Goal: Information Seeking & Learning: Learn about a topic

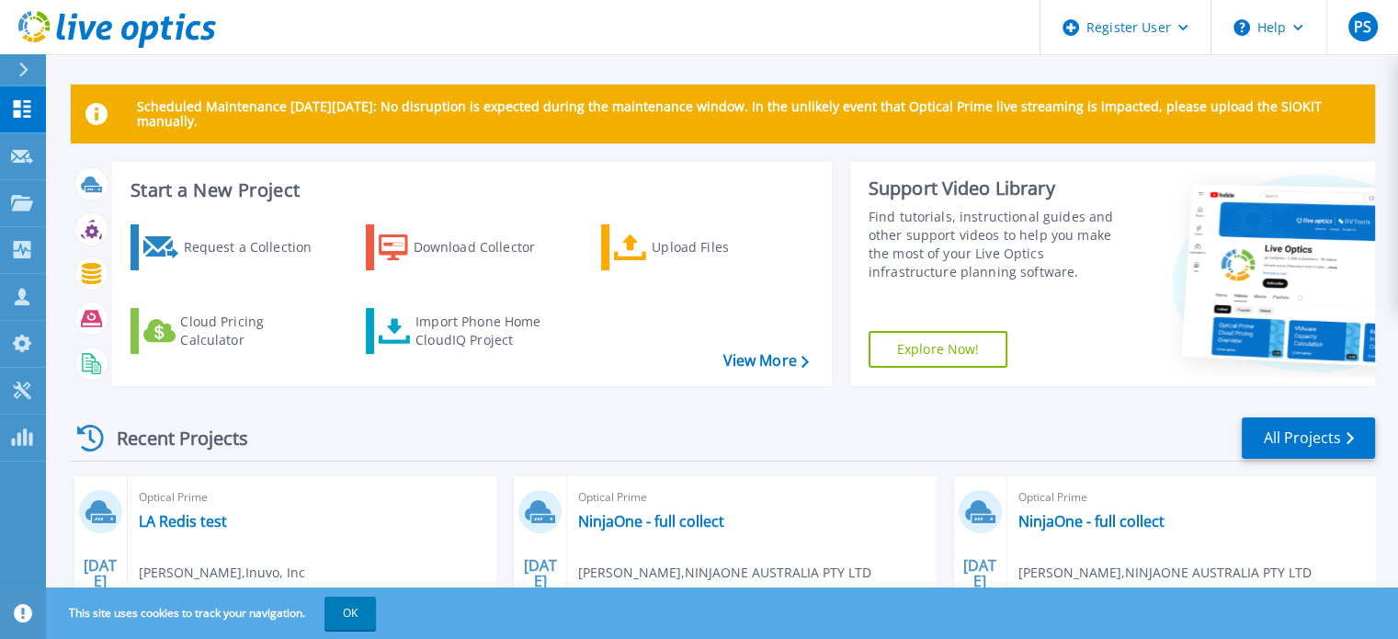
scroll to position [92, 0]
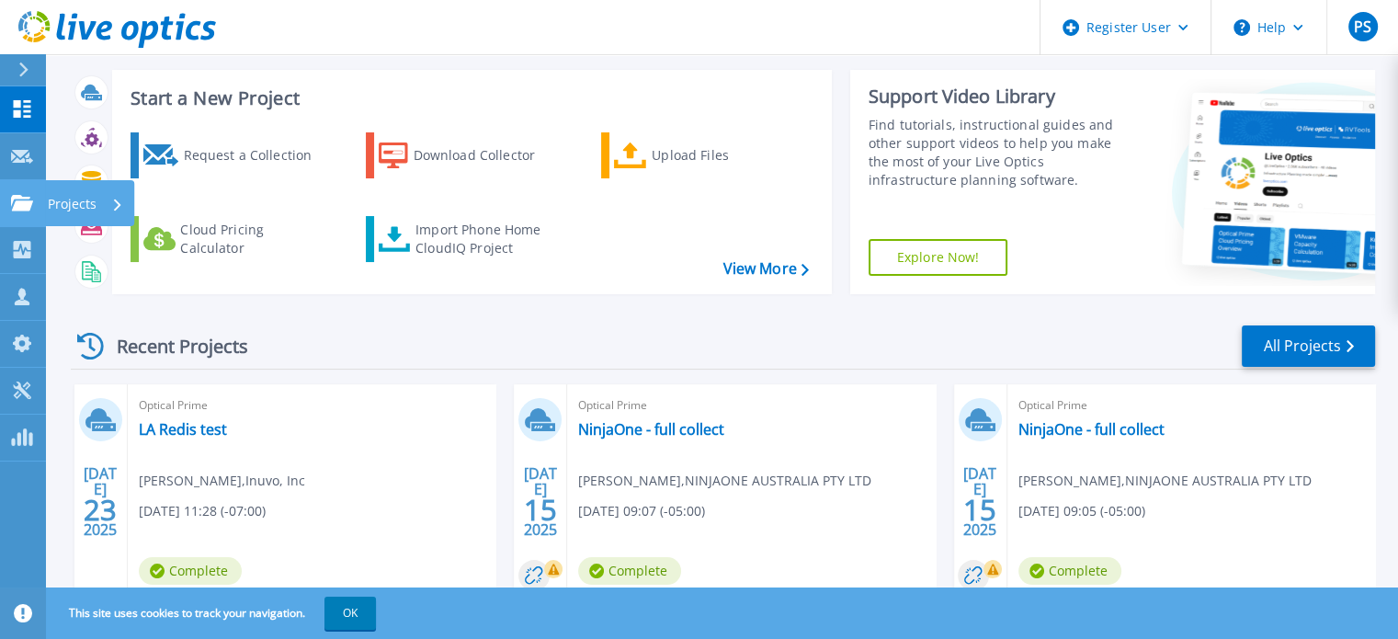
click at [18, 206] on icon at bounding box center [22, 203] width 22 height 16
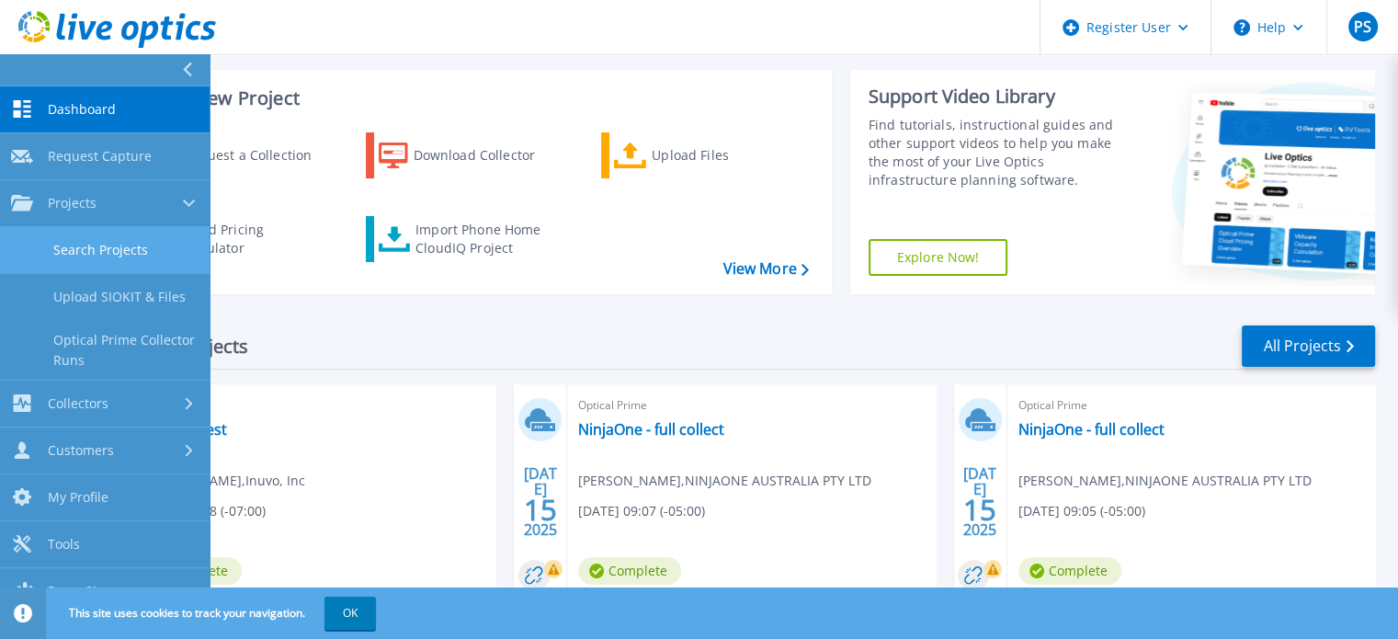
click at [121, 250] on link "Search Projects" at bounding box center [105, 250] width 210 height 47
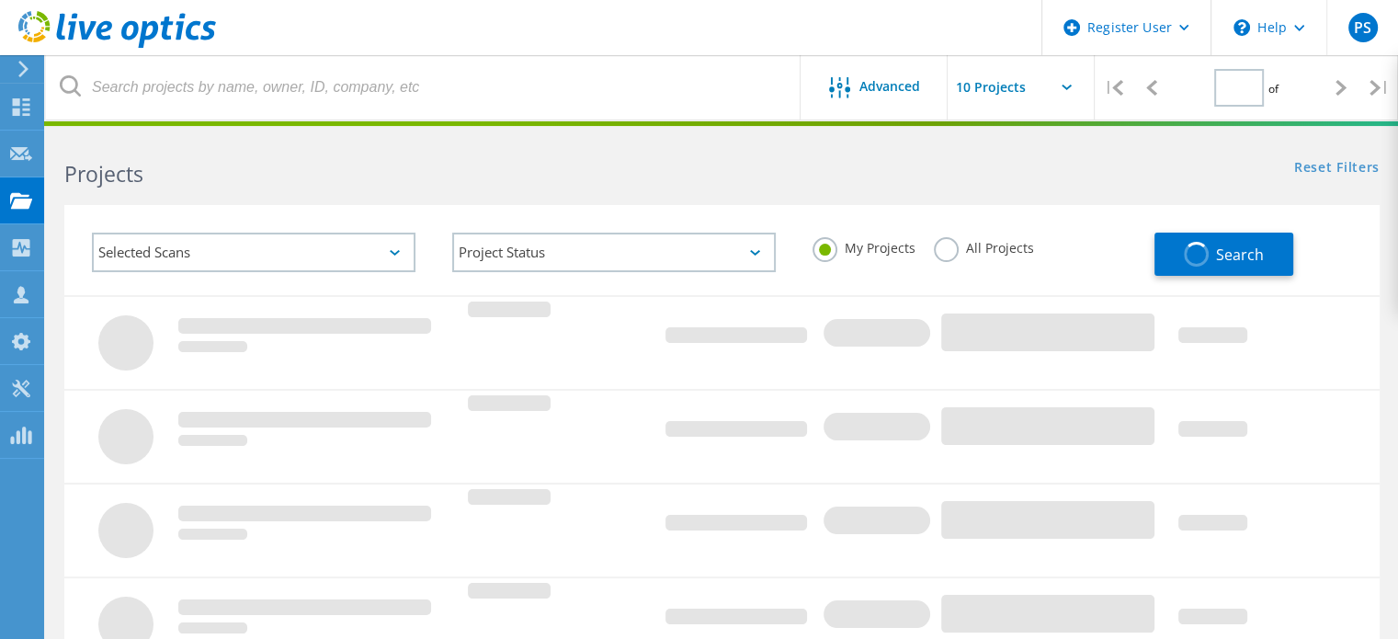
type input "1"
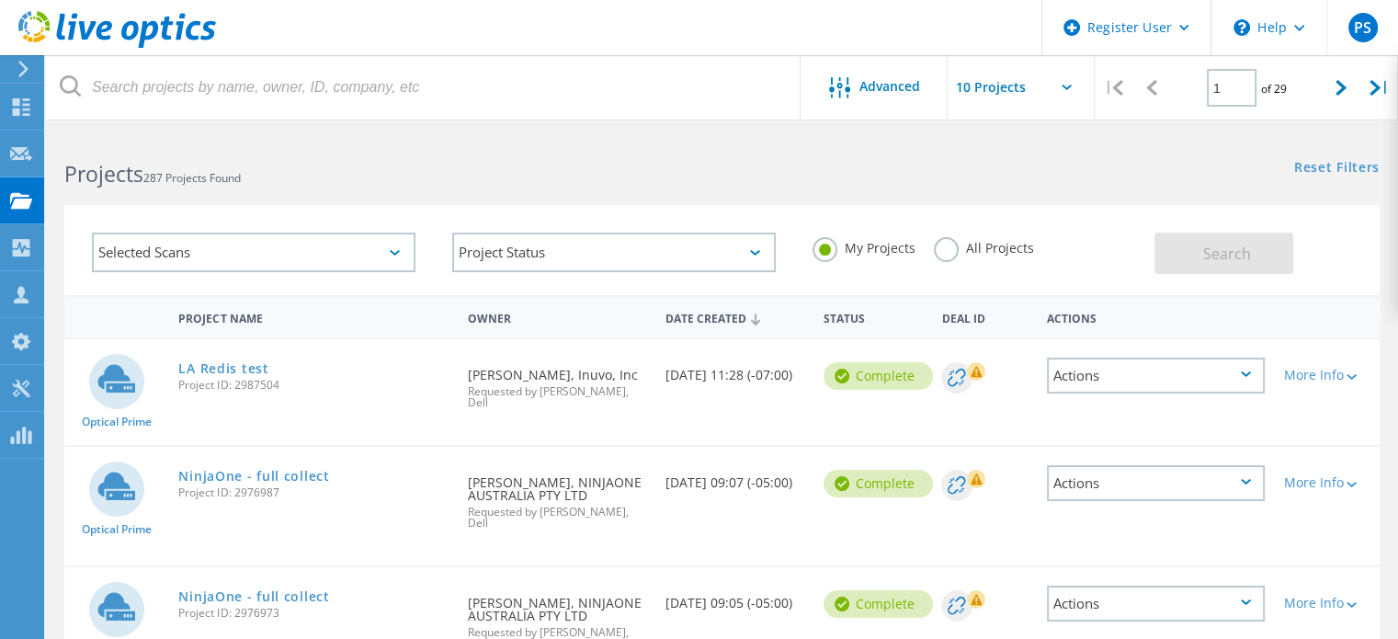
click at [958, 251] on label "All Projects" at bounding box center [984, 245] width 100 height 17
click at [0, 0] on input "All Projects" at bounding box center [0, 0] width 0 height 0
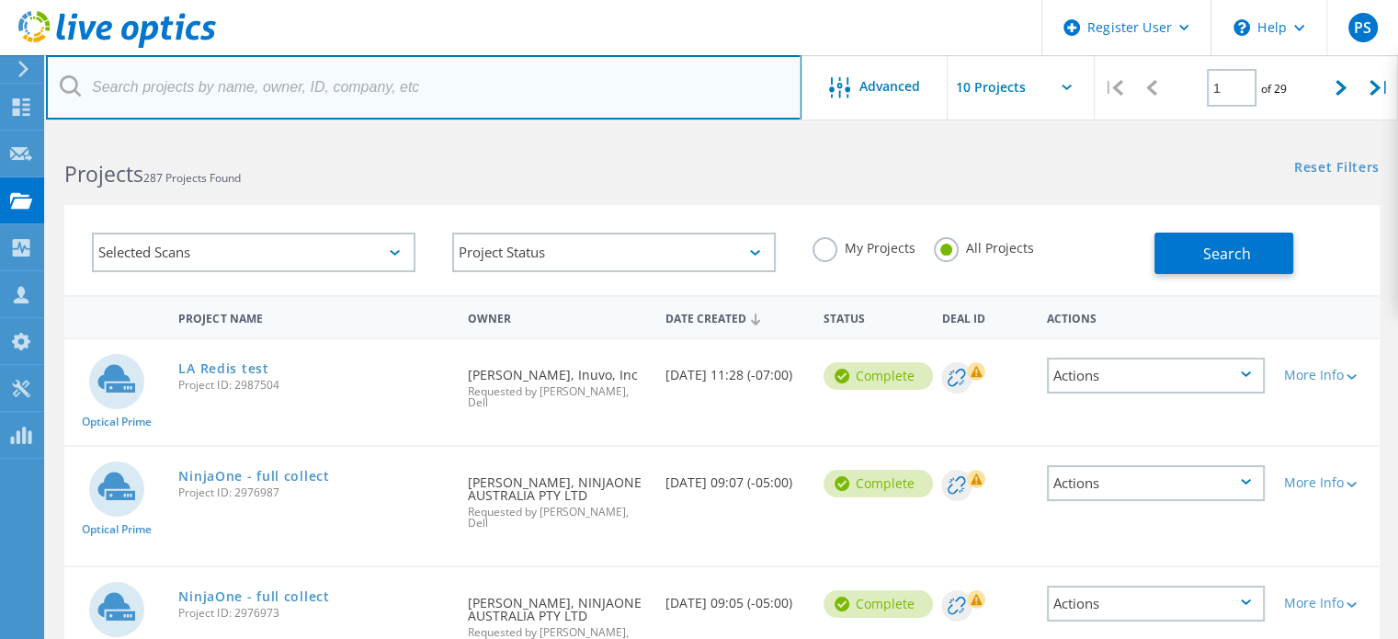
click at [453, 97] on input "text" at bounding box center [424, 87] width 756 height 64
type input "aisinfo"
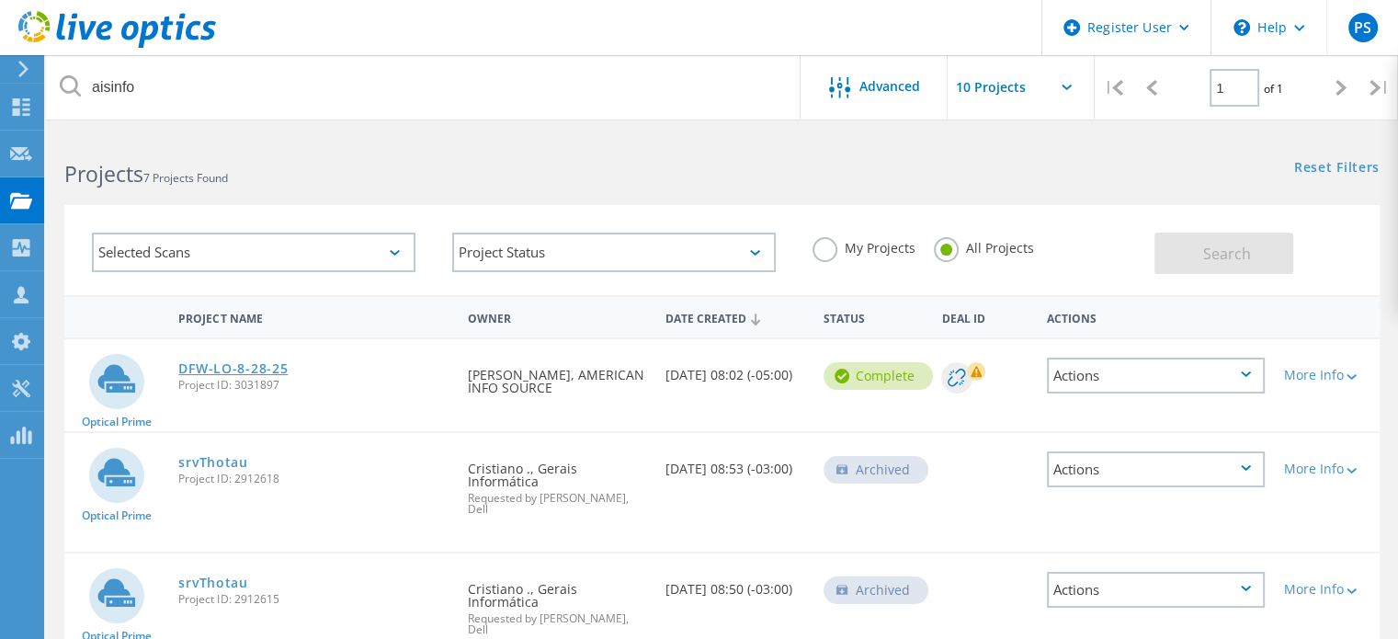
click at [236, 366] on link "DFW-LO-8-28-25" at bounding box center [232, 368] width 109 height 13
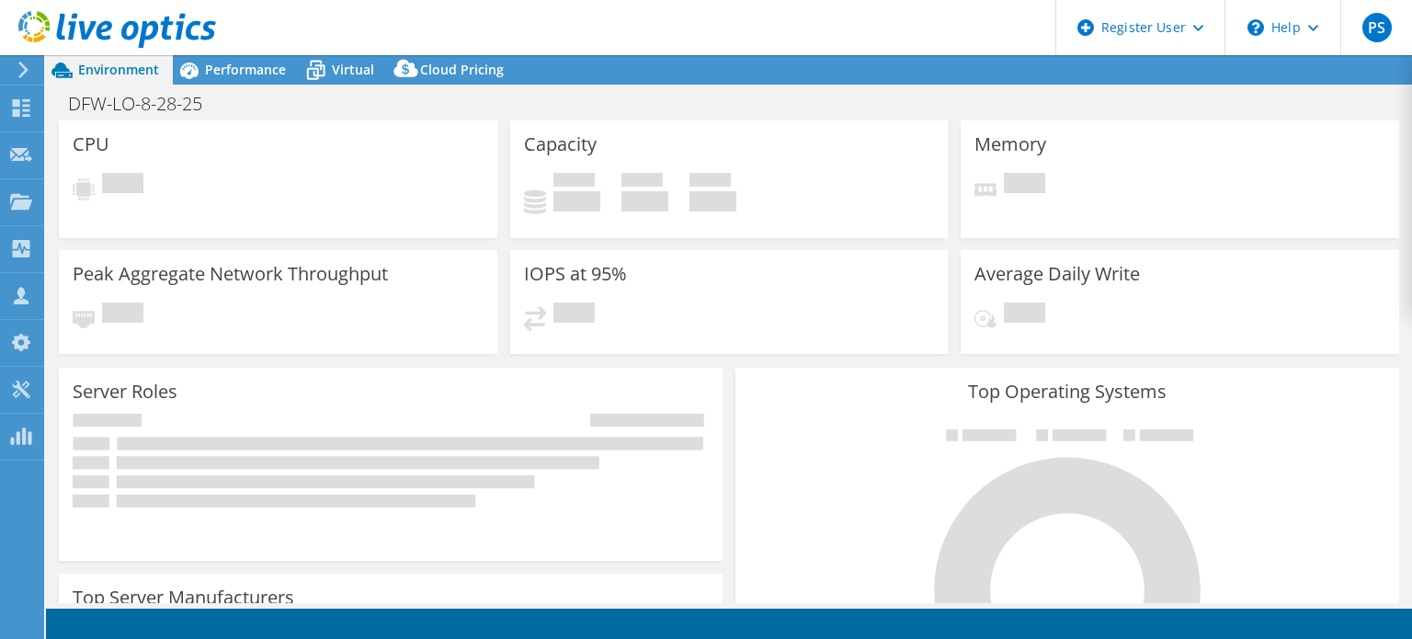
select select "USD"
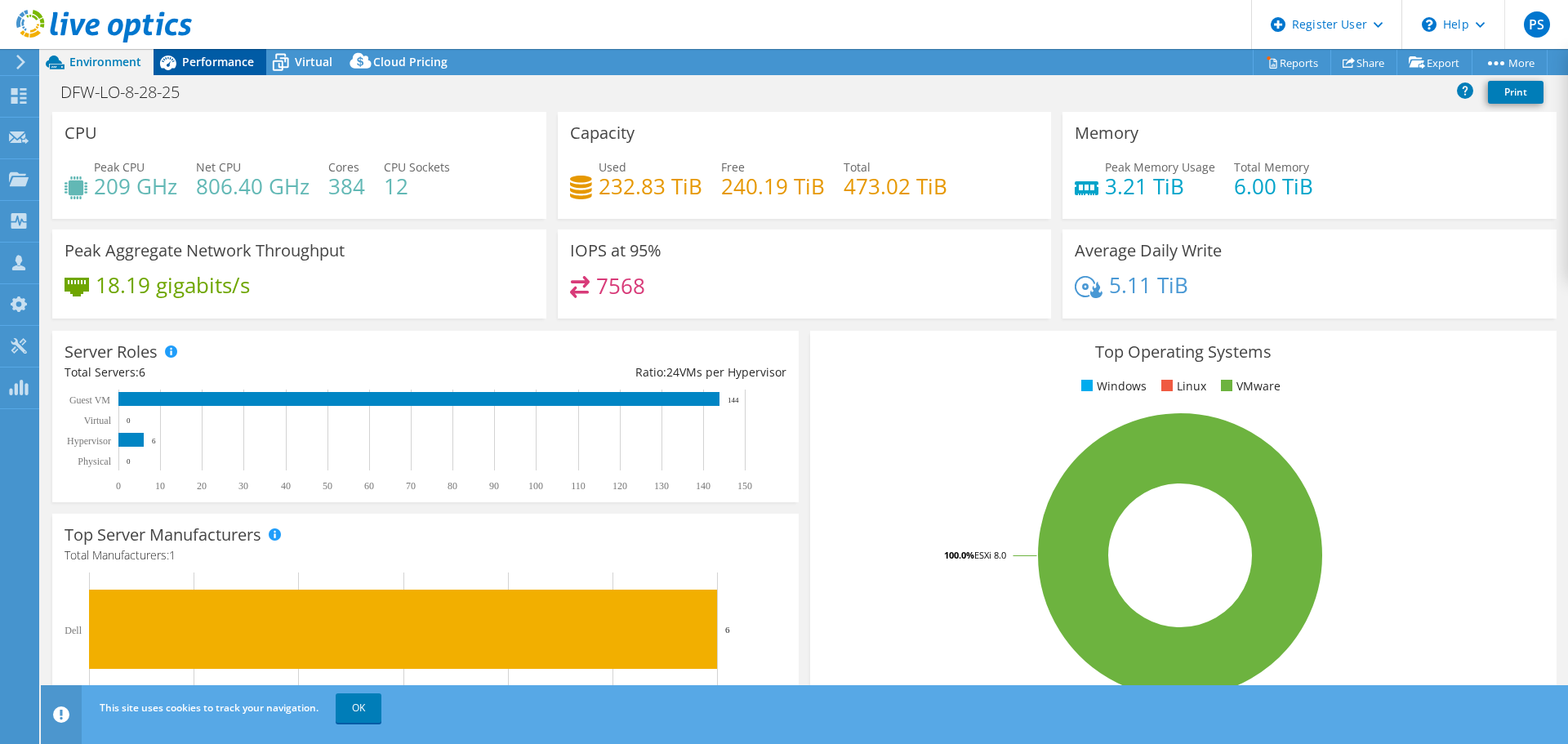
click at [231, 63] on span "Performance" at bounding box center [218, 61] width 72 height 15
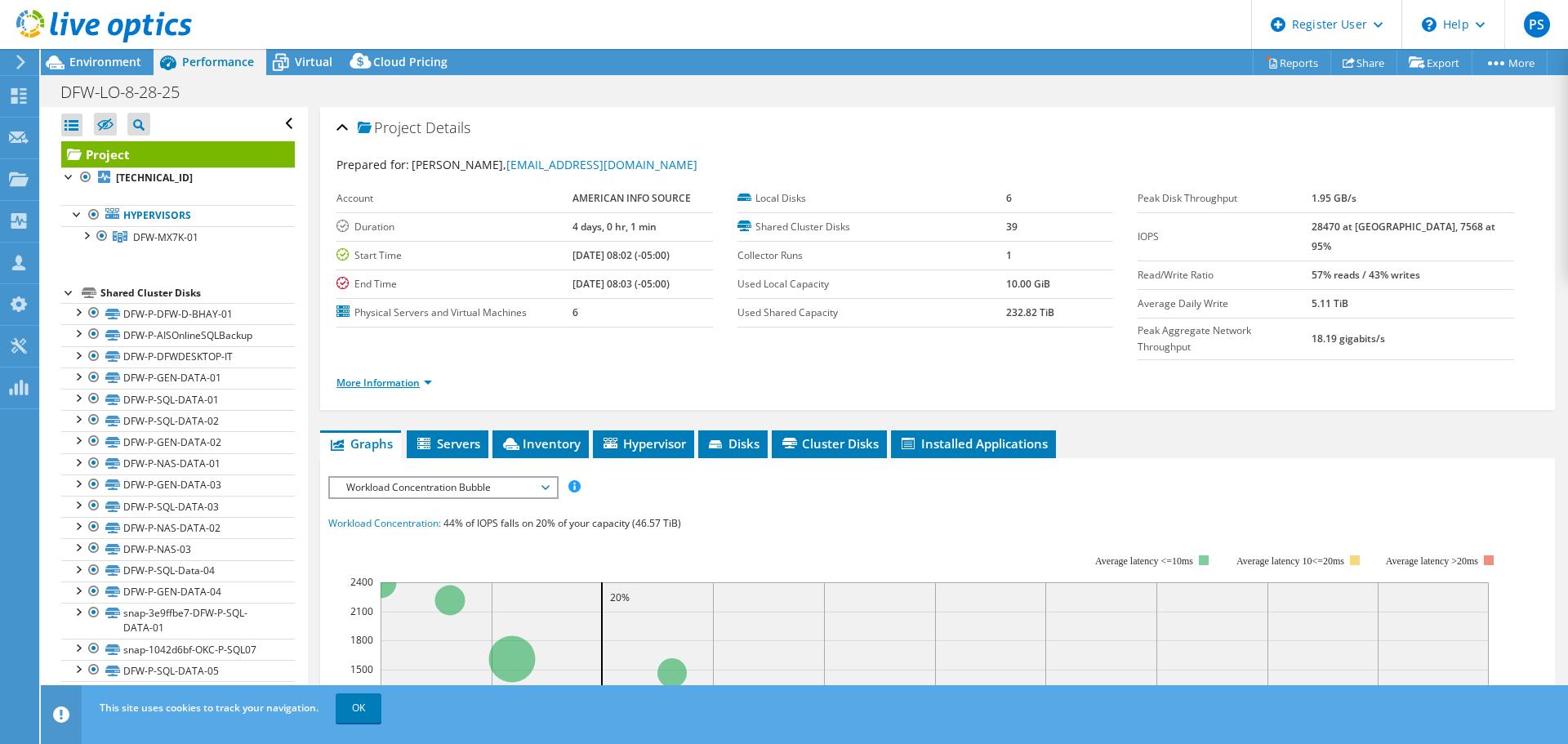
click at [424, 376] on link "More Information" at bounding box center [385, 383] width 96 height 14
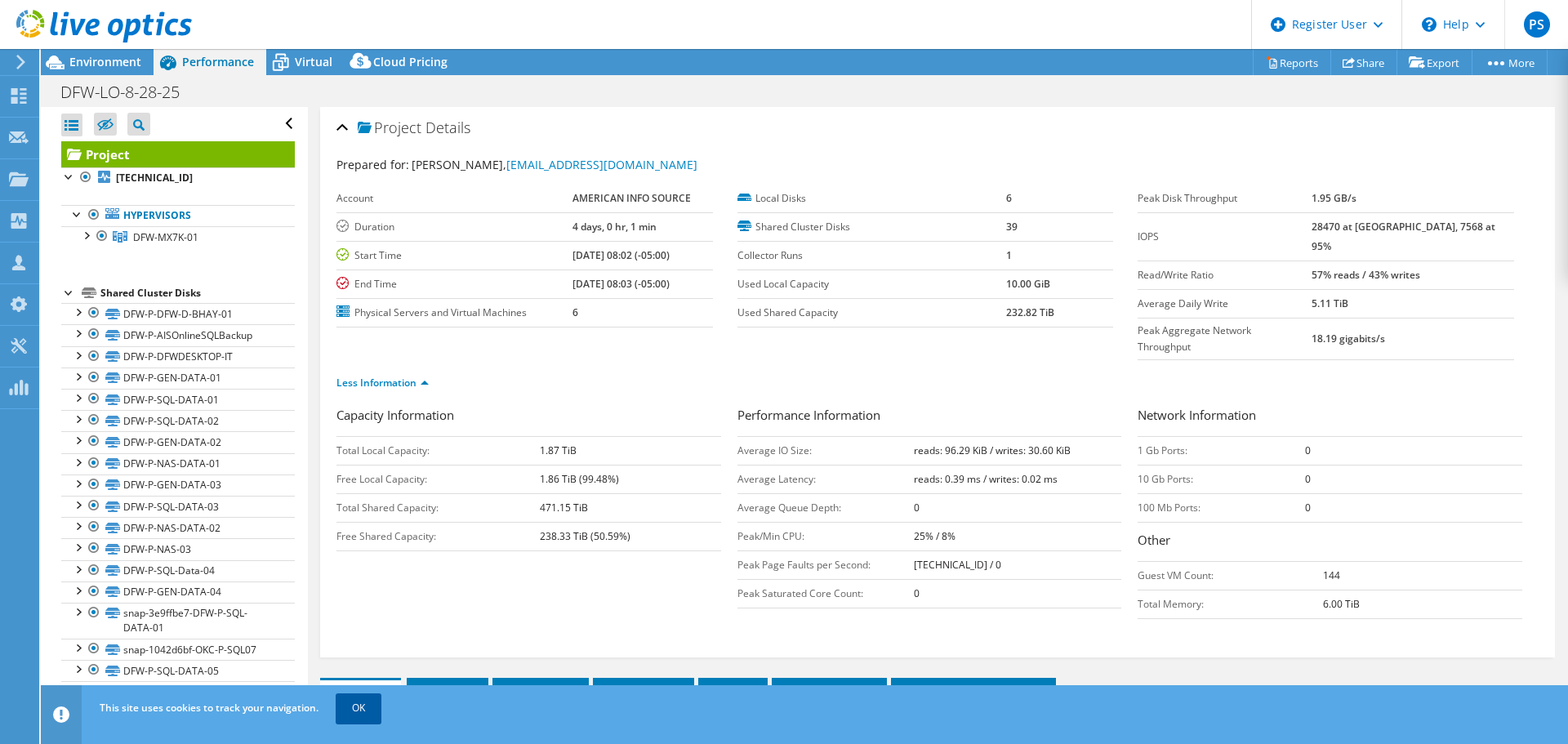
click at [355, 566] on link "OK" at bounding box center [358, 708] width 45 height 29
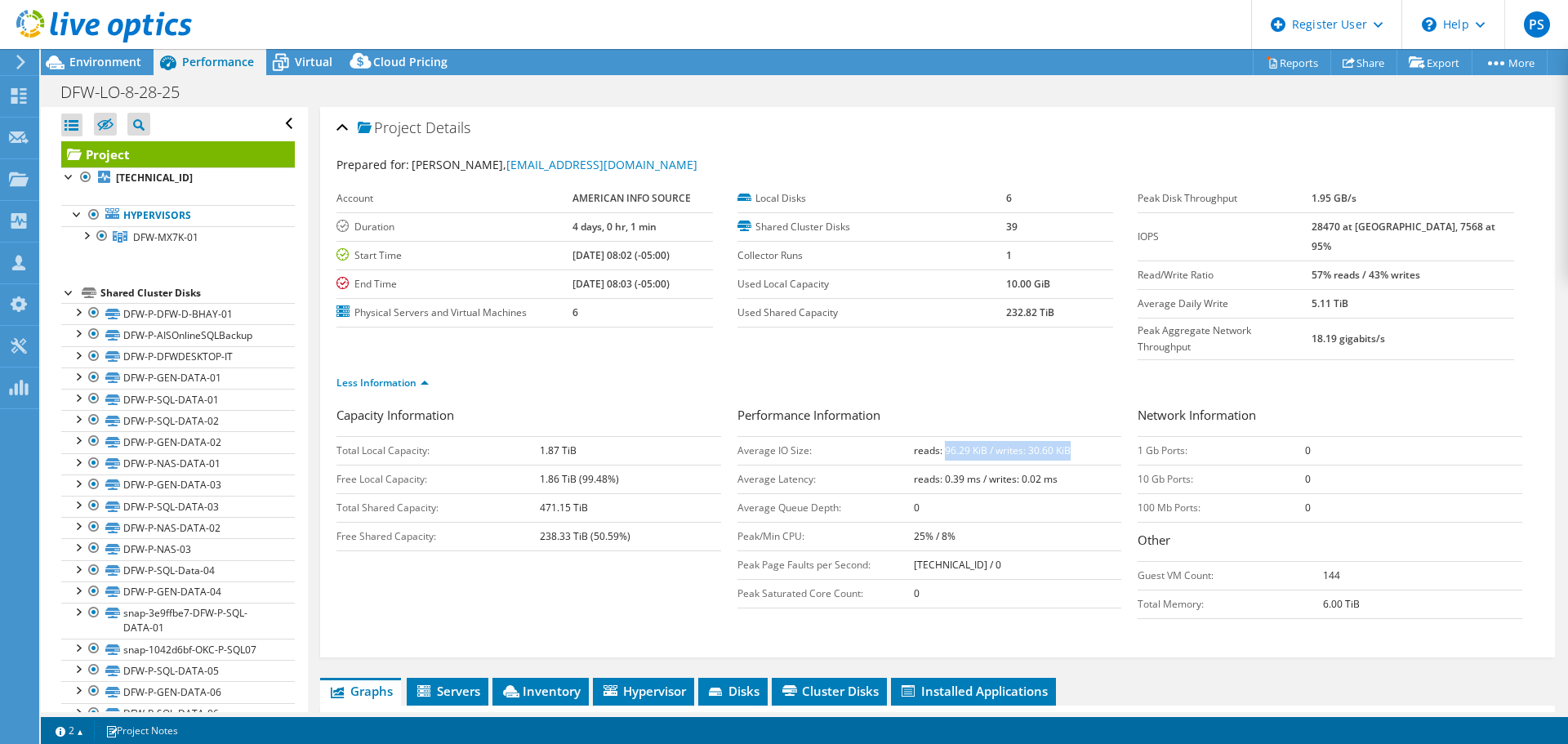
drag, startPoint x: 937, startPoint y: 411, endPoint x: 1081, endPoint y: 413, distance: 144.0
click at [1081, 436] on td "reads: 96.29 KiB / writes: 30.60 KiB" at bounding box center [1018, 450] width 208 height 28
click at [436, 521] on td "Free Shared Capacity:" at bounding box center [438, 535] width 203 height 28
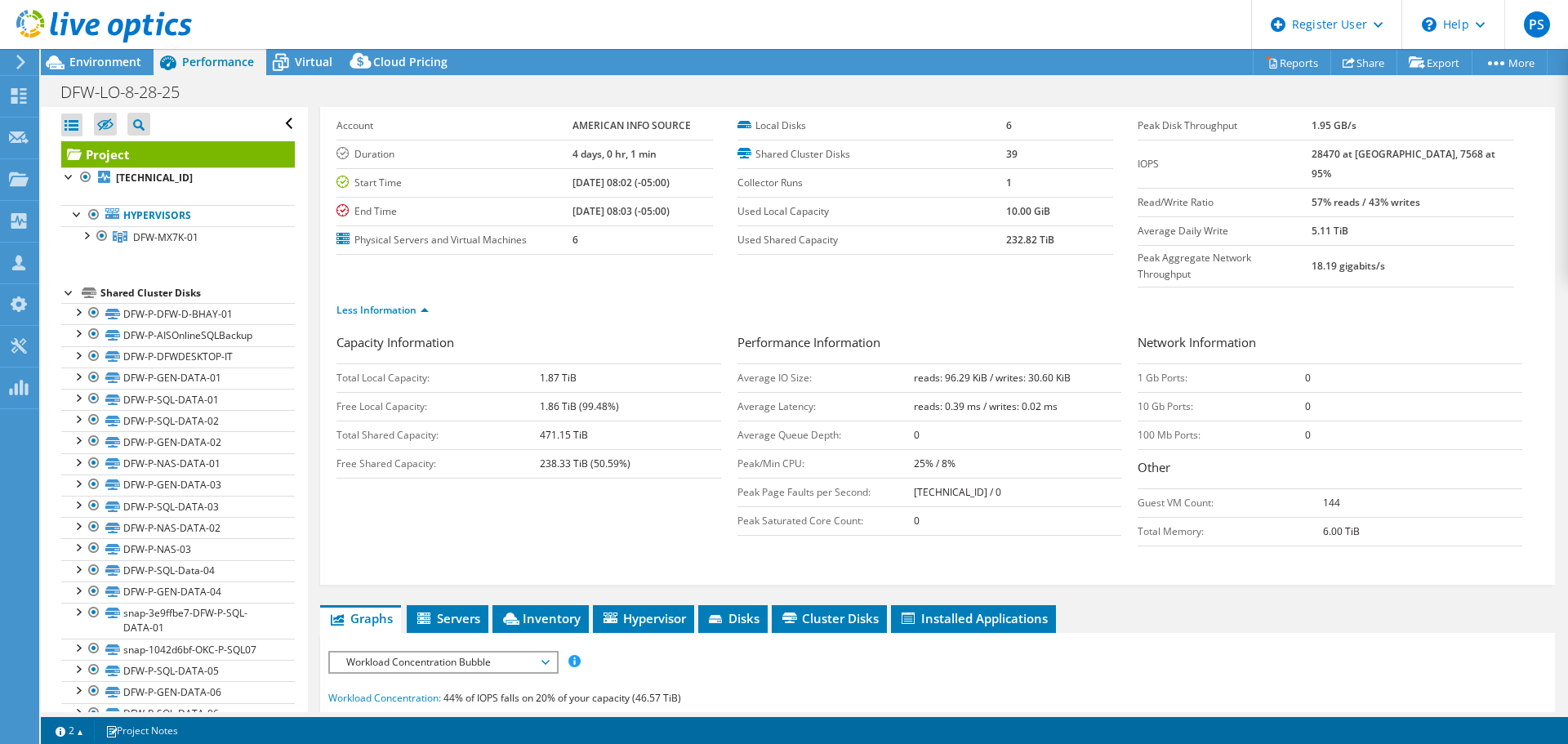
scroll to position [163, 0]
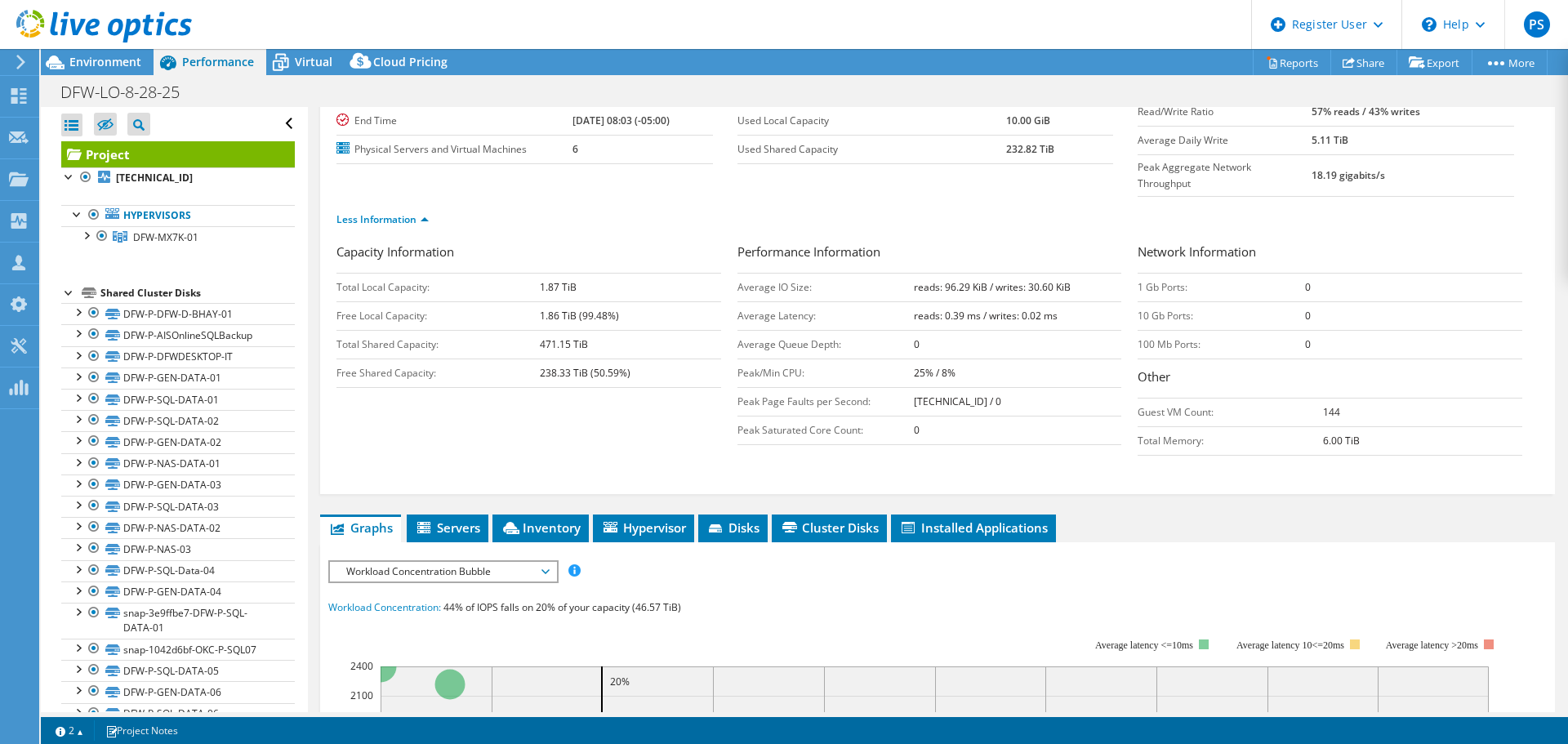
click at [531, 562] on span "Workload Concentration Bubble" at bounding box center [443, 572] width 210 height 20
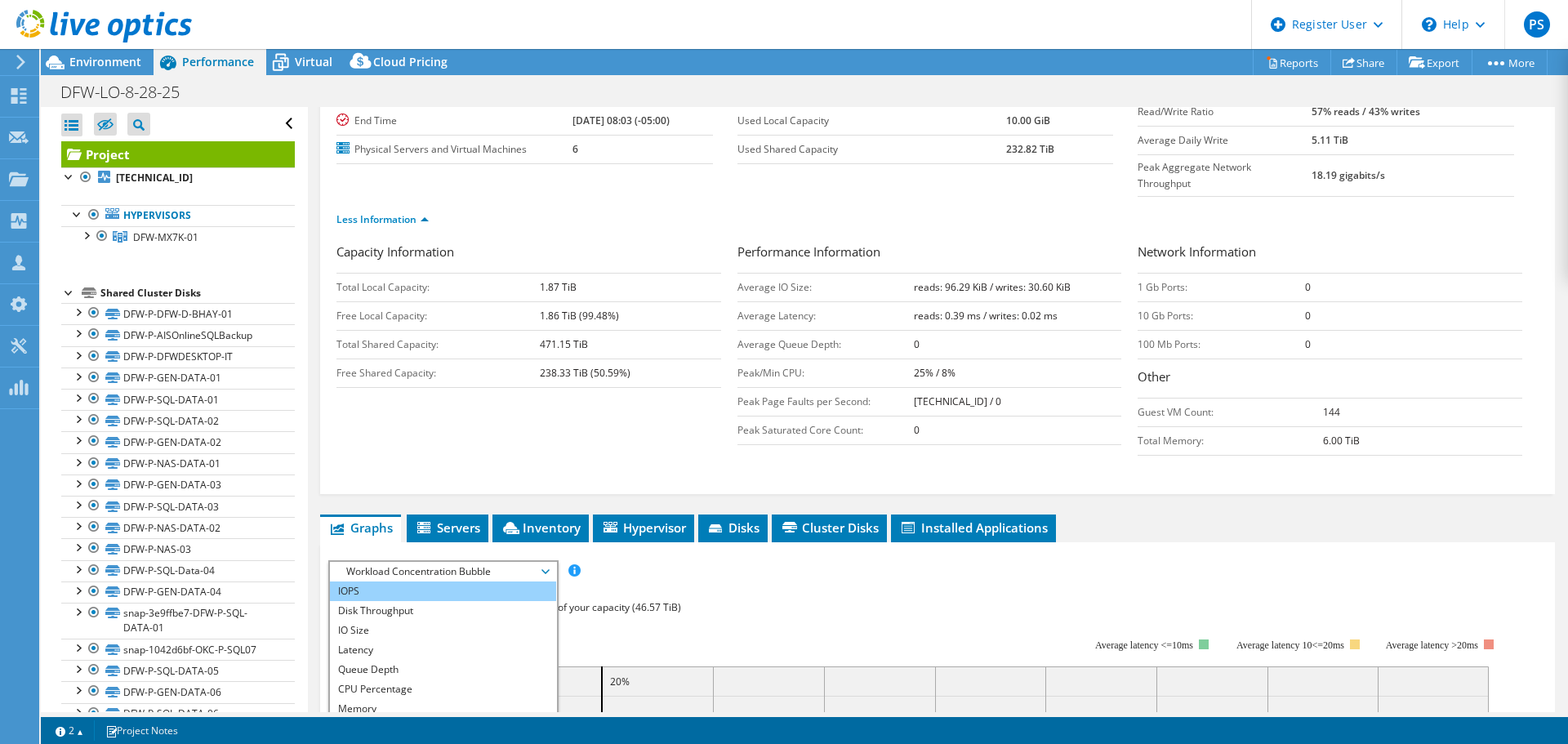
click at [488, 566] on li "IOPS" at bounding box center [442, 591] width 227 height 20
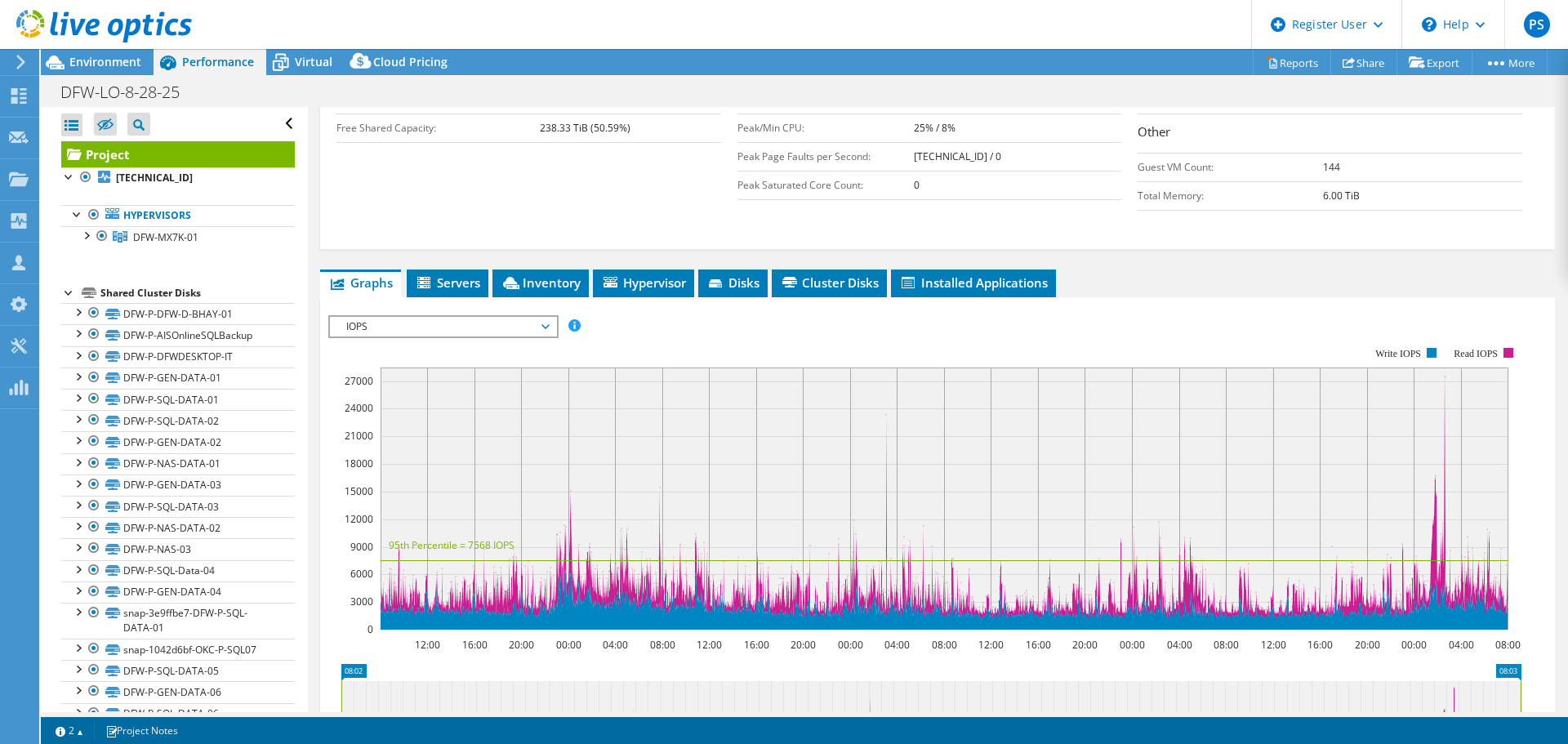
scroll to position [572, 0]
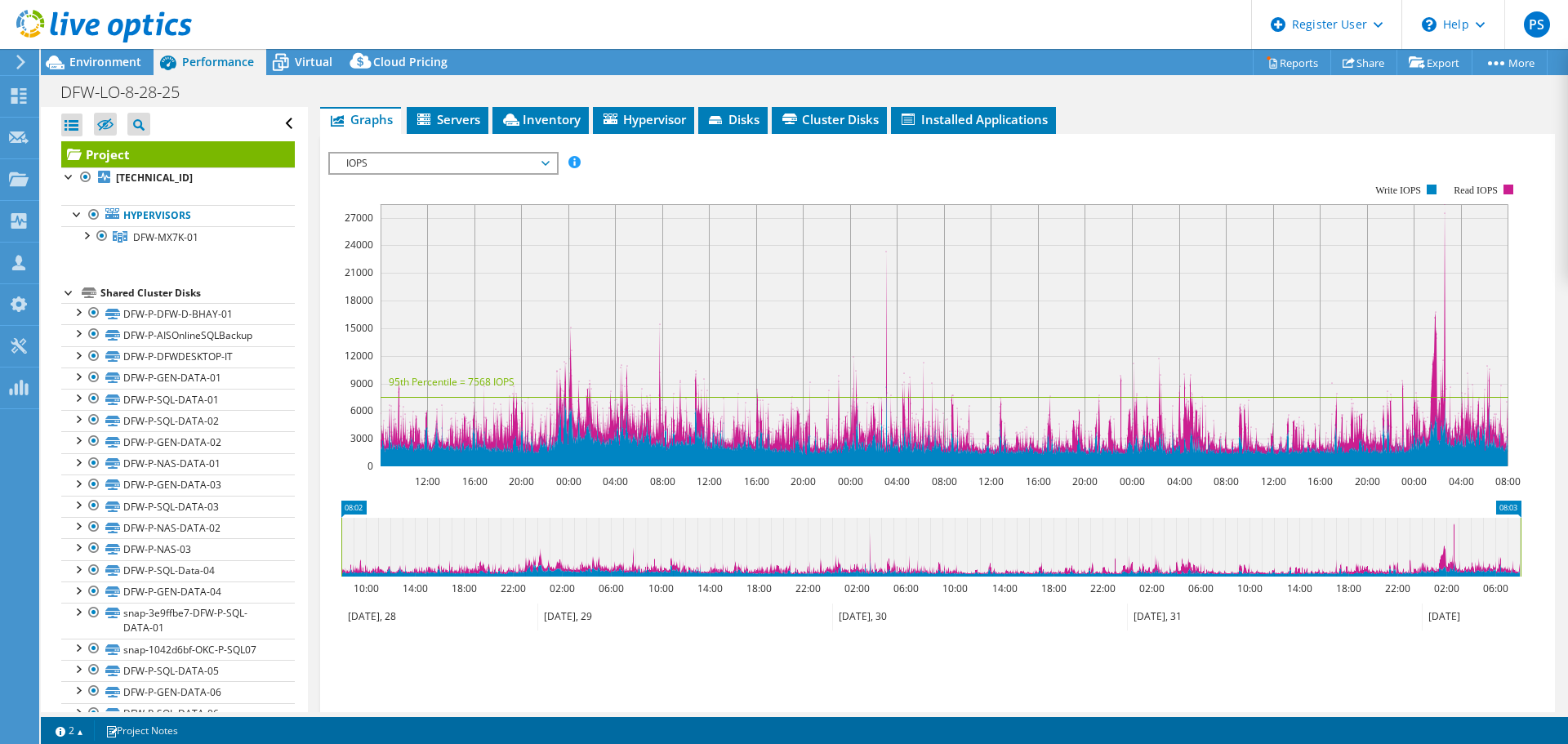
drag, startPoint x: 343, startPoint y: 514, endPoint x: 293, endPoint y: 503, distance: 51.2
click at [293, 503] on div "Open All Close All Hide Excluded Nodes Project Tree Filter" at bounding box center [804, 408] width 1527 height 605
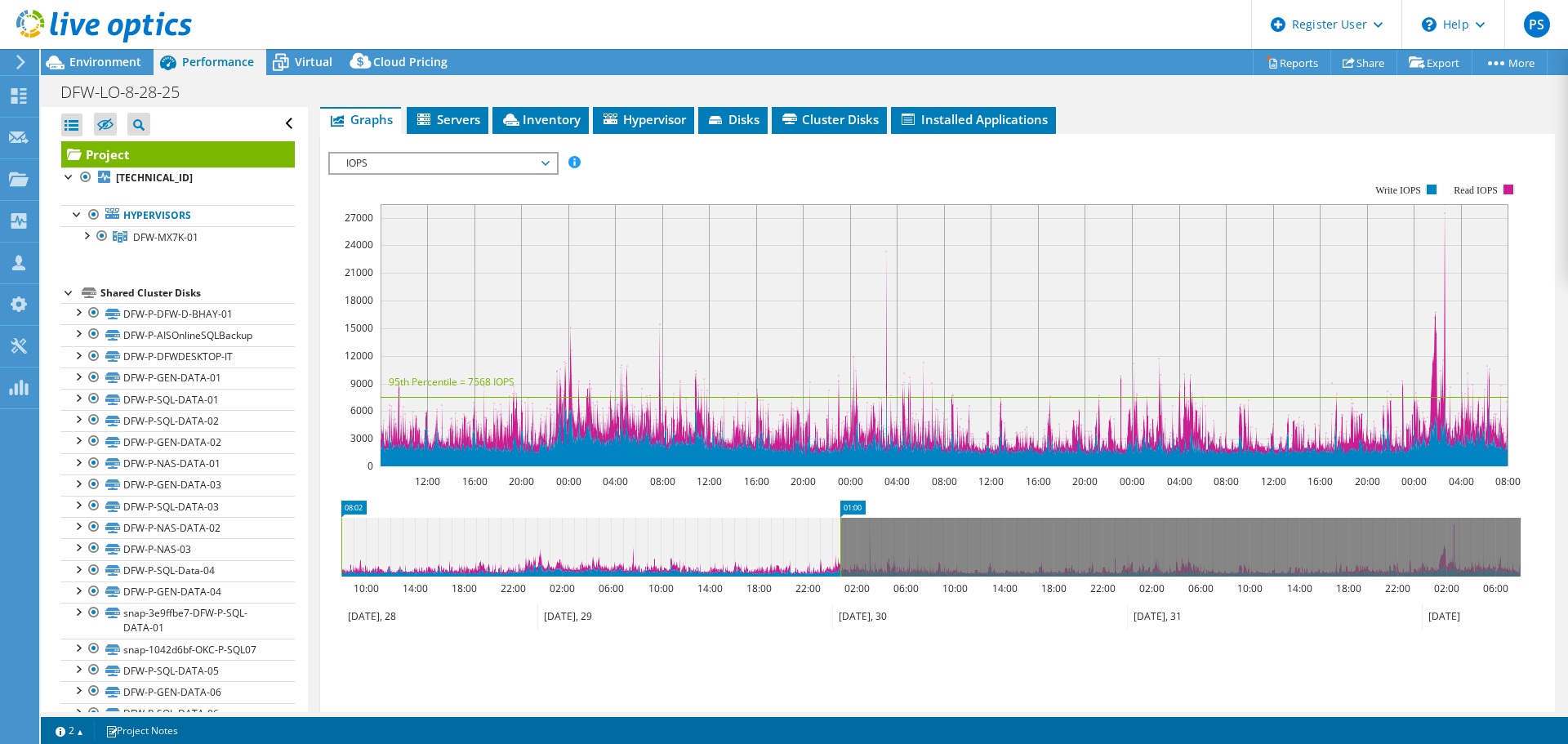
drag, startPoint x: 1519, startPoint y: 502, endPoint x: 840, endPoint y: 531, distance: 679.6
click at [840, 531] on rect at bounding box center [840, 547] width 6 height 59
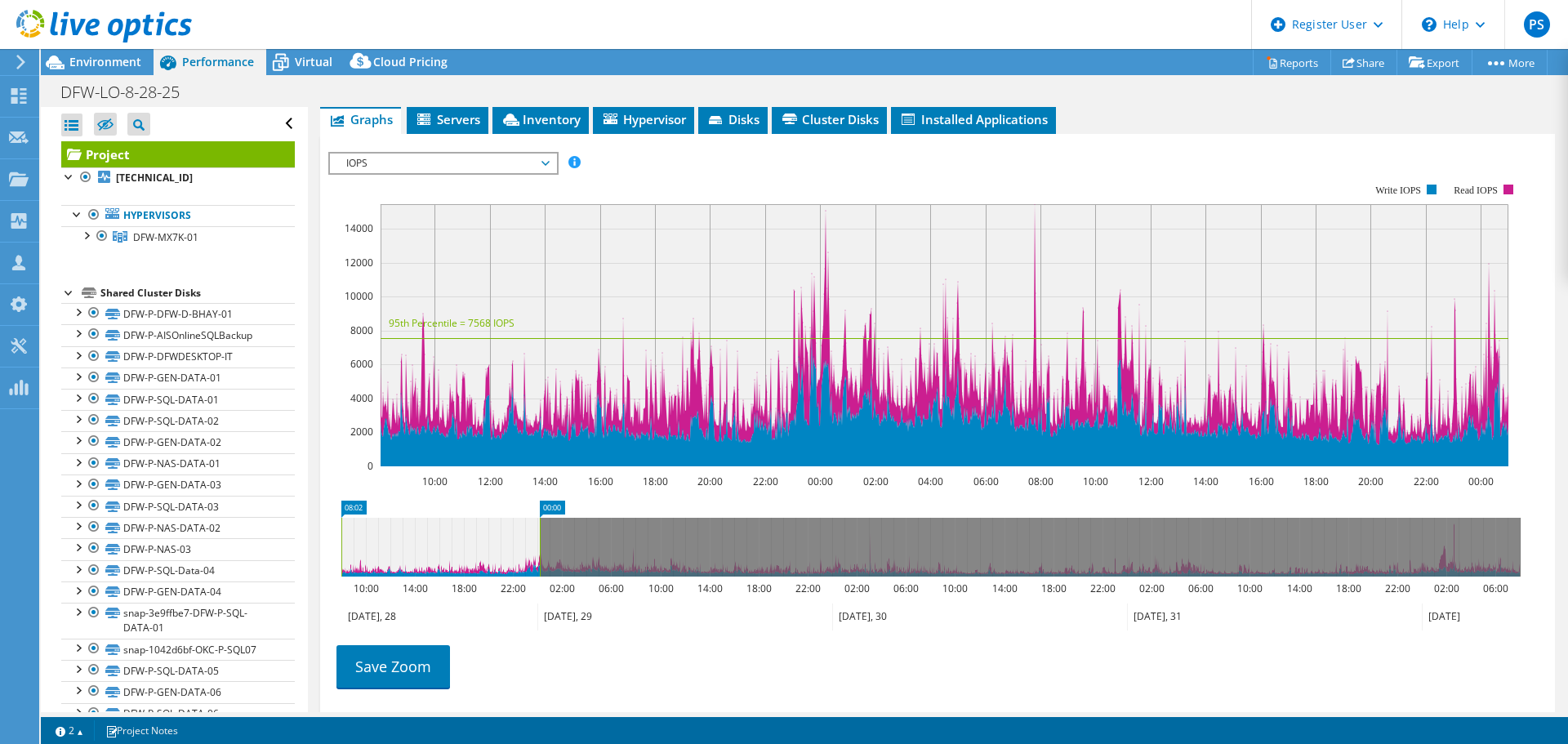
drag, startPoint x: 844, startPoint y: 503, endPoint x: 539, endPoint y: 550, distance: 308.6
click at [539, 550] on icon "08:02 00:00 10:00 14:00 18:00 22:00 02:00 06:00 10:00 14:00 18:00 22:00 02:00 0…" at bounding box center [931, 566] width 1206 height 131
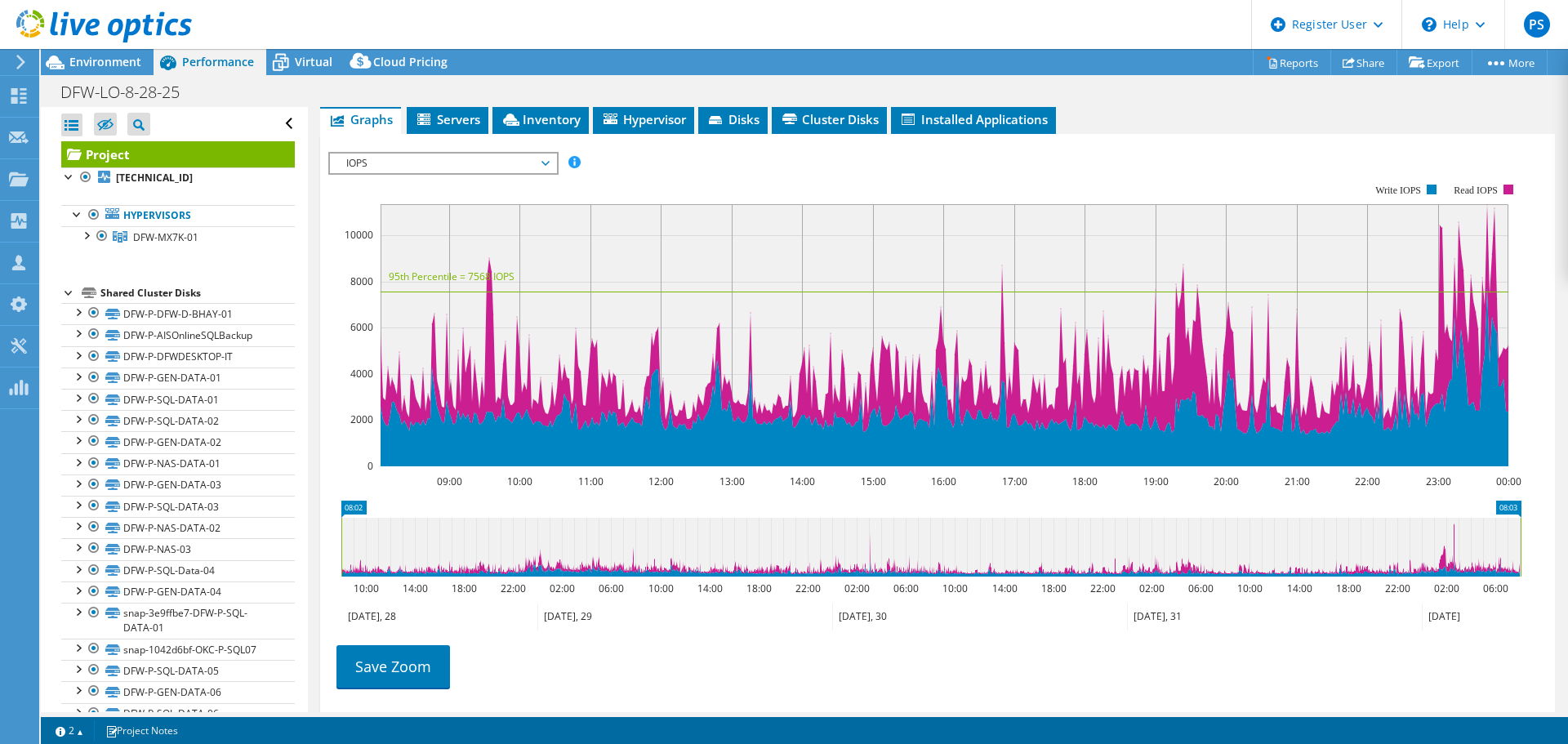
drag, startPoint x: 537, startPoint y: 508, endPoint x: 1556, endPoint y: 504, distance: 1019.0
click at [1254, 503] on div "Project Details Prepared for: Tom Ryals, tryals@aisinfo.com Account AMERICAN IN…" at bounding box center [938, 178] width 1260 height 1286
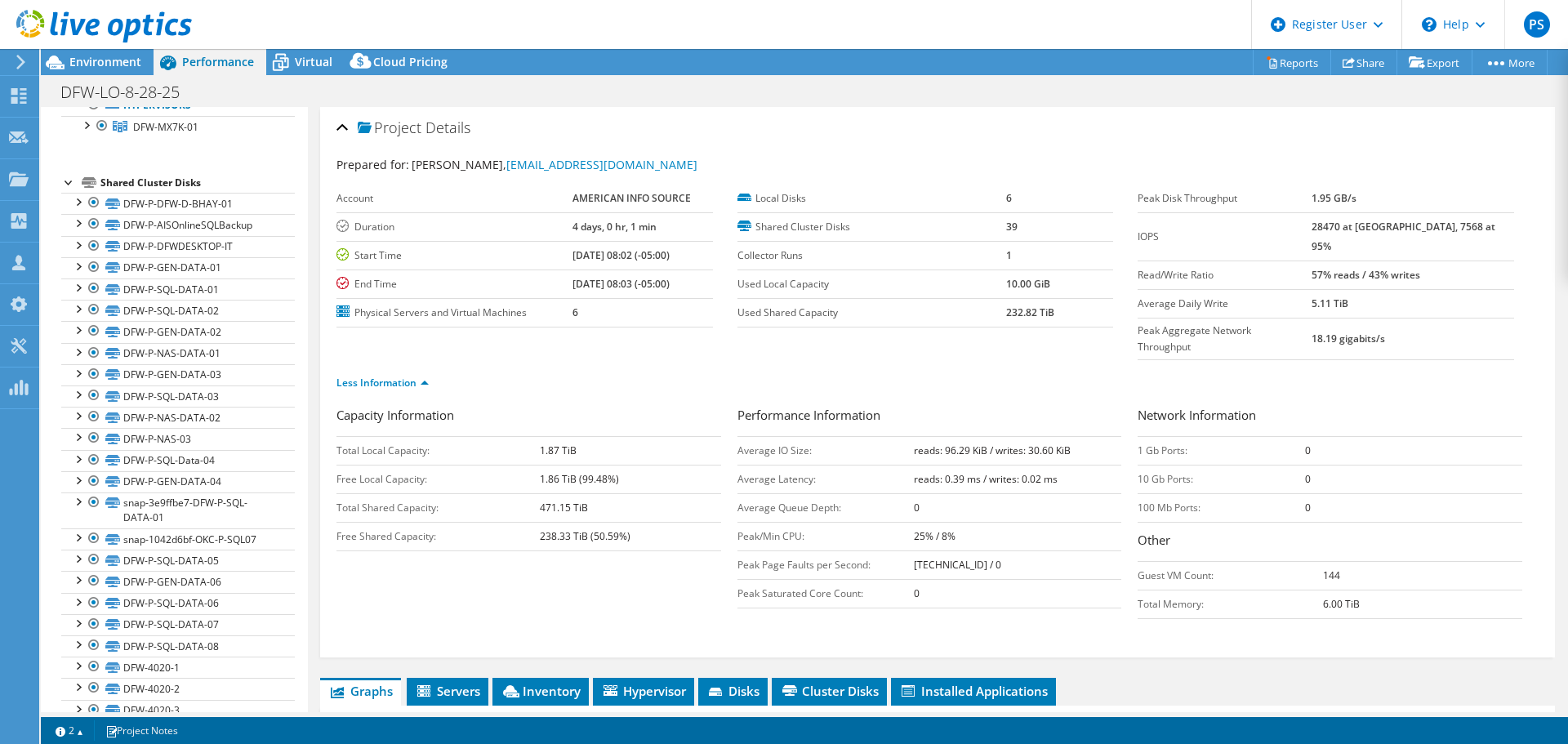
scroll to position [115, 0]
click at [95, 347] on div at bounding box center [94, 348] width 16 height 20
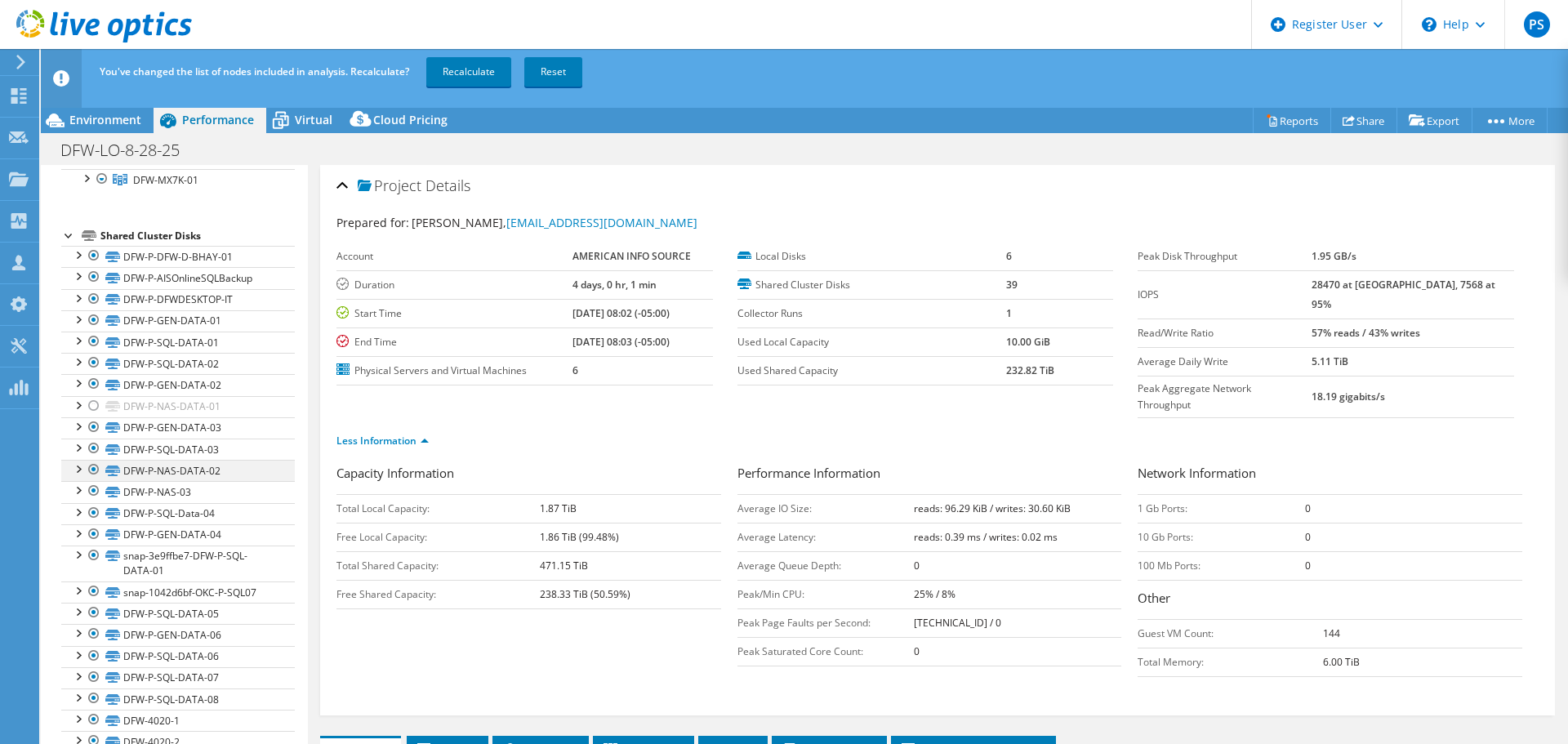
click at [90, 468] on div at bounding box center [94, 470] width 16 height 20
click at [90, 485] on div at bounding box center [94, 491] width 16 height 20
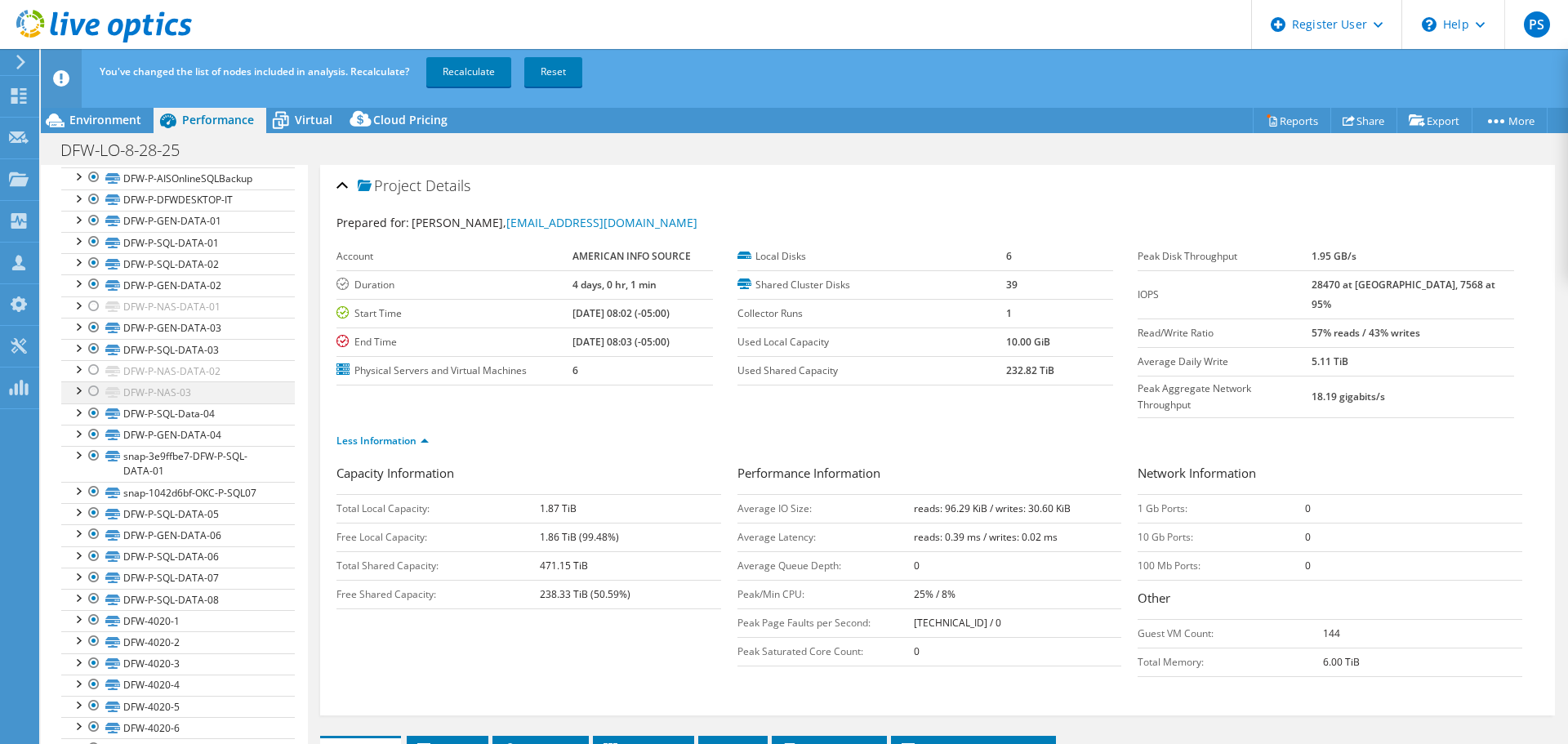
scroll to position [133, 0]
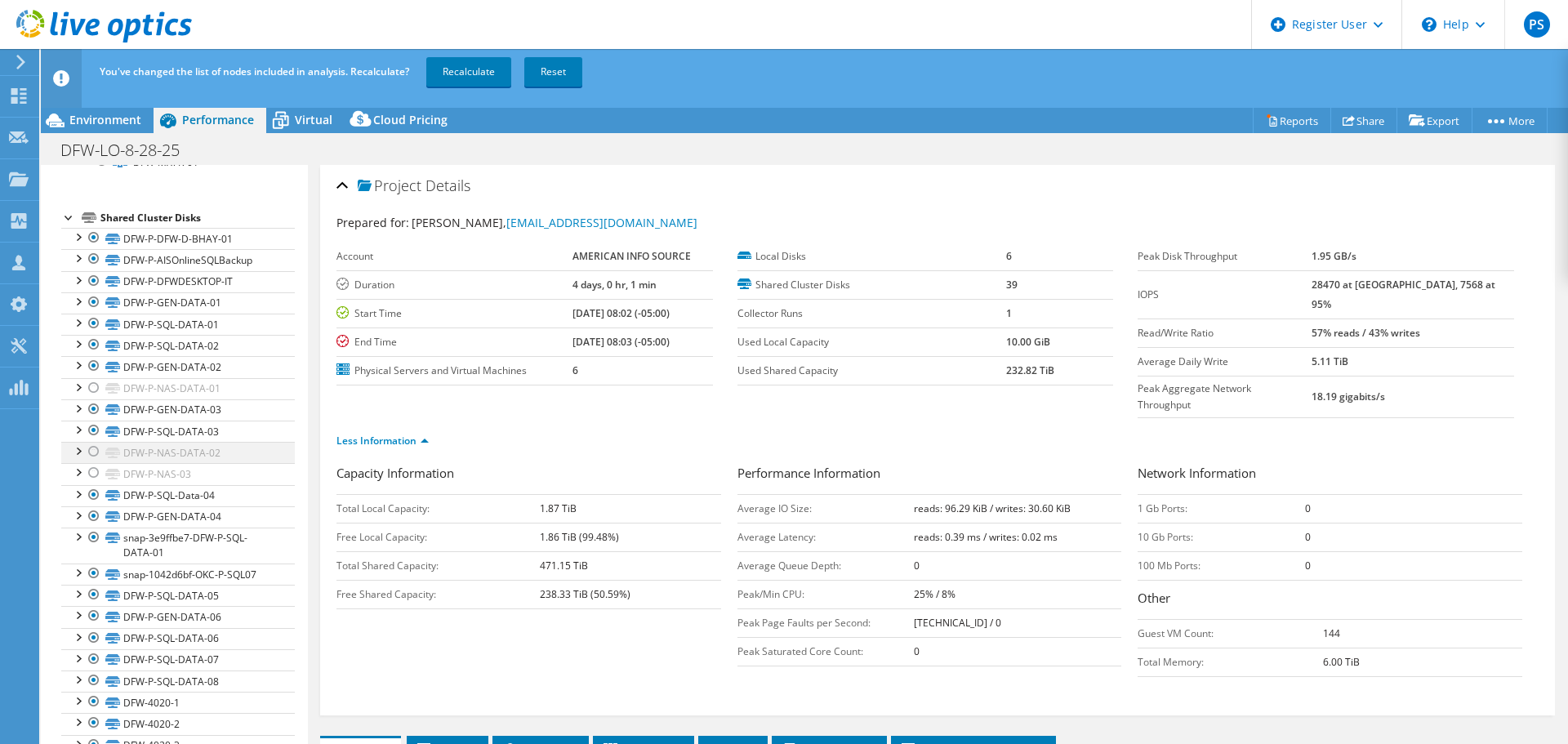
click at [97, 449] on div at bounding box center [94, 451] width 16 height 20
click at [92, 470] on div at bounding box center [94, 472] width 16 height 20
click at [92, 388] on div at bounding box center [94, 388] width 16 height 20
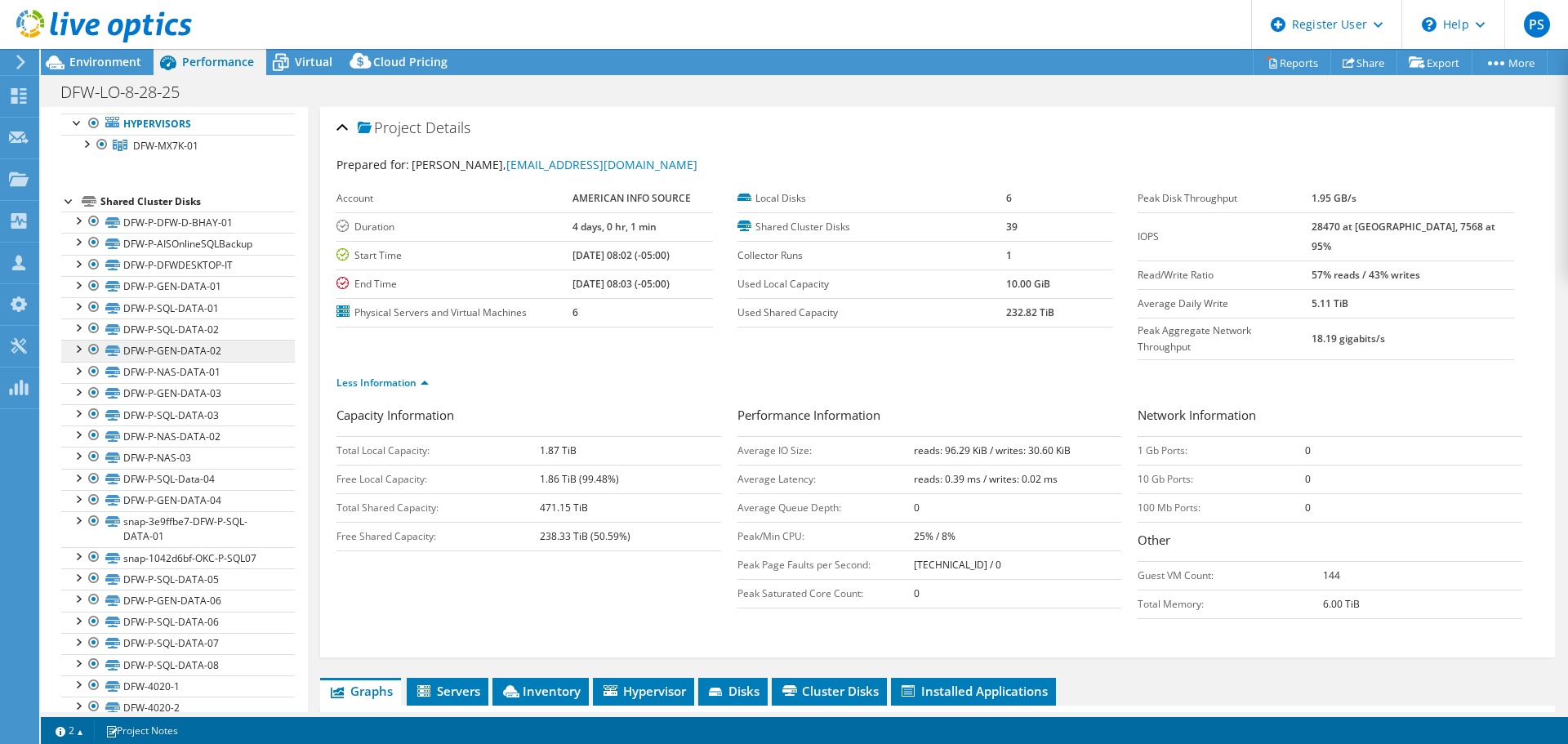
scroll to position [51, 0]
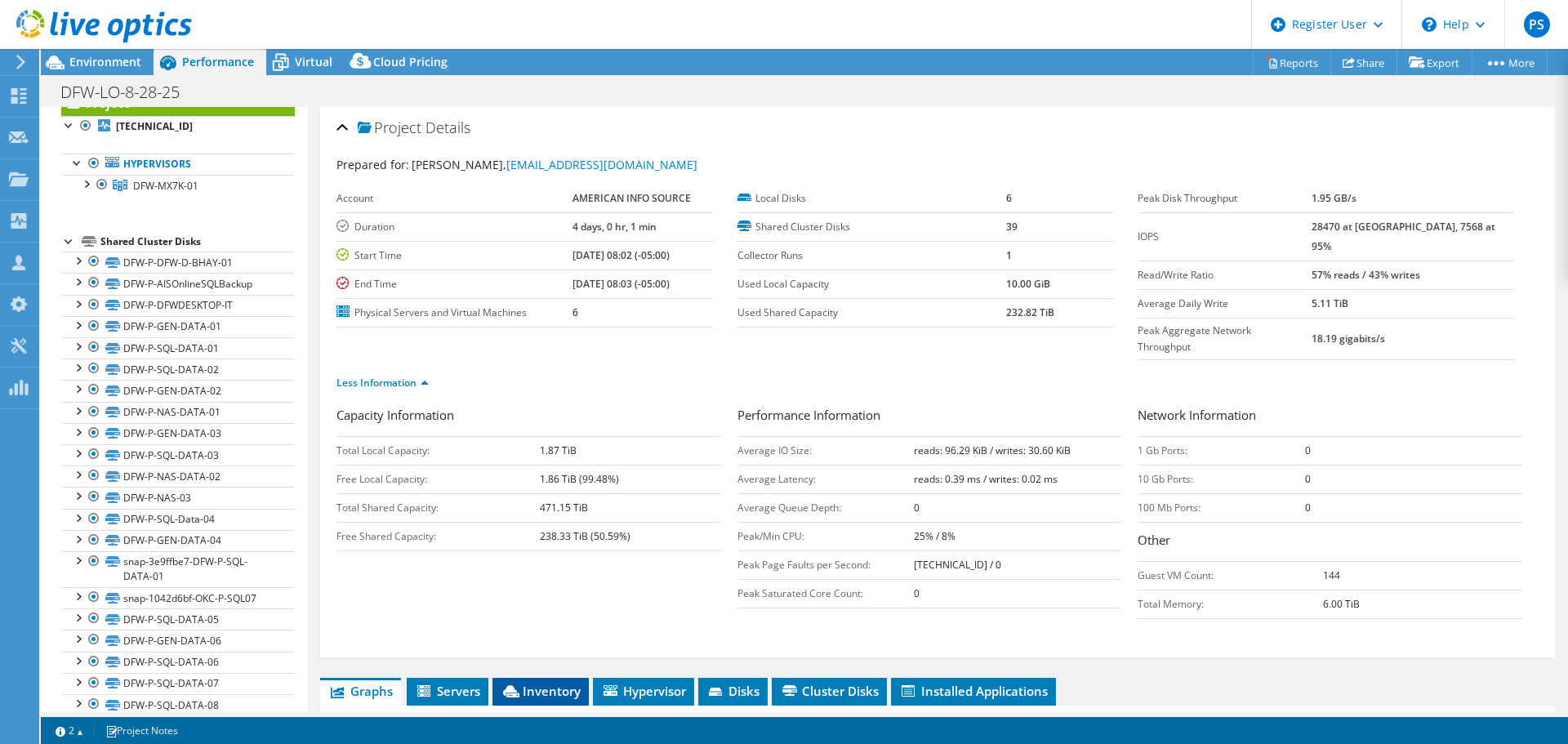
click at [546, 566] on span "Inventory" at bounding box center [541, 691] width 80 height 16
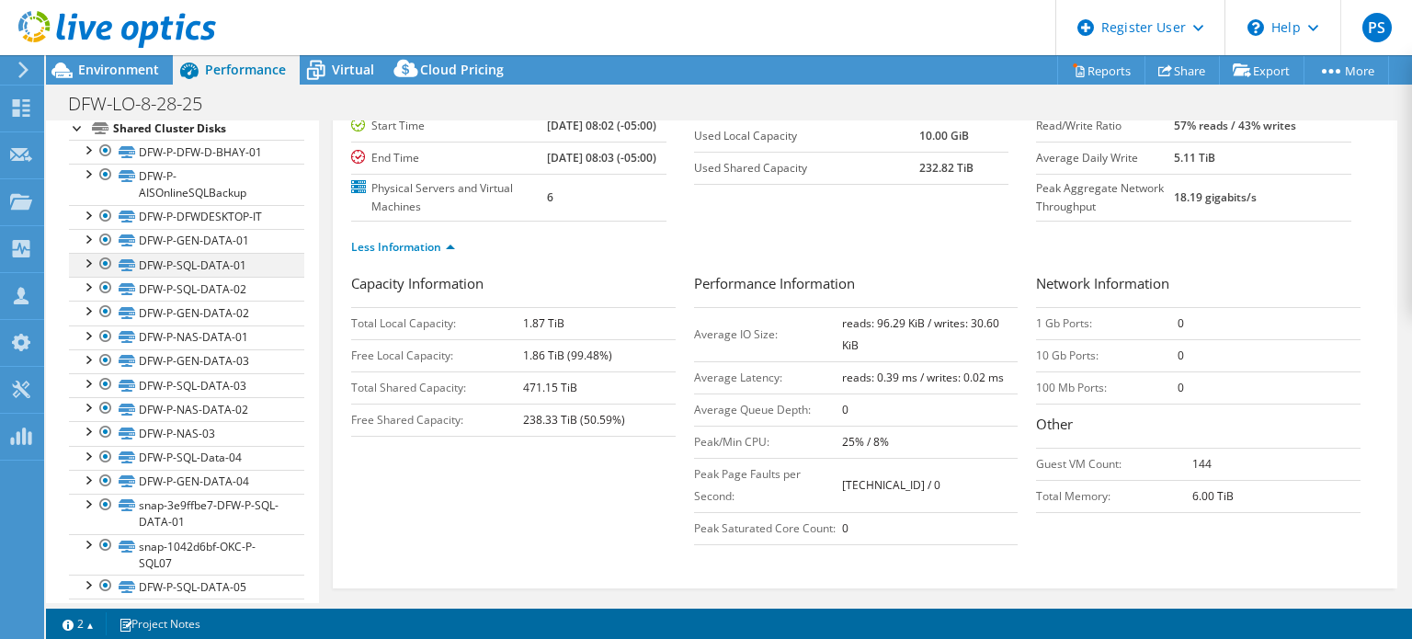
scroll to position [175, 0]
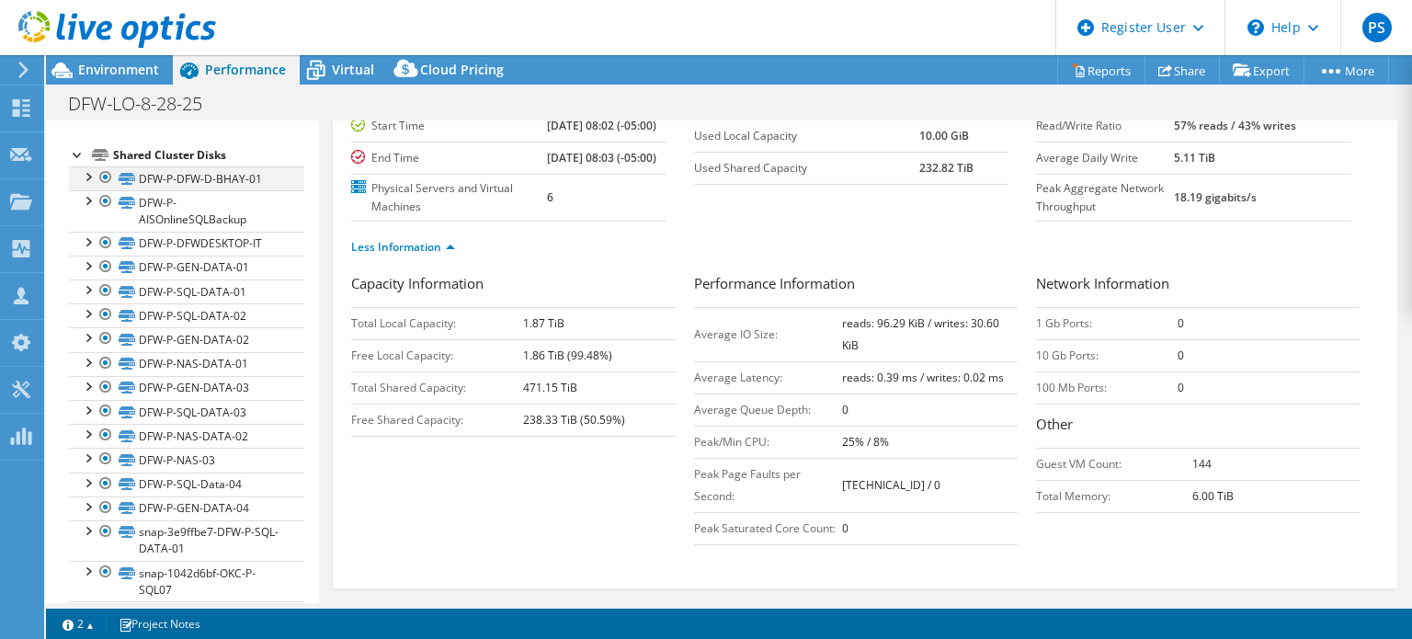
click at [107, 178] on div at bounding box center [106, 177] width 18 height 22
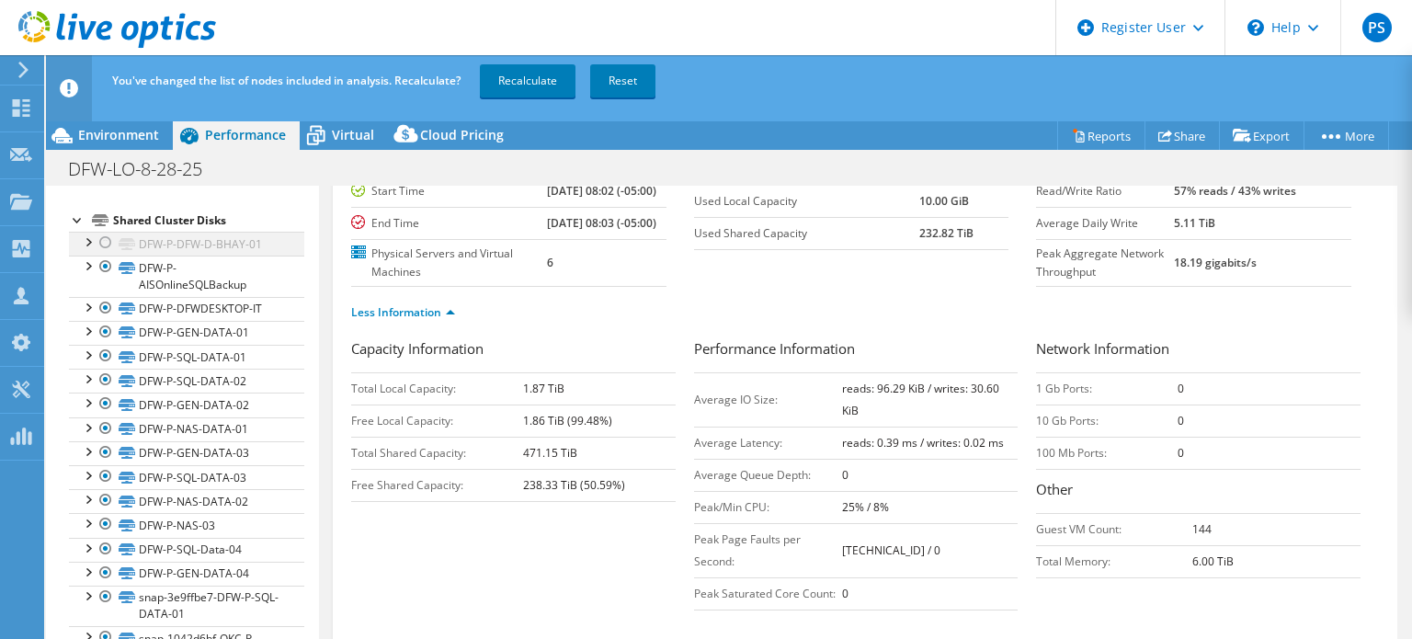
click at [100, 242] on div at bounding box center [106, 243] width 18 height 22
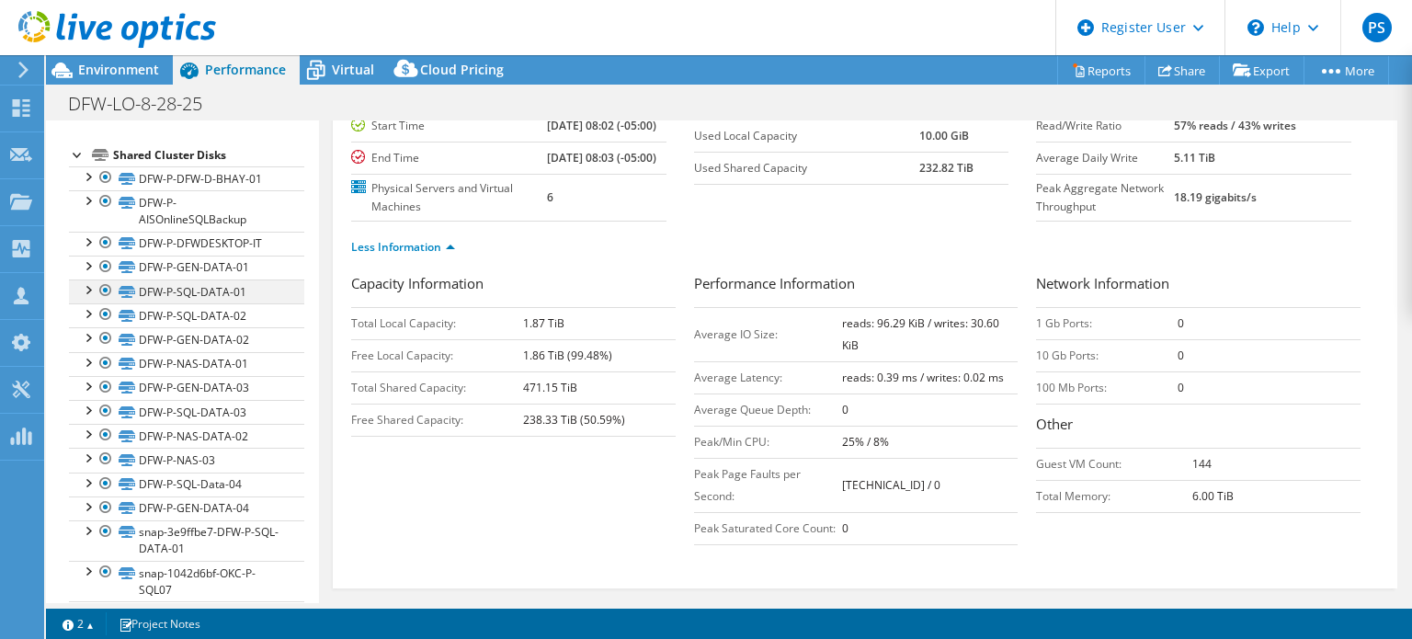
click at [107, 290] on div at bounding box center [106, 290] width 18 height 22
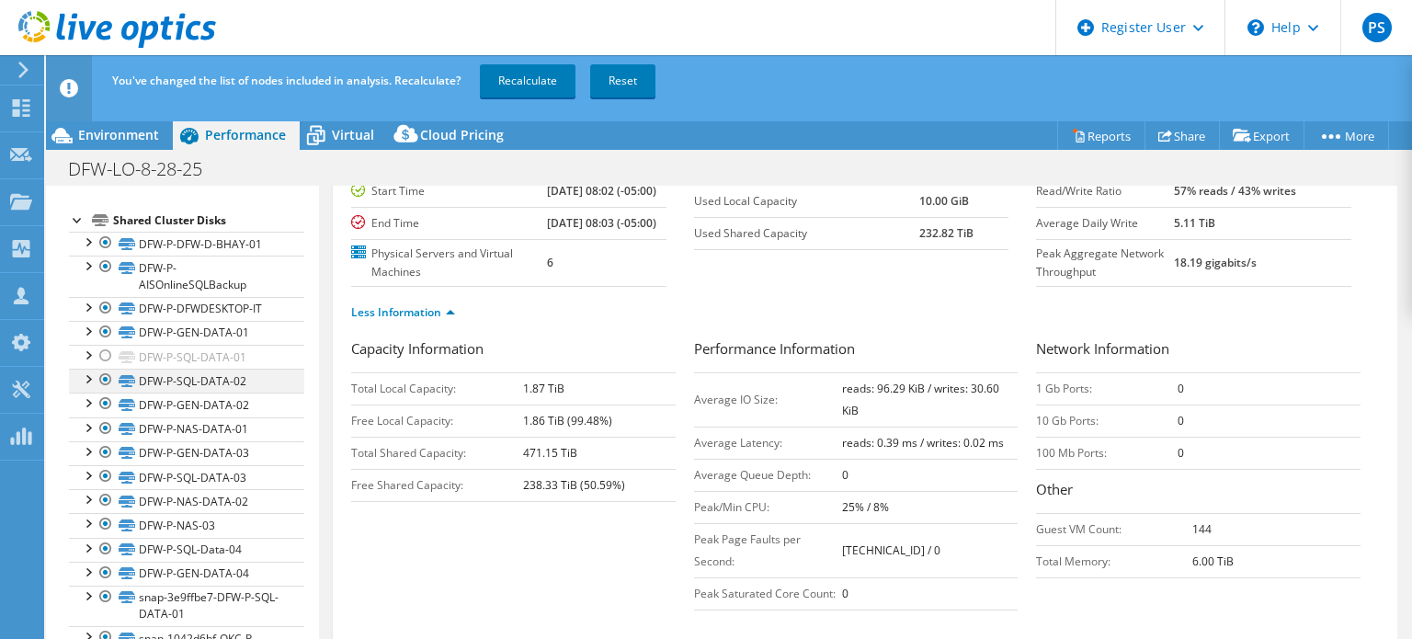
click at [103, 377] on div at bounding box center [106, 380] width 18 height 22
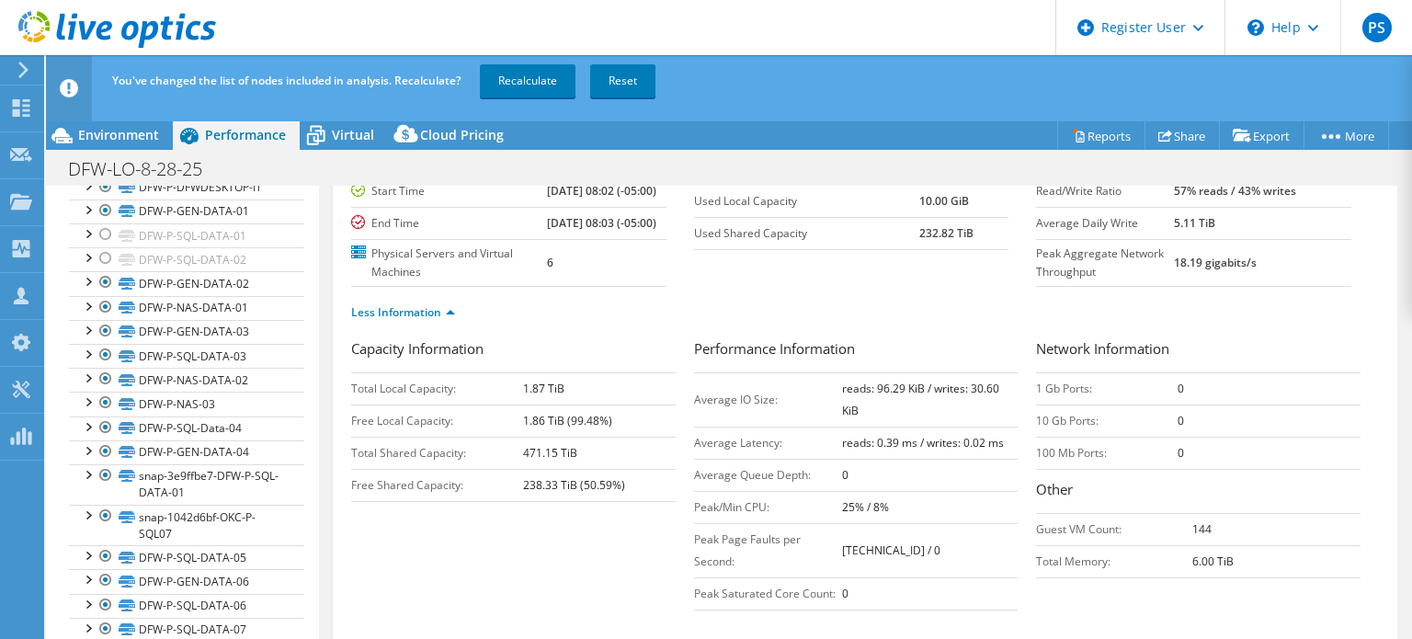
scroll to position [340, 0]
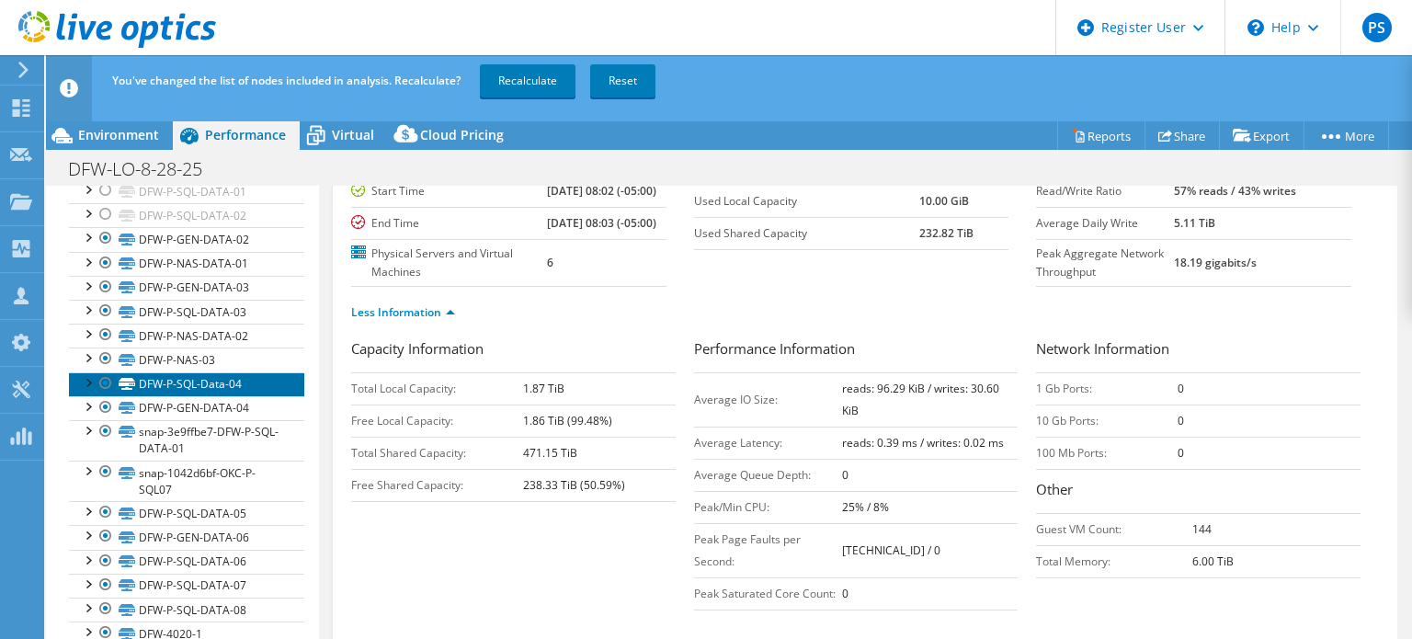
click at [151, 377] on link "DFW-P-SQL-Data-04" at bounding box center [186, 384] width 235 height 24
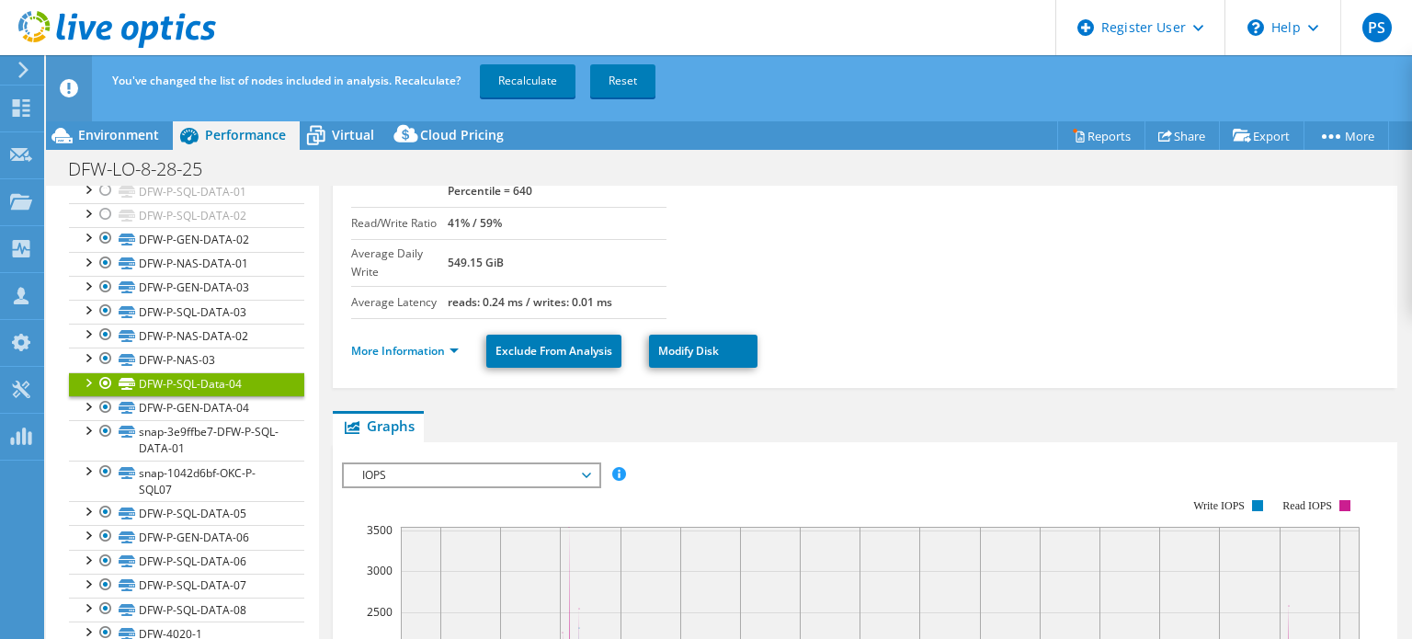
click at [108, 376] on div at bounding box center [106, 383] width 18 height 22
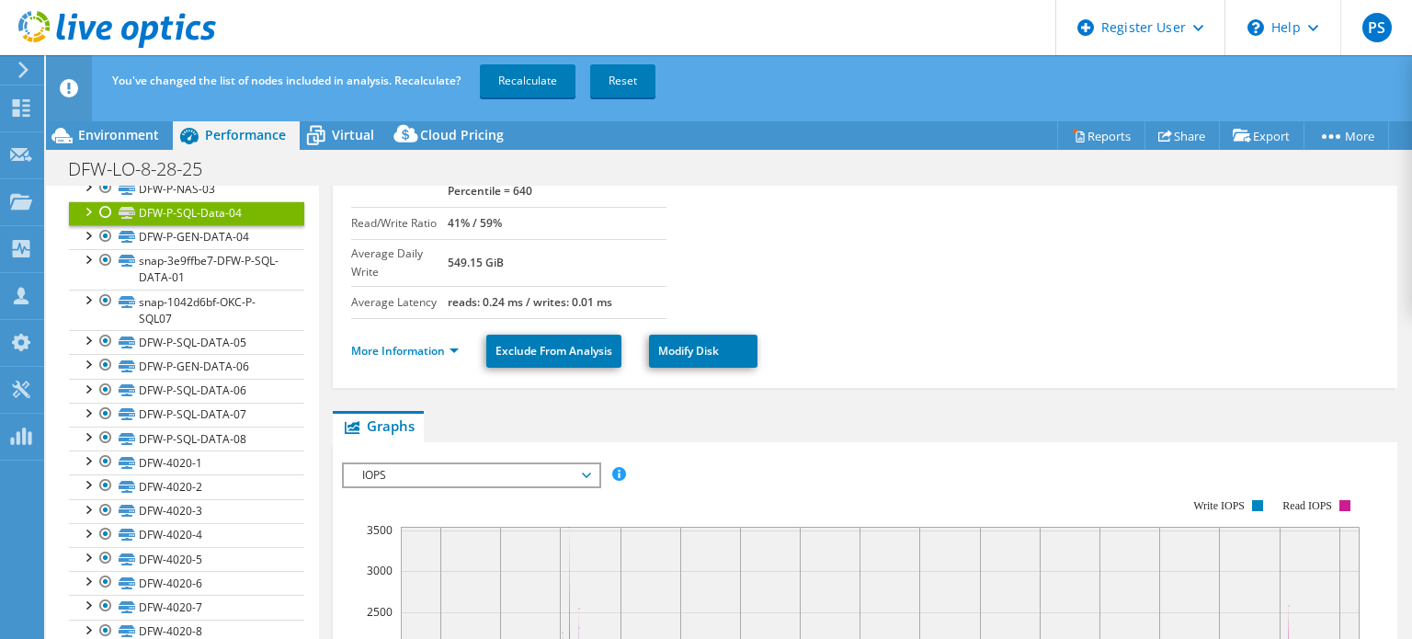
scroll to position [554, 0]
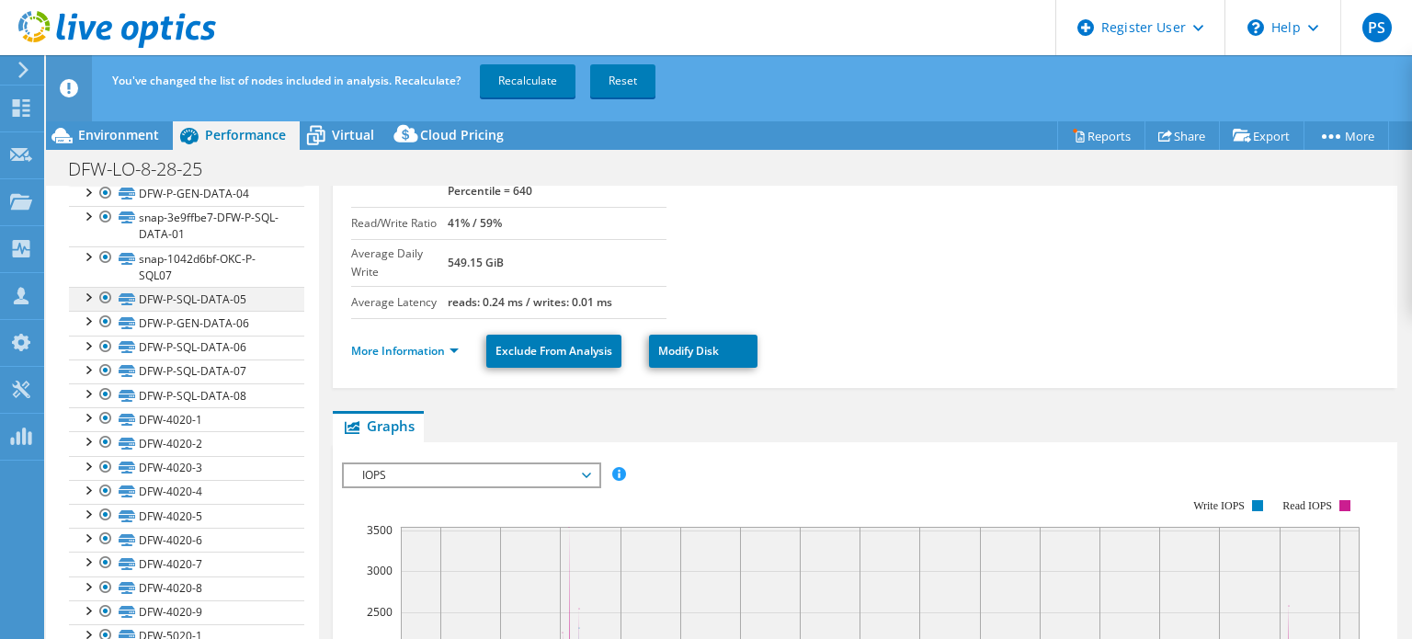
click at [99, 291] on div at bounding box center [106, 298] width 18 height 22
click at [99, 212] on div at bounding box center [106, 217] width 18 height 22
click at [107, 341] on div at bounding box center [106, 347] width 18 height 22
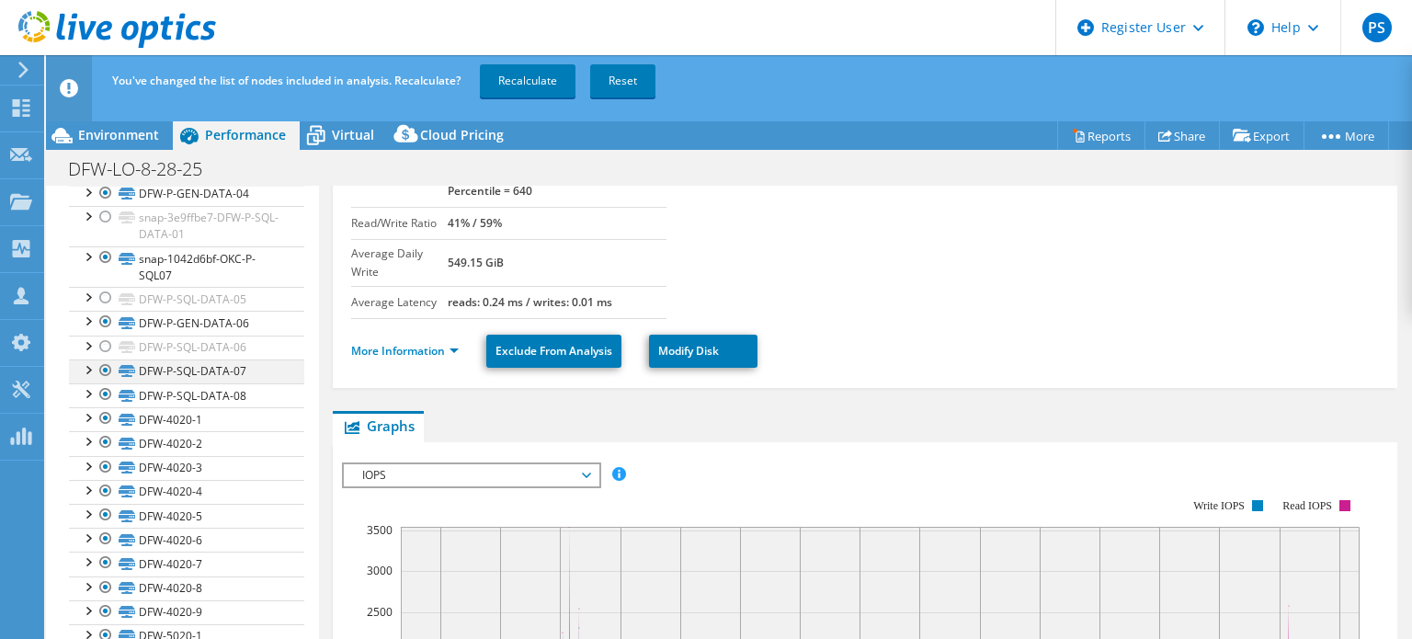
click at [106, 359] on div at bounding box center [106, 370] width 18 height 22
click at [105, 389] on div at bounding box center [106, 394] width 18 height 22
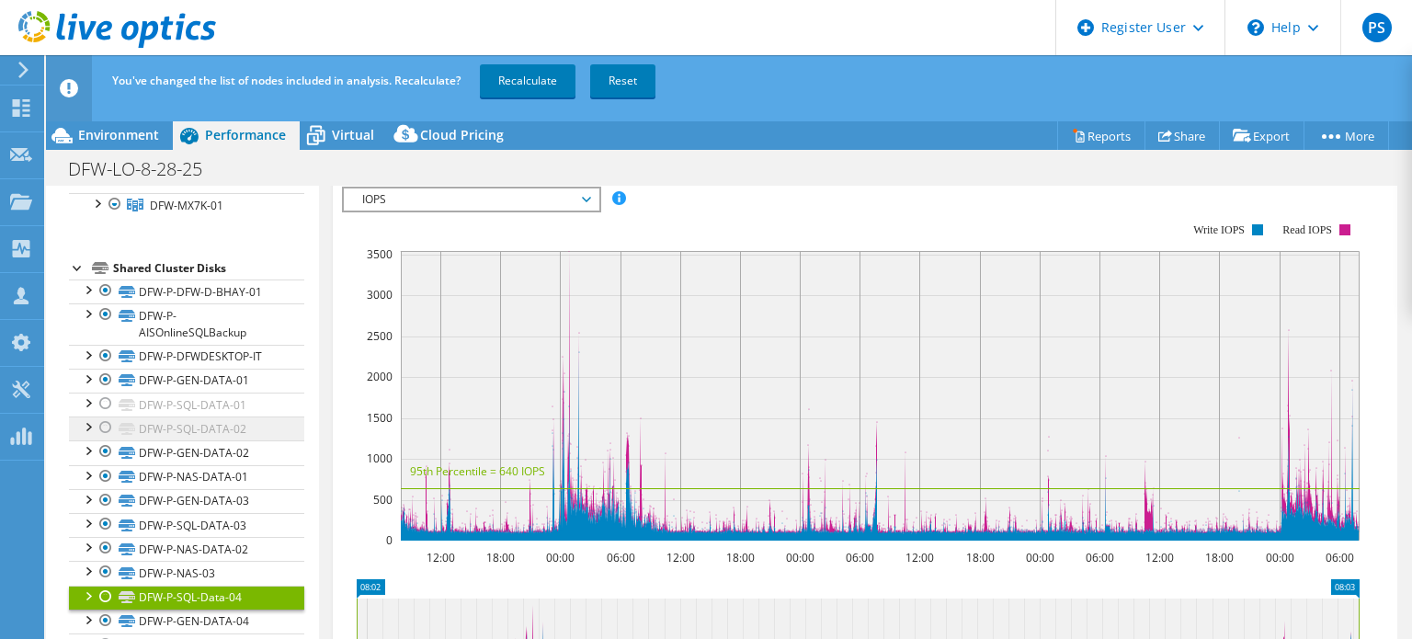
scroll to position [97, 0]
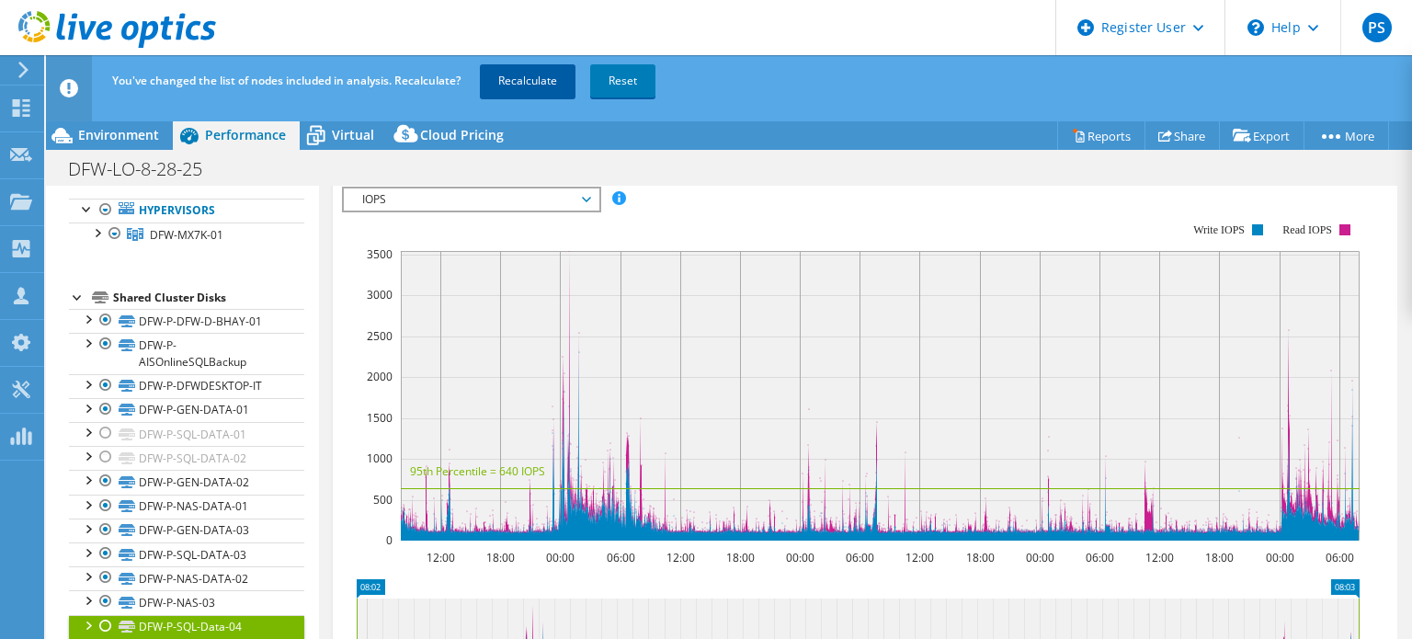
click at [508, 76] on link "Recalculate" at bounding box center [528, 80] width 96 height 33
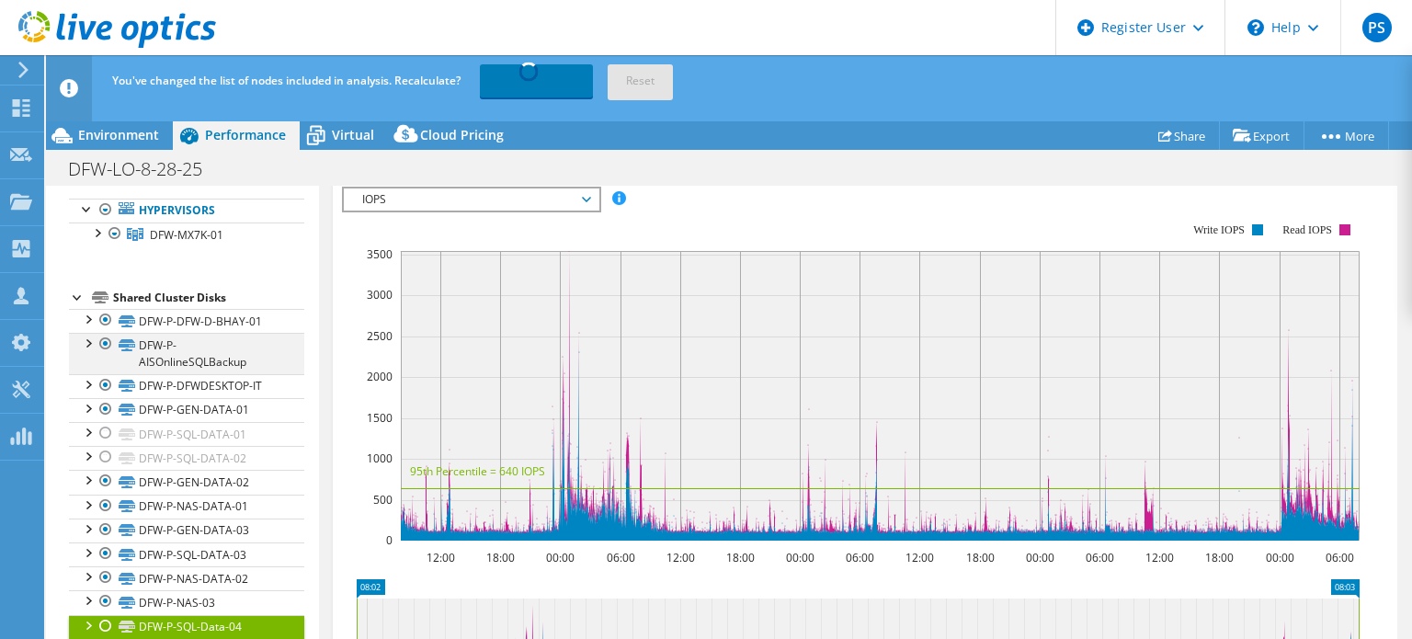
click at [105, 340] on div at bounding box center [106, 344] width 18 height 22
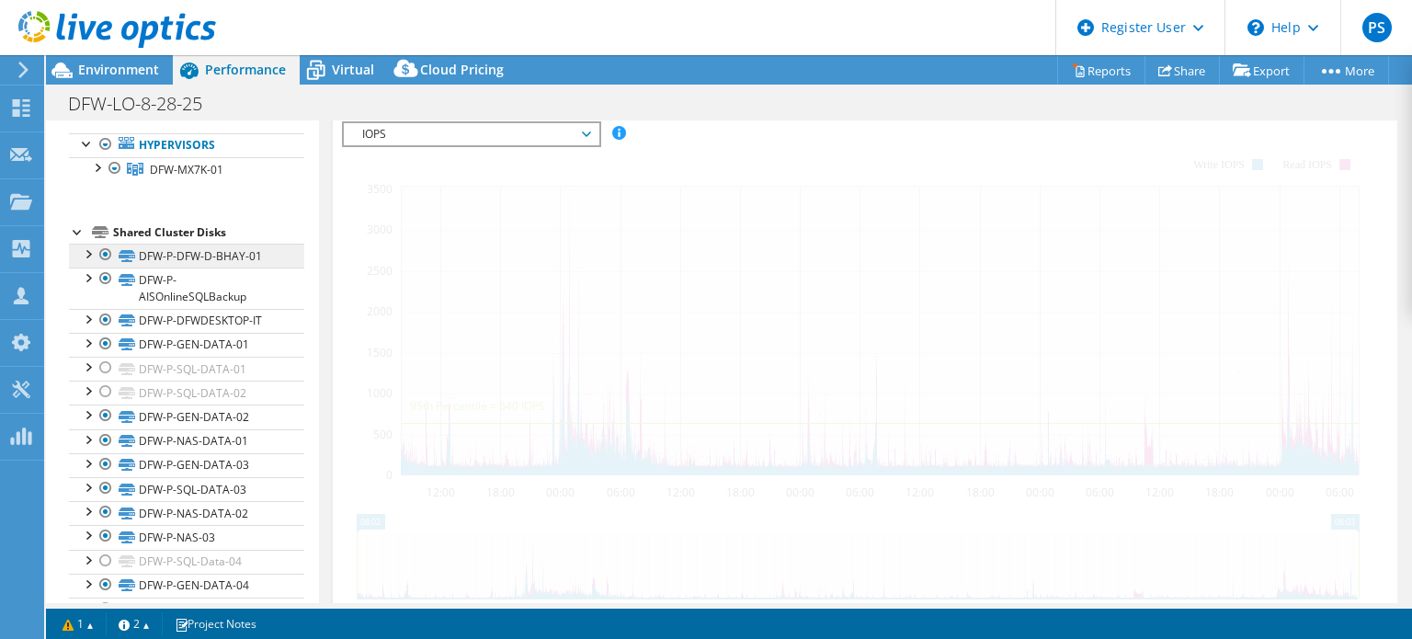
scroll to position [496, 0]
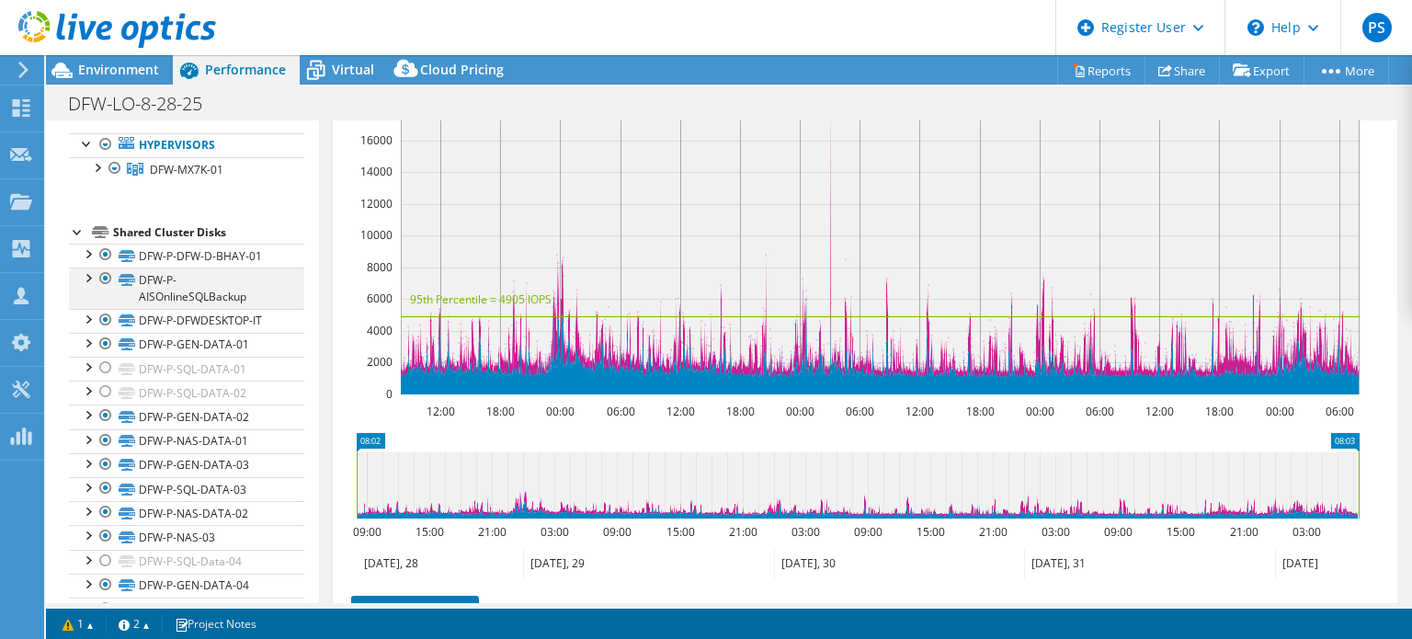
click at [107, 276] on div at bounding box center [106, 279] width 18 height 22
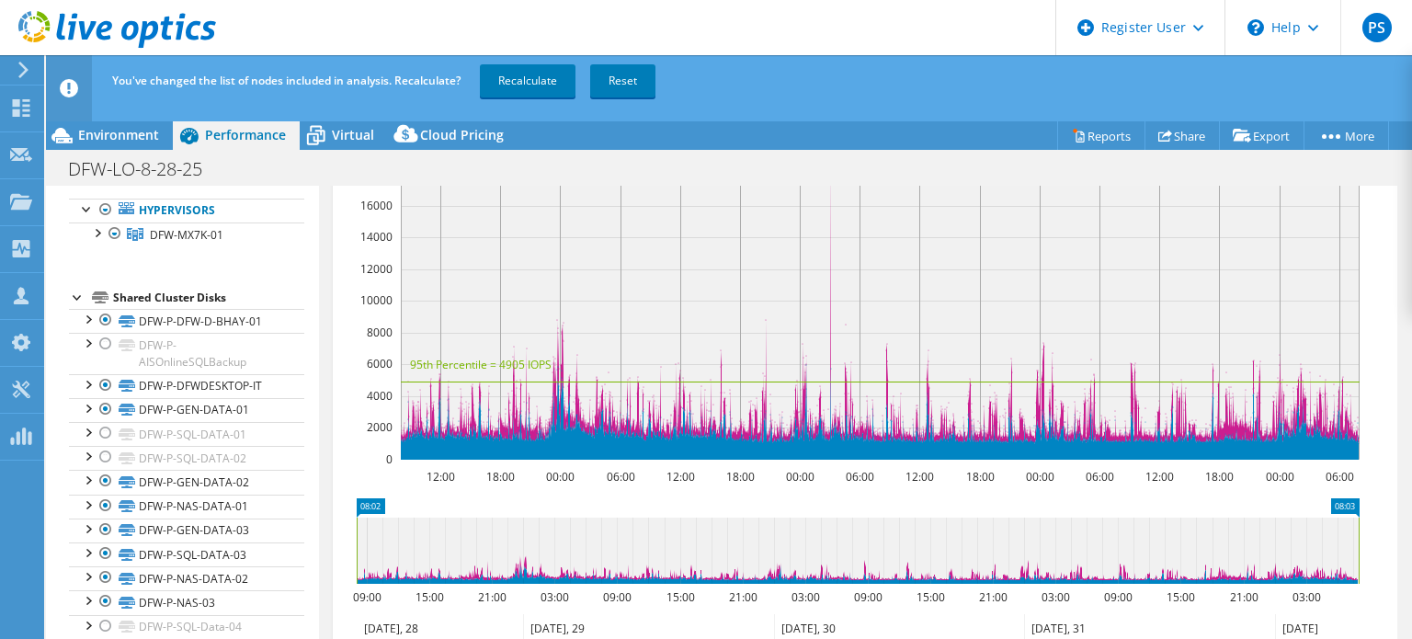
scroll to position [0, 0]
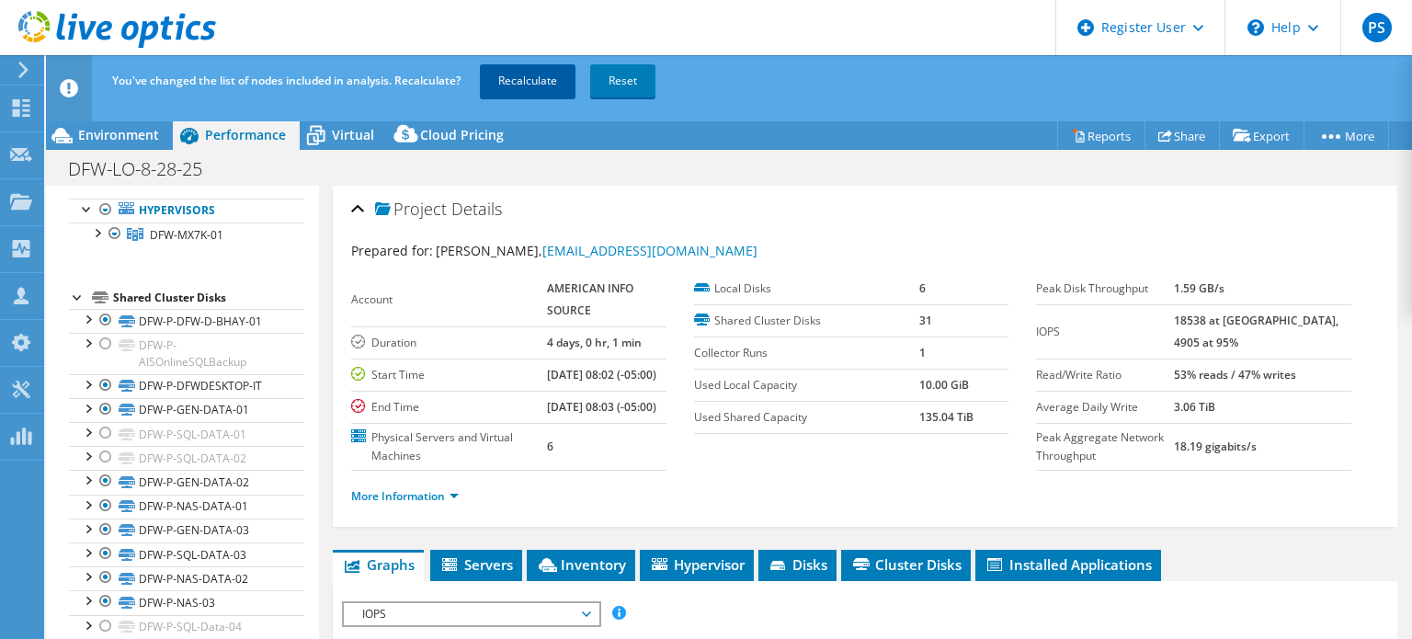
click at [520, 68] on link "Recalculate" at bounding box center [528, 80] width 96 height 33
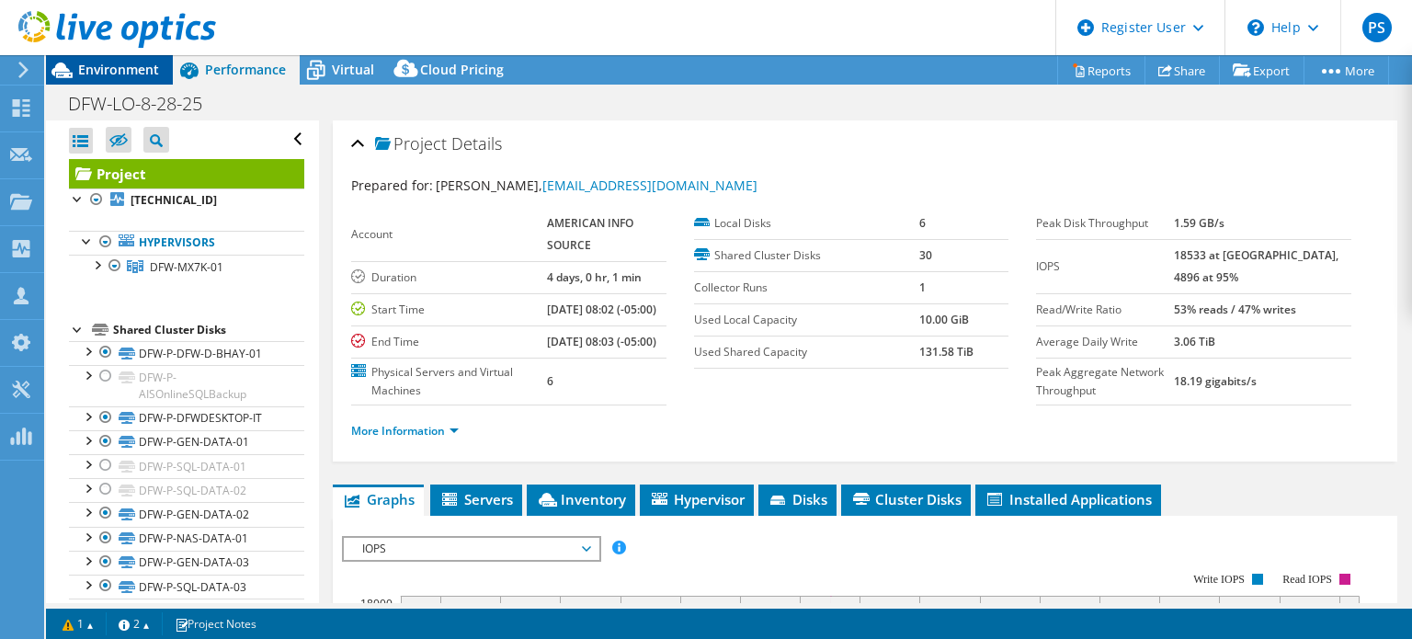
click at [103, 77] on span "Environment" at bounding box center [118, 69] width 81 height 17
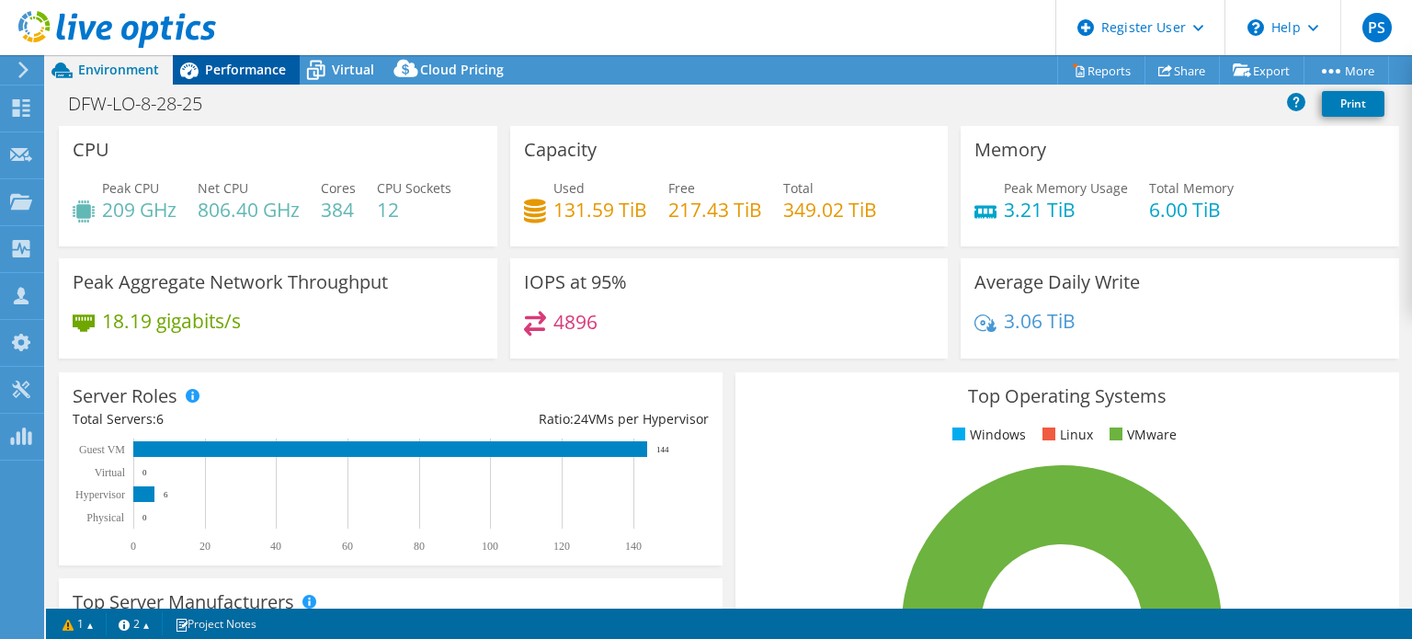
click at [244, 63] on span "Performance" at bounding box center [245, 69] width 81 height 17
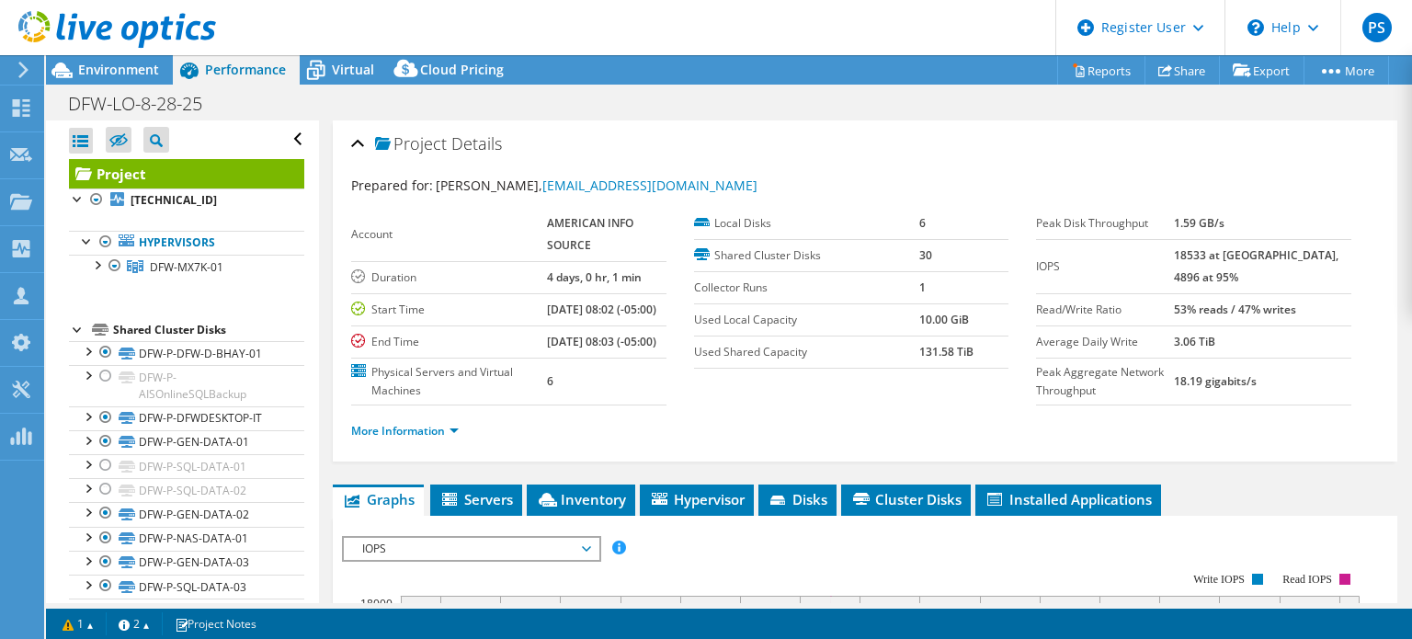
drag, startPoint x: 1267, startPoint y: 279, endPoint x: 1197, endPoint y: 245, distance: 77.7
click at [1197, 245] on tr "IOPS 18533 at Peak, 4896 at 95%" at bounding box center [1193, 266] width 315 height 54
click at [1158, 257] on label "IOPS" at bounding box center [1105, 266] width 138 height 18
click at [427, 439] on link "More Information" at bounding box center [405, 431] width 108 height 16
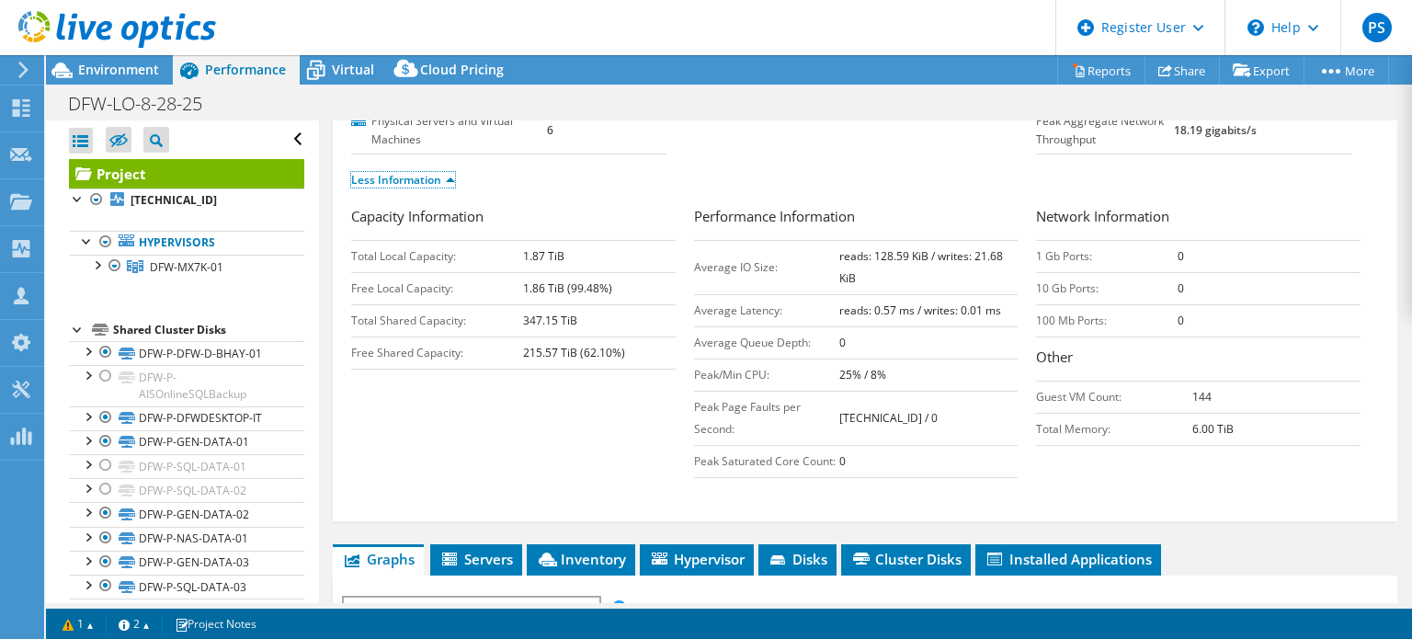
scroll to position [276, 0]
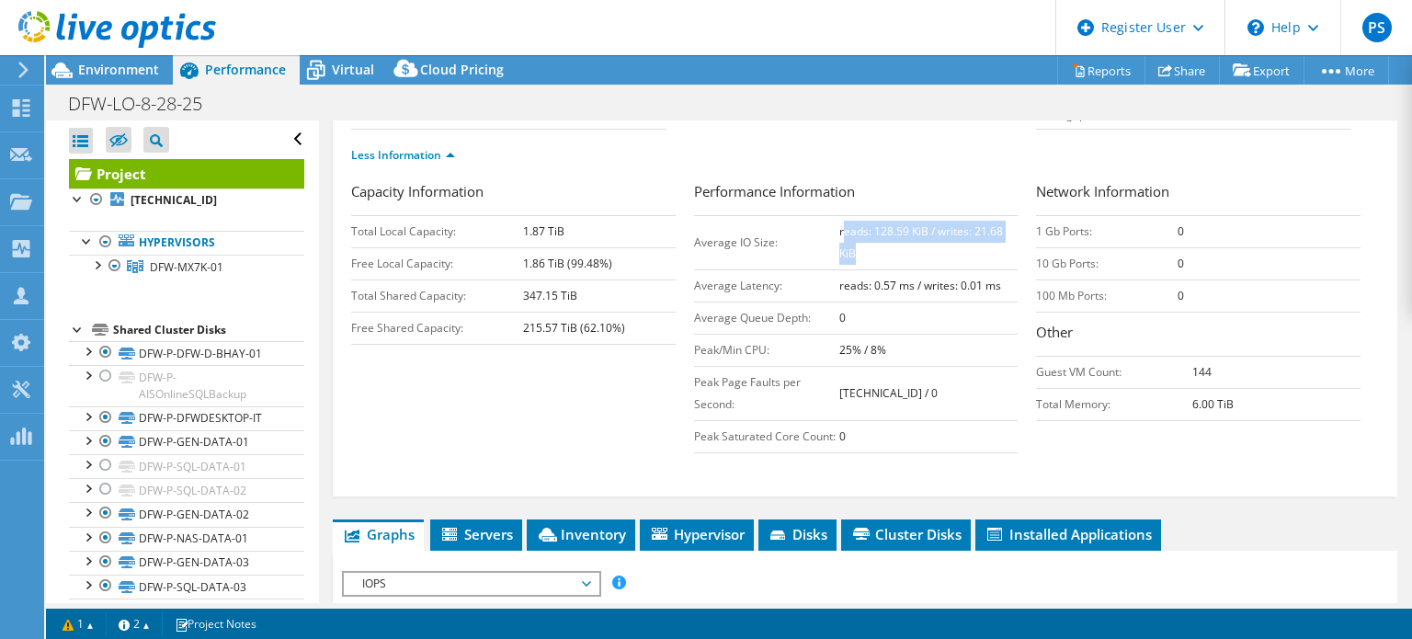
drag, startPoint x: 835, startPoint y: 268, endPoint x: 877, endPoint y: 297, distance: 51.0
click at [877, 269] on td "reads: 128.59 KiB / writes: 21.68 KiB" at bounding box center [928, 242] width 179 height 54
click at [854, 269] on td "reads: 128.59 KiB / writes: 21.68 KiB" at bounding box center [928, 242] width 179 height 54
drag, startPoint x: 868, startPoint y: 304, endPoint x: 806, endPoint y: 271, distance: 69.9
click at [806, 269] on tr "Average IO Size: reads: 128.59 KiB / writes: 21.68 KiB" at bounding box center [856, 242] width 325 height 54
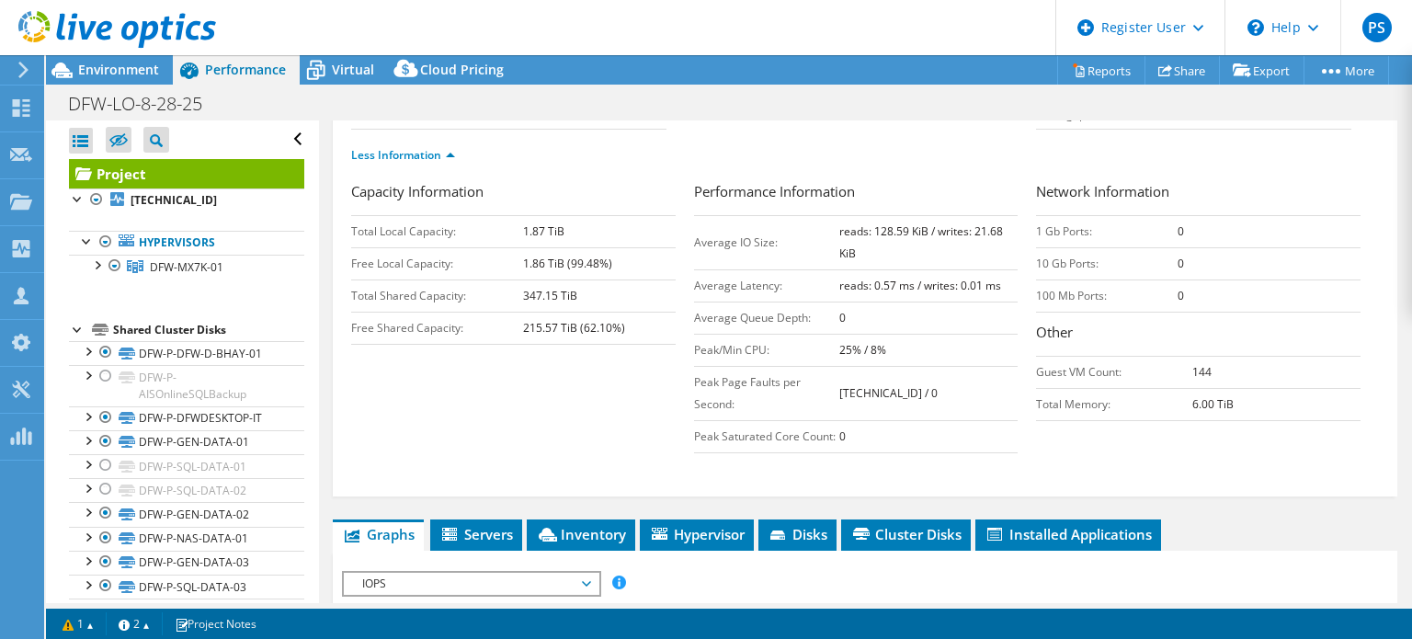
copy tr "reads: 128.59 KiB / writes: 21.68 KiB"
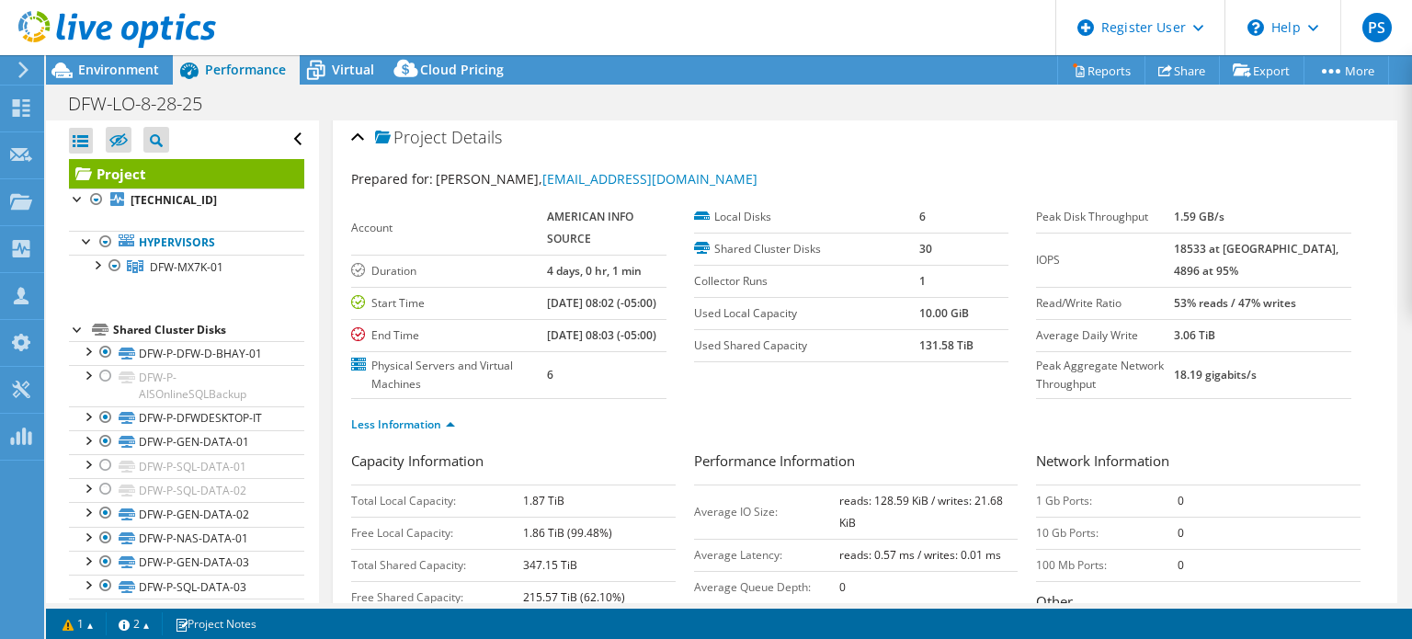
scroll to position [0, 0]
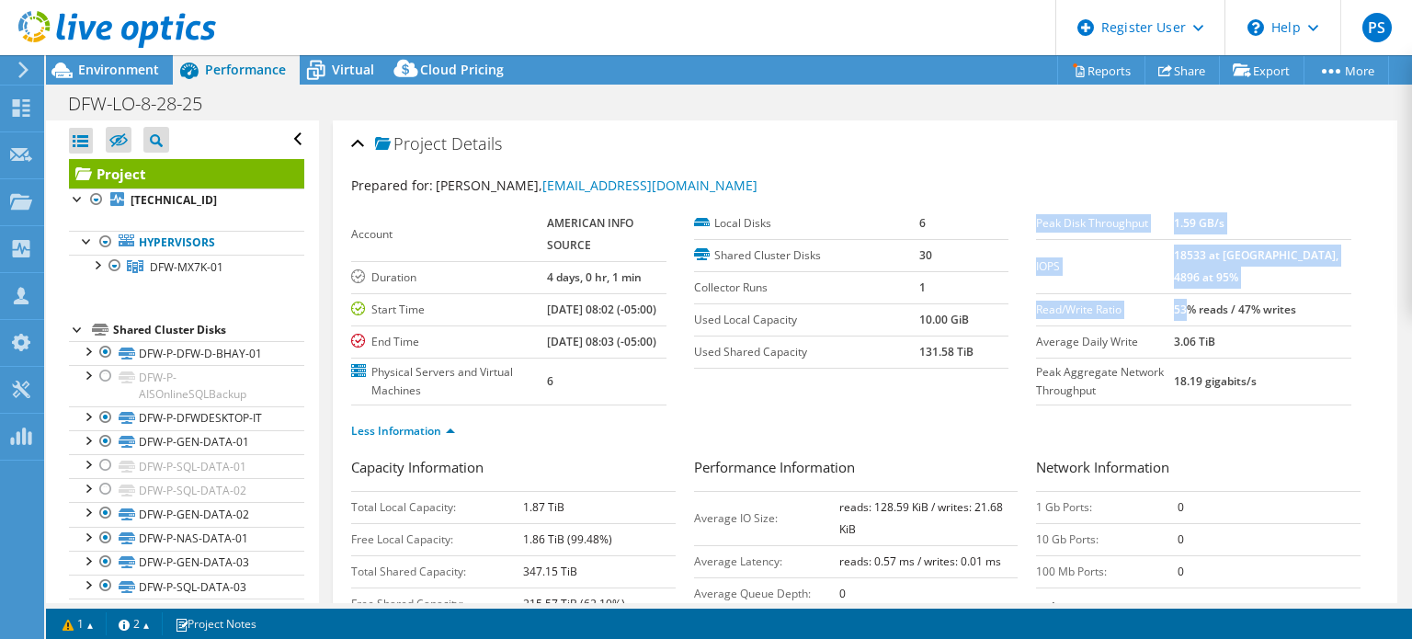
drag, startPoint x: 1349, startPoint y: 303, endPoint x: 1221, endPoint y: 305, distance: 127.8
click at [1221, 305] on div "Peak Disk Throughput 1.59 GB/s IOPS 18533 at Peak, 4896 at 95% Read/Write Ratio…" at bounding box center [1207, 307] width 343 height 198
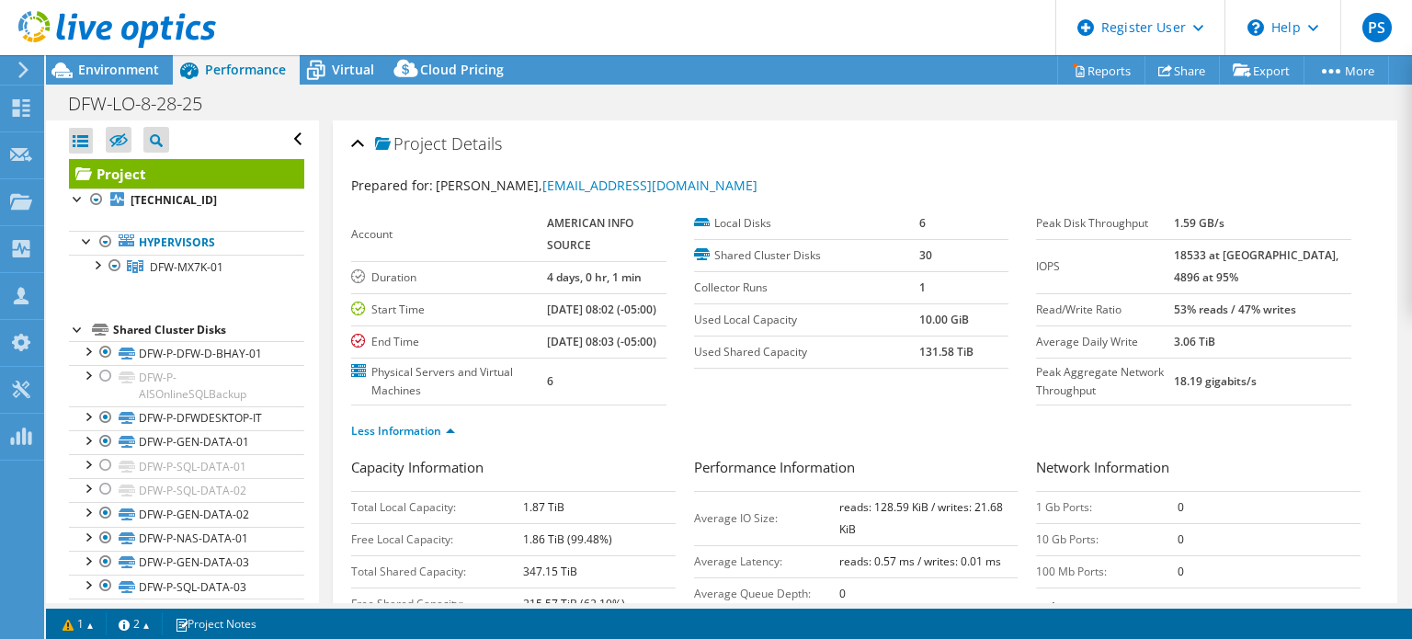
click at [1174, 308] on label "Read/Write Ratio" at bounding box center [1105, 310] width 138 height 18
drag, startPoint x: 1211, startPoint y: 308, endPoint x: 1328, endPoint y: 304, distance: 116.8
click at [1291, 309] on b "53% reads / 47% writes" at bounding box center [1235, 310] width 122 height 16
drag, startPoint x: 1333, startPoint y: 302, endPoint x: 1201, endPoint y: 310, distance: 132.6
click at [1201, 310] on tr "Read/Write Ratio 53% reads / 47% writes" at bounding box center [1193, 309] width 315 height 32
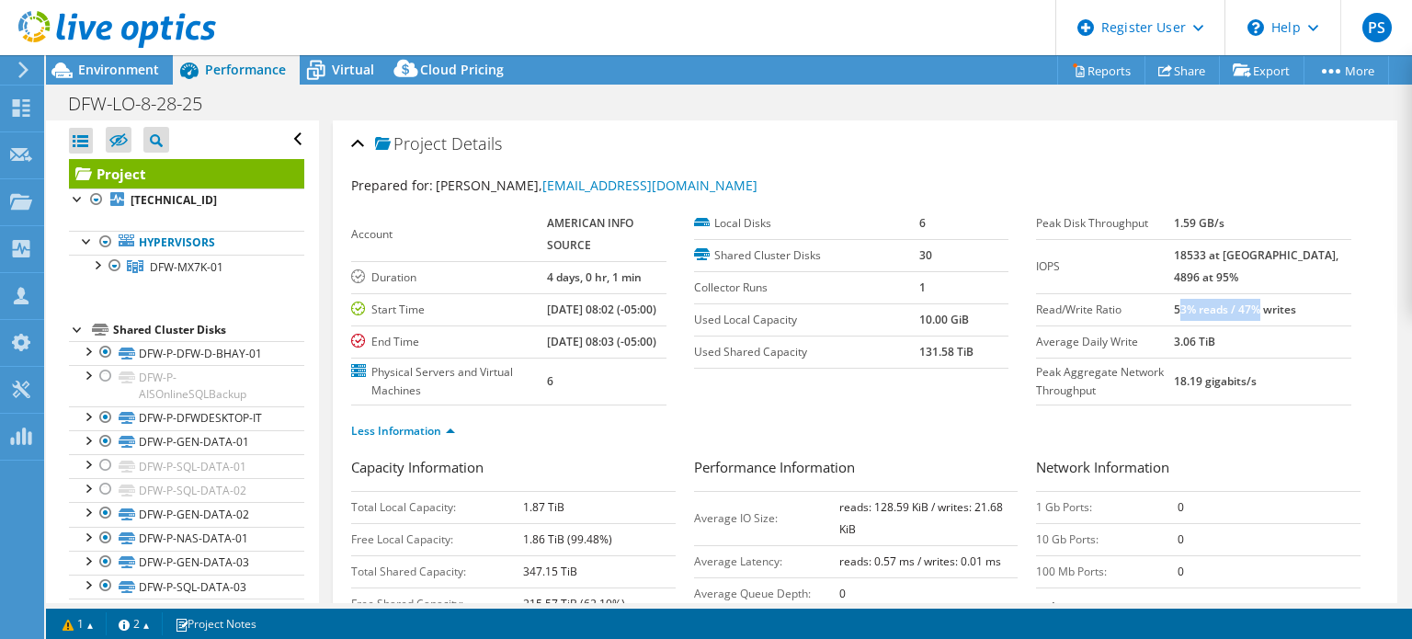
copy tr "53% reads / 47% writes"
click at [108, 374] on div at bounding box center [106, 376] width 18 height 22
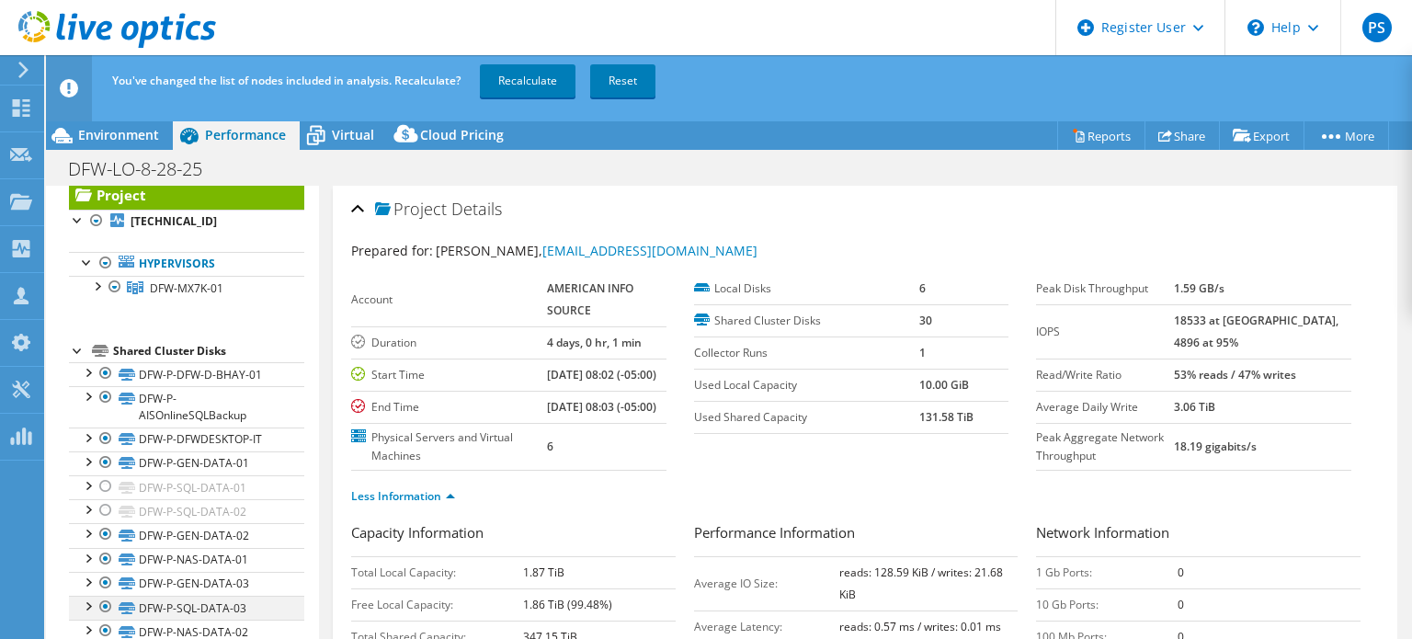
scroll to position [184, 0]
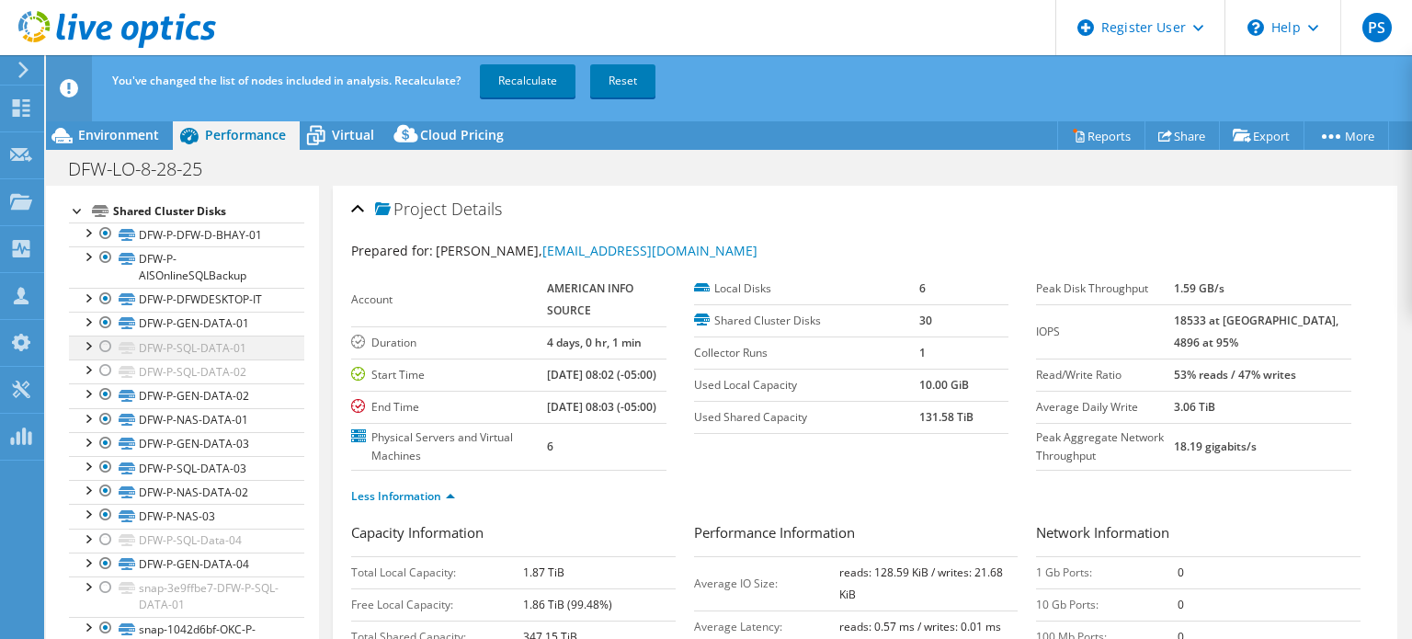
click at [108, 349] on div at bounding box center [106, 347] width 18 height 22
click at [106, 372] on div at bounding box center [106, 370] width 18 height 22
click at [100, 538] on div at bounding box center [106, 540] width 18 height 22
click at [101, 579] on div at bounding box center [106, 587] width 18 height 22
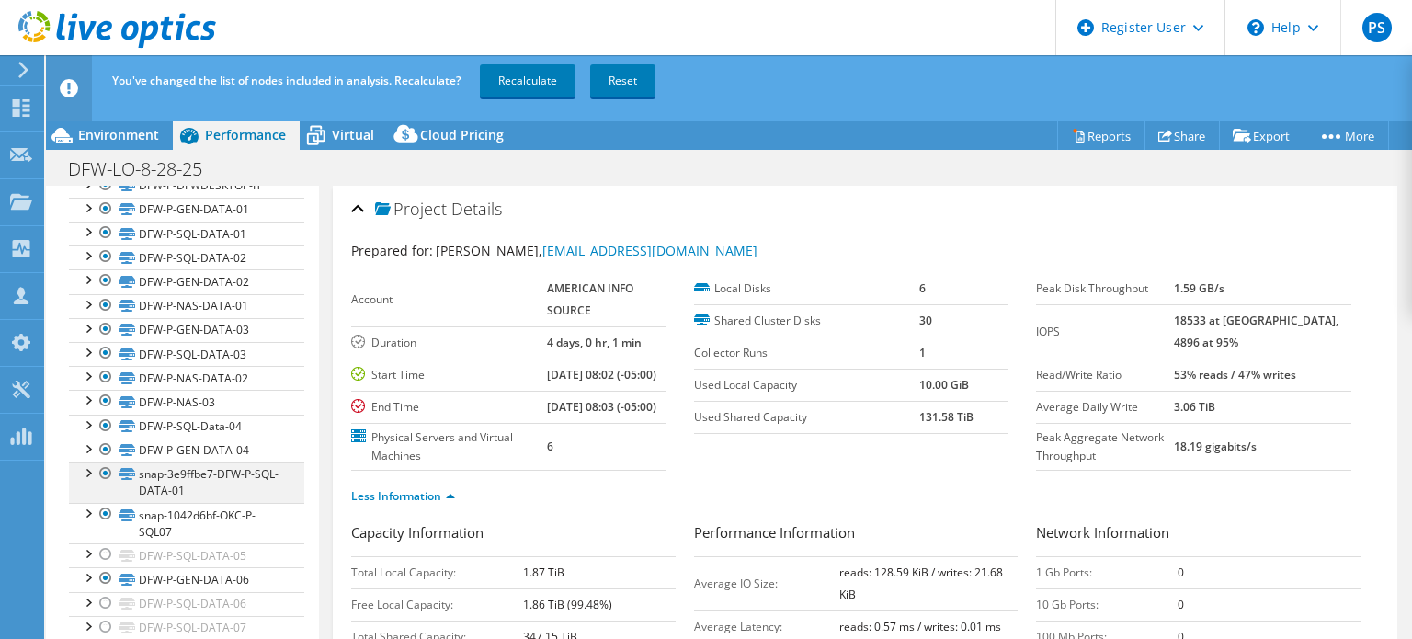
scroll to position [368, 0]
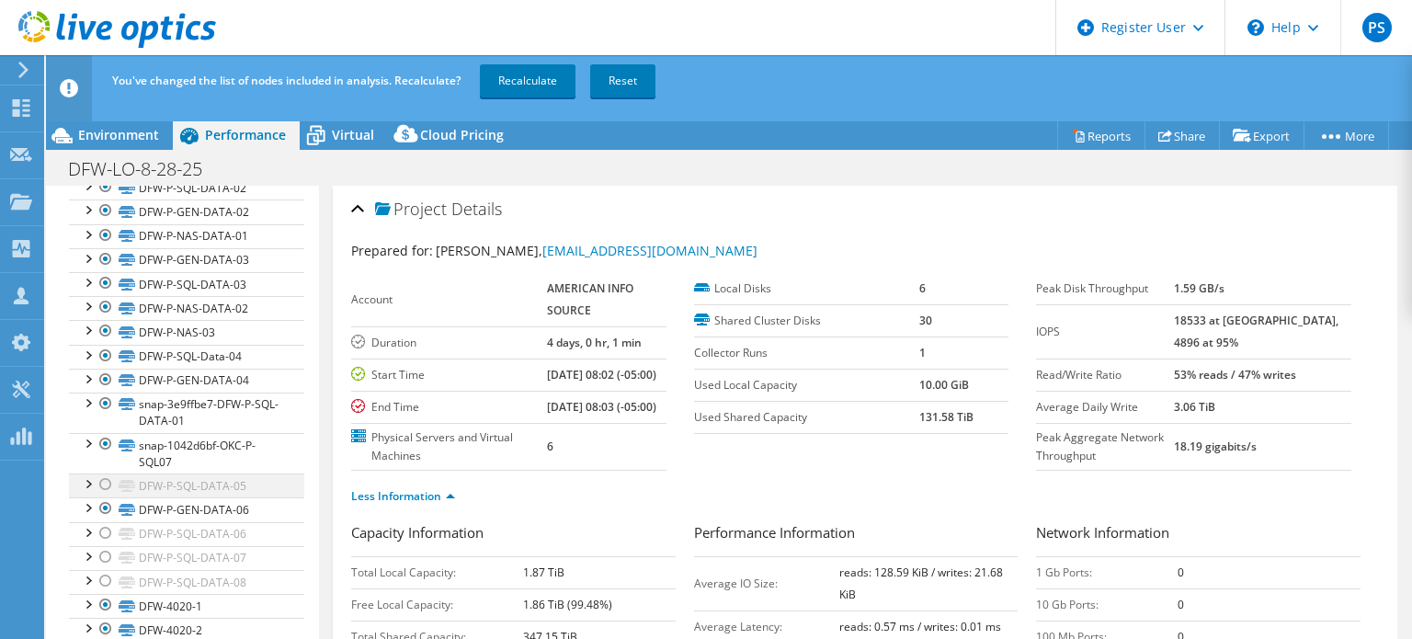
click at [99, 485] on div at bounding box center [106, 484] width 18 height 22
click at [102, 534] on div at bounding box center [106, 533] width 18 height 22
click at [103, 553] on div at bounding box center [106, 557] width 18 height 22
click at [105, 574] on div at bounding box center [106, 581] width 18 height 22
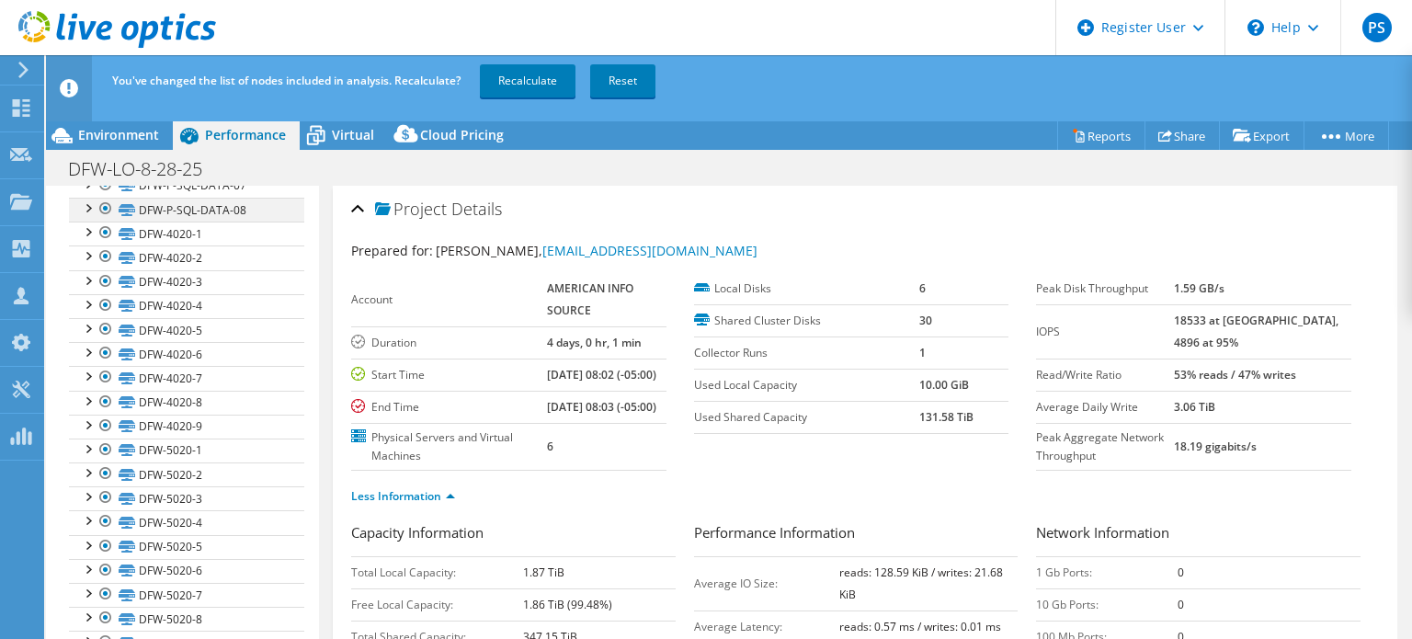
scroll to position [741, 0]
click at [103, 630] on div at bounding box center [106, 641] width 18 height 22
click at [107, 606] on div at bounding box center [106, 617] width 18 height 22
click at [107, 586] on div at bounding box center [106, 593] width 18 height 22
click at [107, 562] on div at bounding box center [106, 569] width 18 height 22
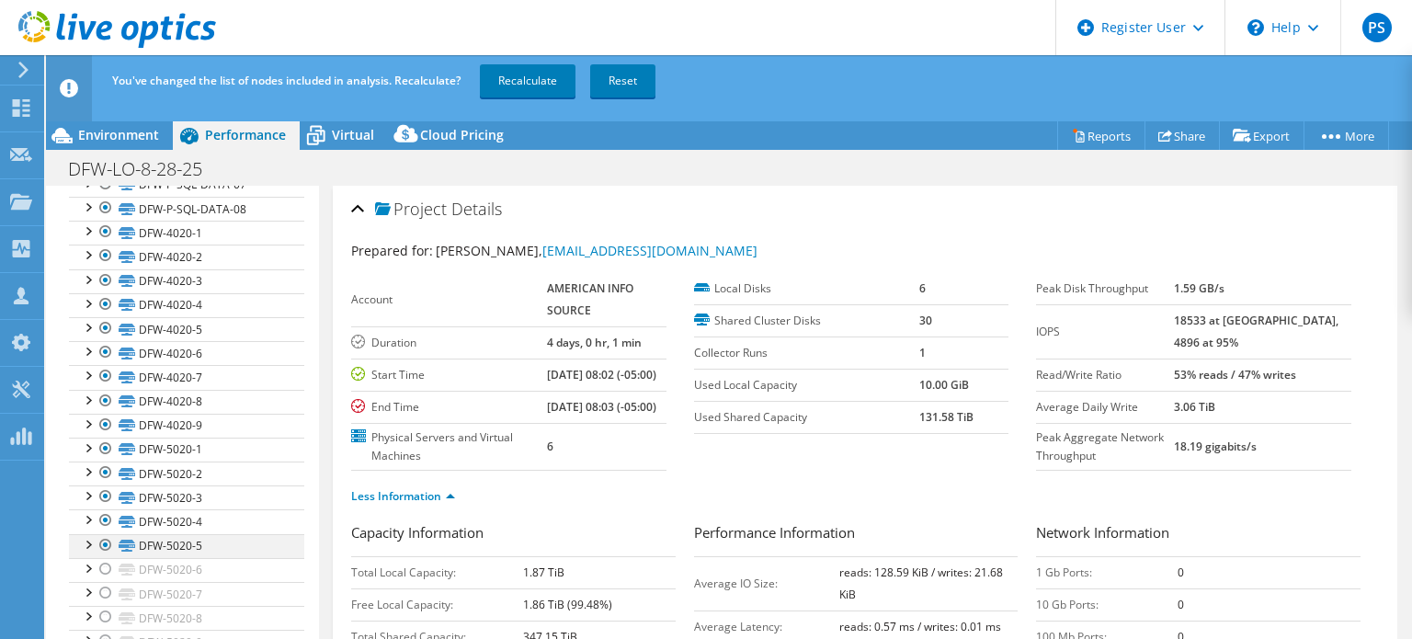
click at [103, 534] on div at bounding box center [106, 545] width 18 height 22
click at [103, 509] on div at bounding box center [106, 520] width 18 height 22
click at [103, 485] on div at bounding box center [106, 496] width 18 height 22
click at [103, 466] on div at bounding box center [106, 473] width 18 height 22
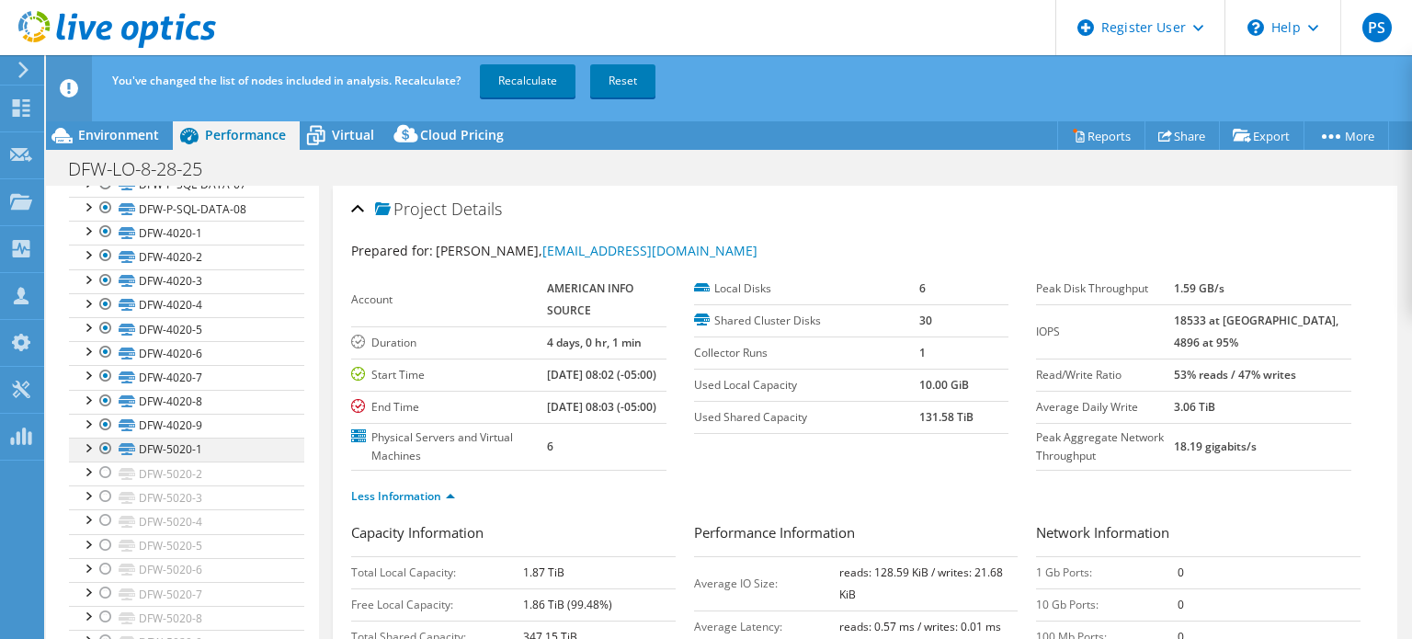
click at [103, 438] on div at bounding box center [106, 449] width 18 height 22
click at [103, 414] on div at bounding box center [106, 425] width 18 height 22
click at [103, 390] on div at bounding box center [106, 401] width 18 height 22
click at [103, 366] on div at bounding box center [106, 376] width 18 height 22
click at [103, 341] on div at bounding box center [106, 352] width 18 height 22
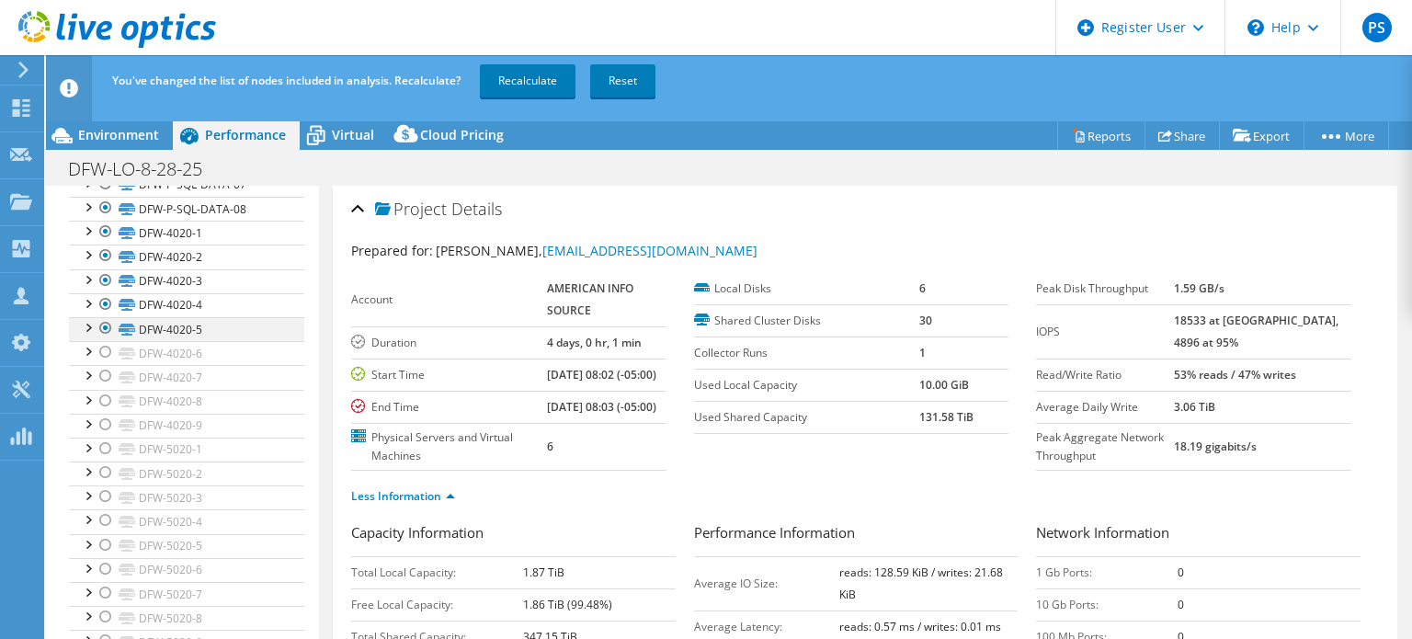
click at [103, 323] on div at bounding box center [106, 328] width 18 height 22
click at [104, 294] on div at bounding box center [106, 304] width 18 height 22
click at [104, 279] on div at bounding box center [106, 280] width 18 height 22
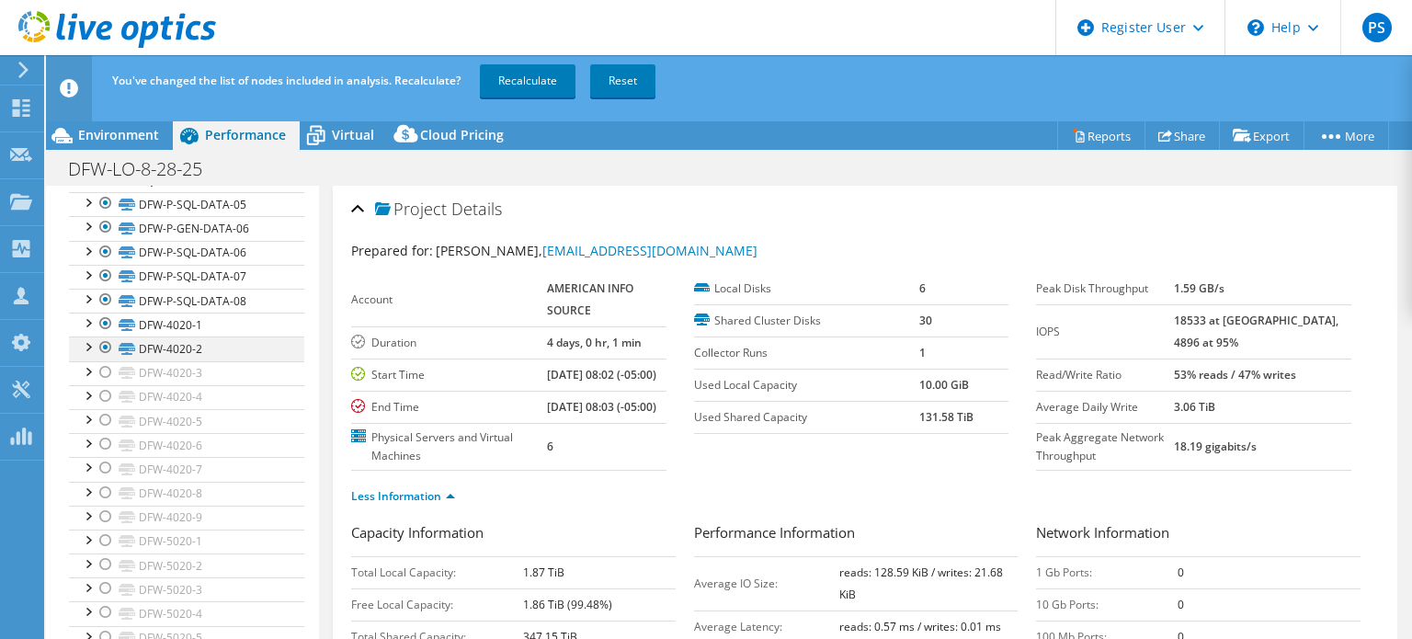
click at [102, 338] on div at bounding box center [106, 347] width 18 height 22
click at [104, 322] on div at bounding box center [106, 324] width 18 height 22
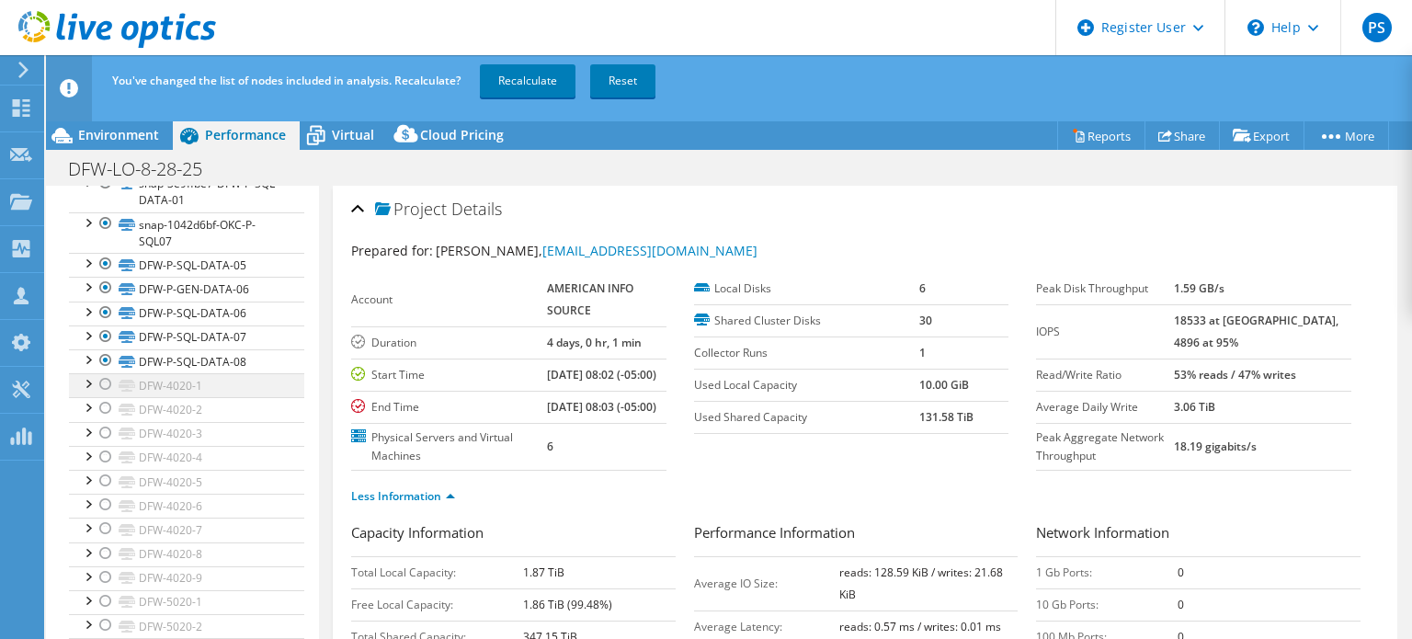
scroll to position [557, 0]
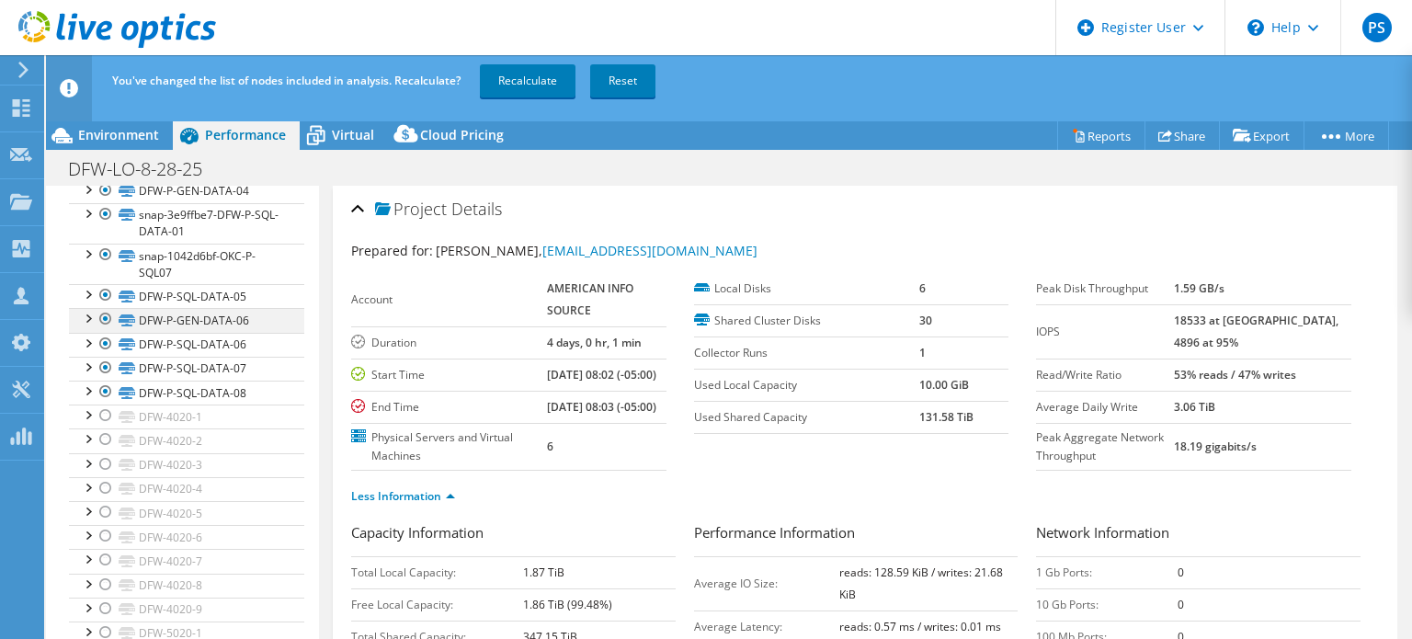
click at [102, 319] on div at bounding box center [106, 319] width 18 height 22
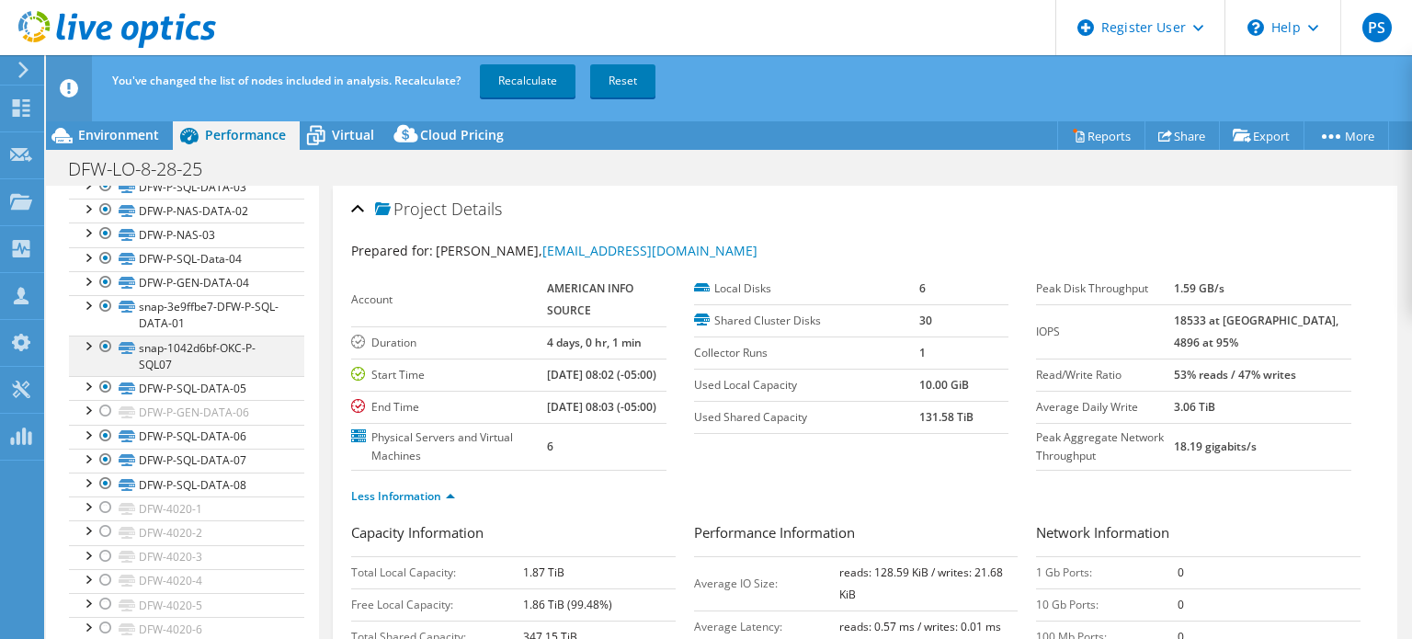
click at [102, 337] on div at bounding box center [106, 347] width 18 height 22
click at [104, 304] on div at bounding box center [106, 306] width 18 height 22
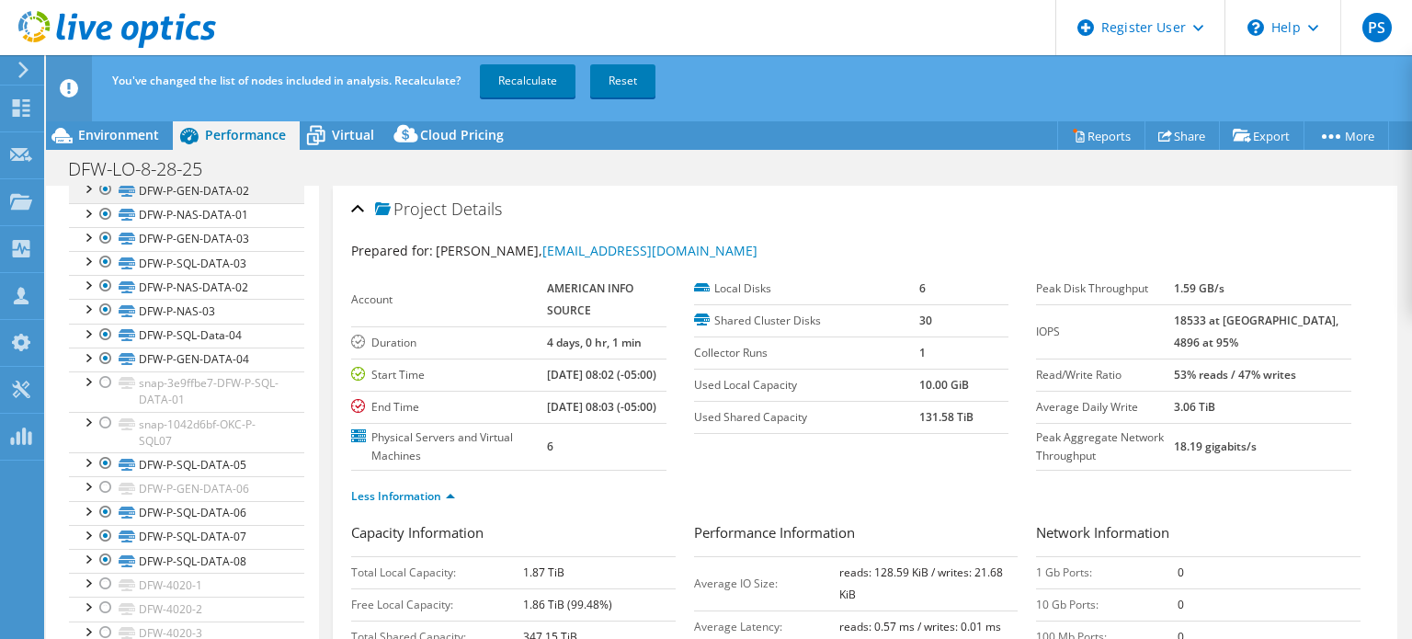
scroll to position [281, 0]
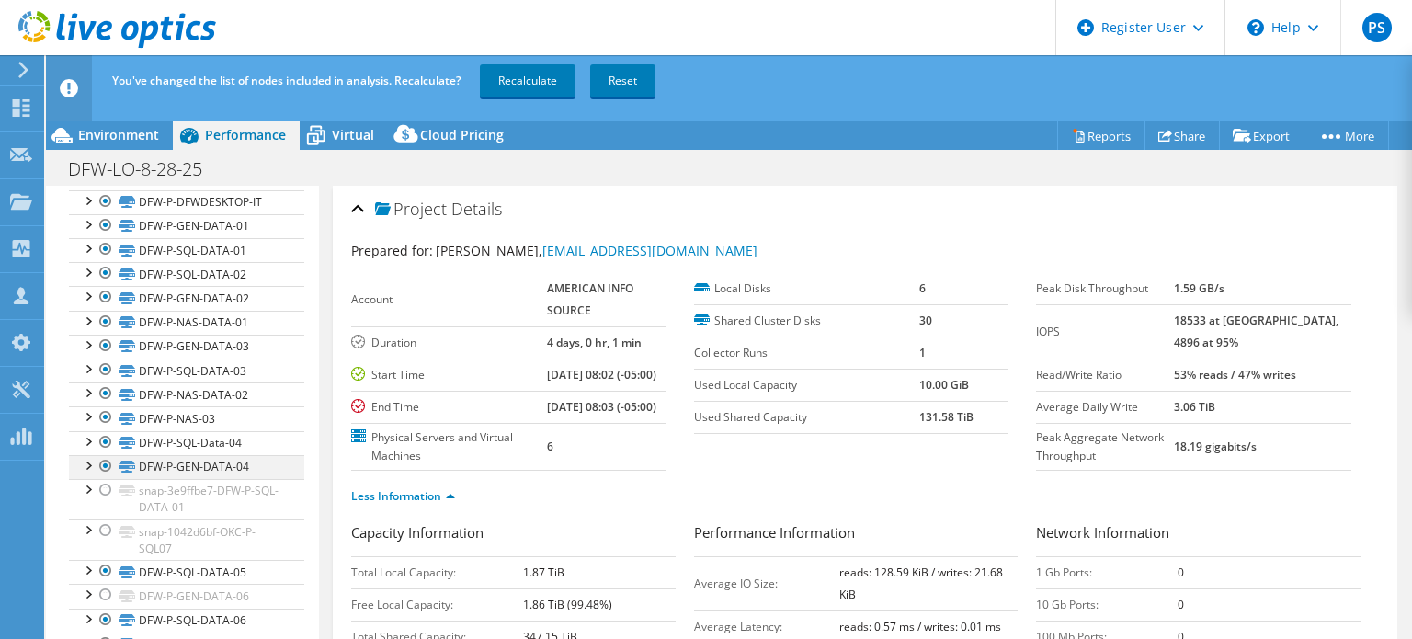
click at [103, 459] on div at bounding box center [106, 466] width 18 height 22
click at [103, 416] on div at bounding box center [106, 417] width 18 height 22
click at [104, 392] on div at bounding box center [106, 393] width 18 height 22
click at [108, 343] on div at bounding box center [106, 346] width 18 height 22
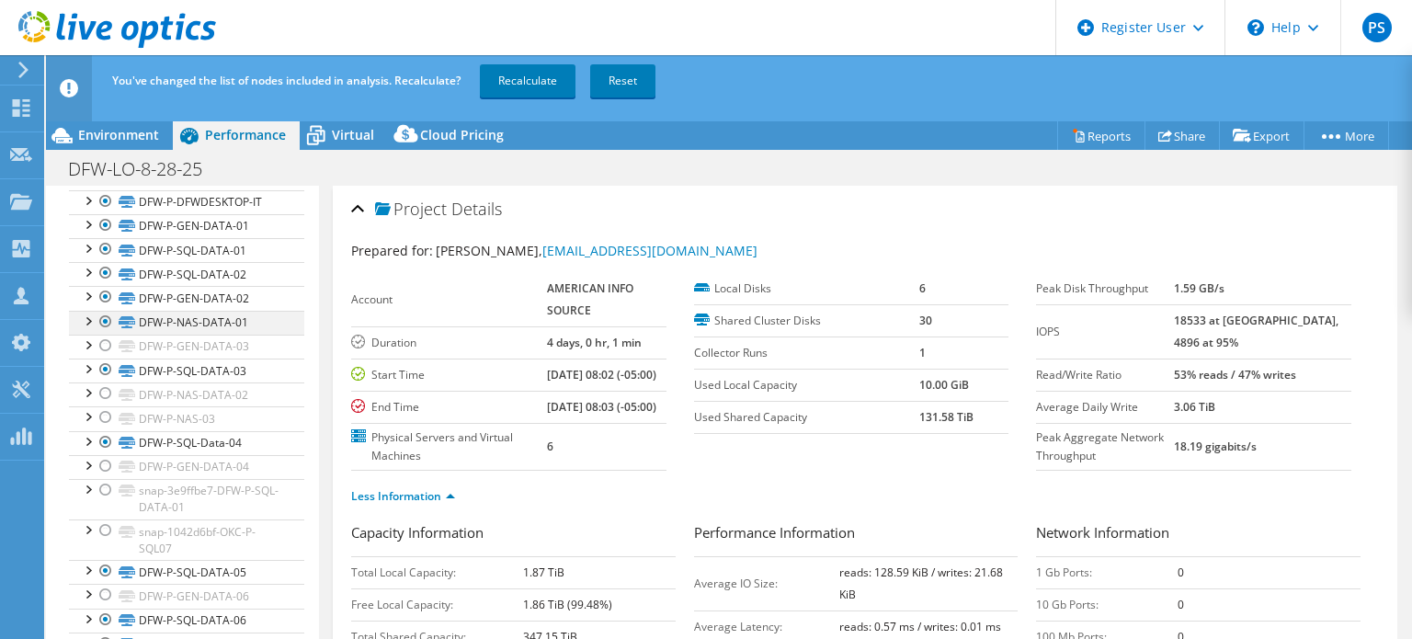
click at [107, 319] on div at bounding box center [106, 322] width 18 height 22
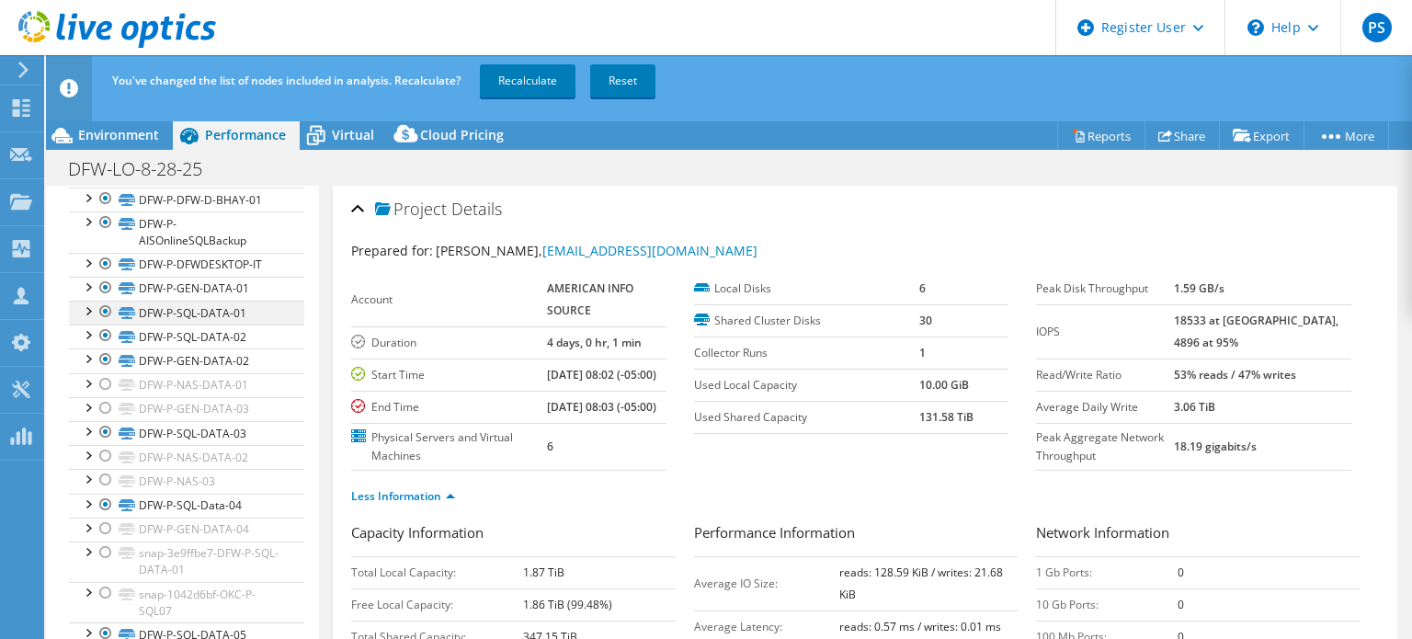
scroll to position [189, 0]
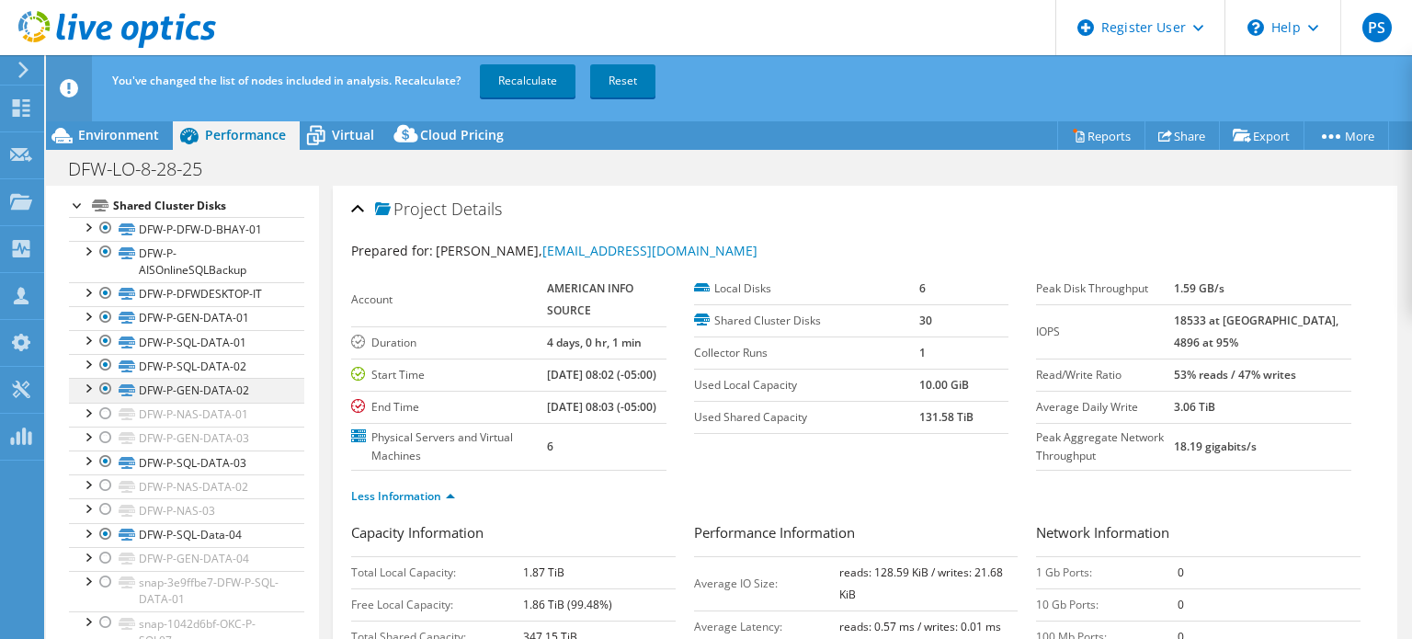
click at [105, 382] on div at bounding box center [106, 389] width 18 height 22
click at [106, 312] on div at bounding box center [106, 317] width 18 height 22
click at [105, 294] on div at bounding box center [106, 293] width 18 height 22
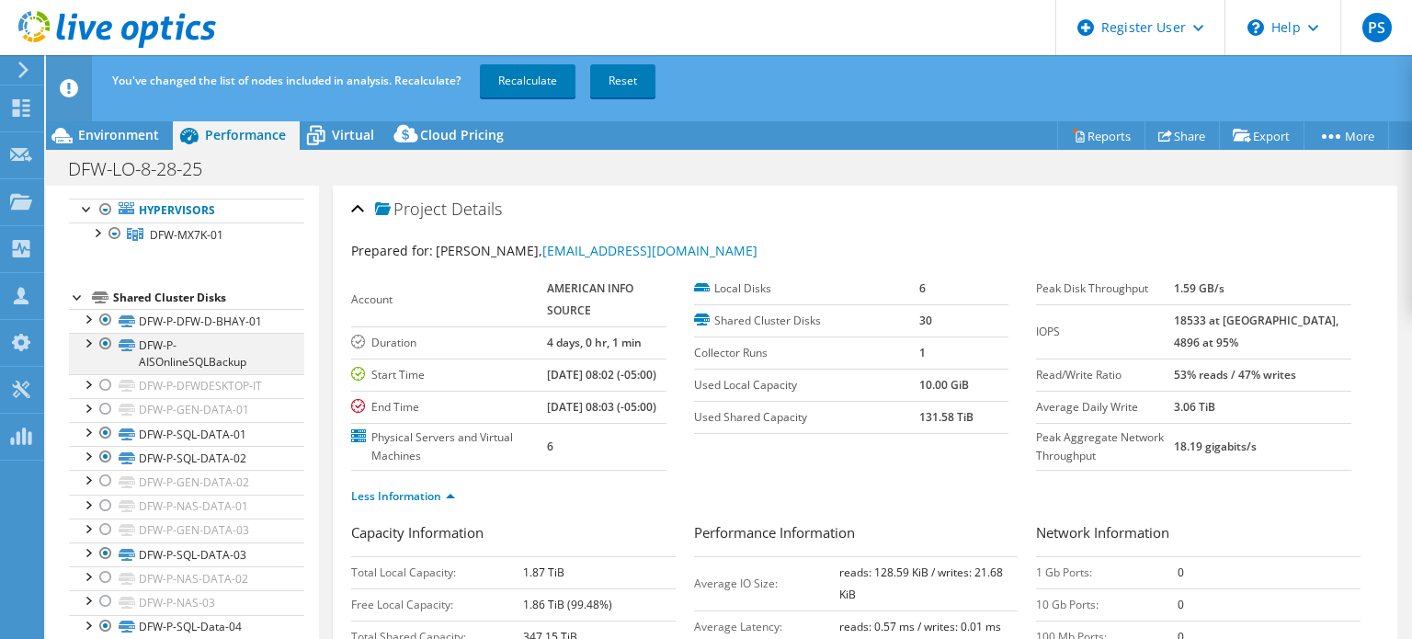
click at [97, 339] on div at bounding box center [106, 344] width 18 height 22
click at [99, 325] on div at bounding box center [106, 320] width 18 height 22
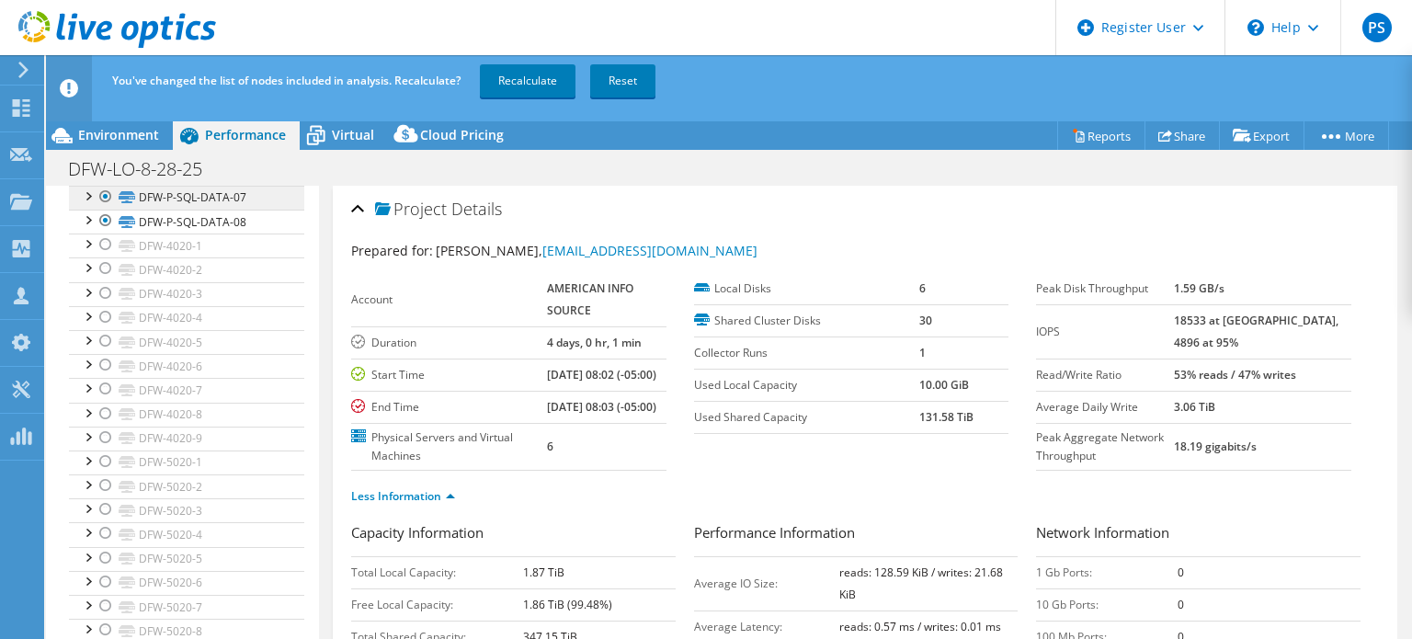
scroll to position [741, 0]
click at [500, 82] on link "Recalculate" at bounding box center [528, 80] width 96 height 33
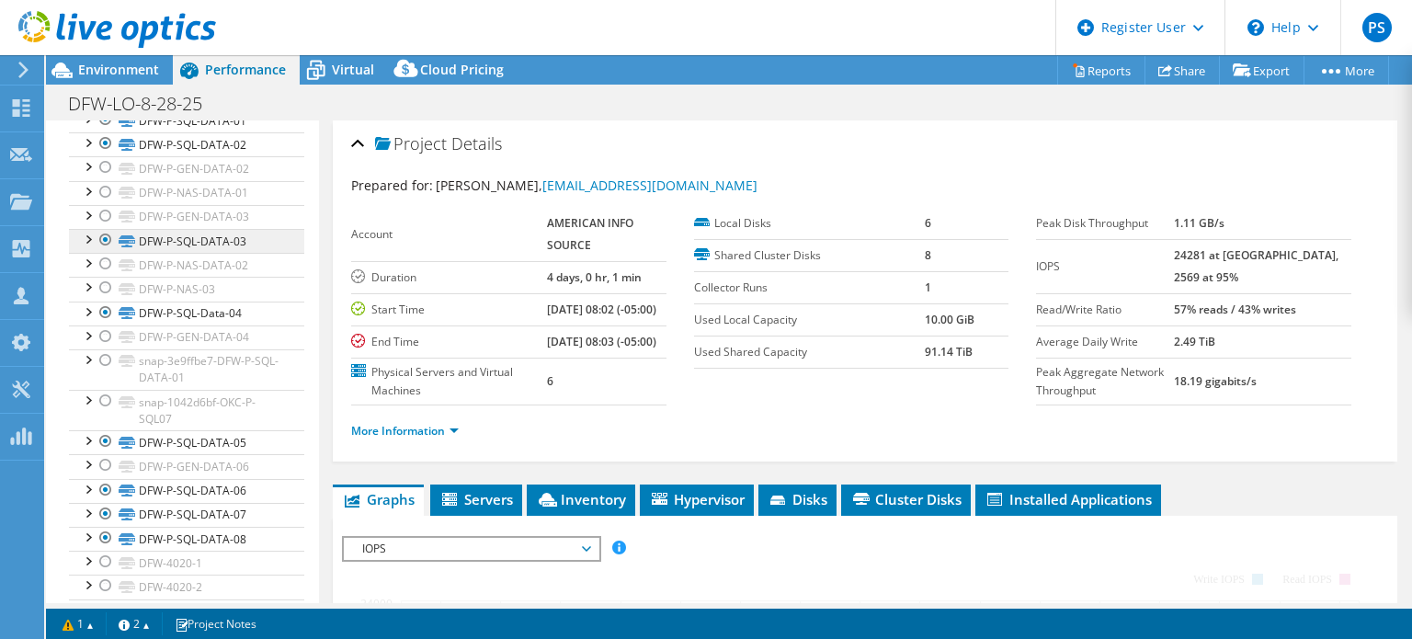
scroll to position [373, 0]
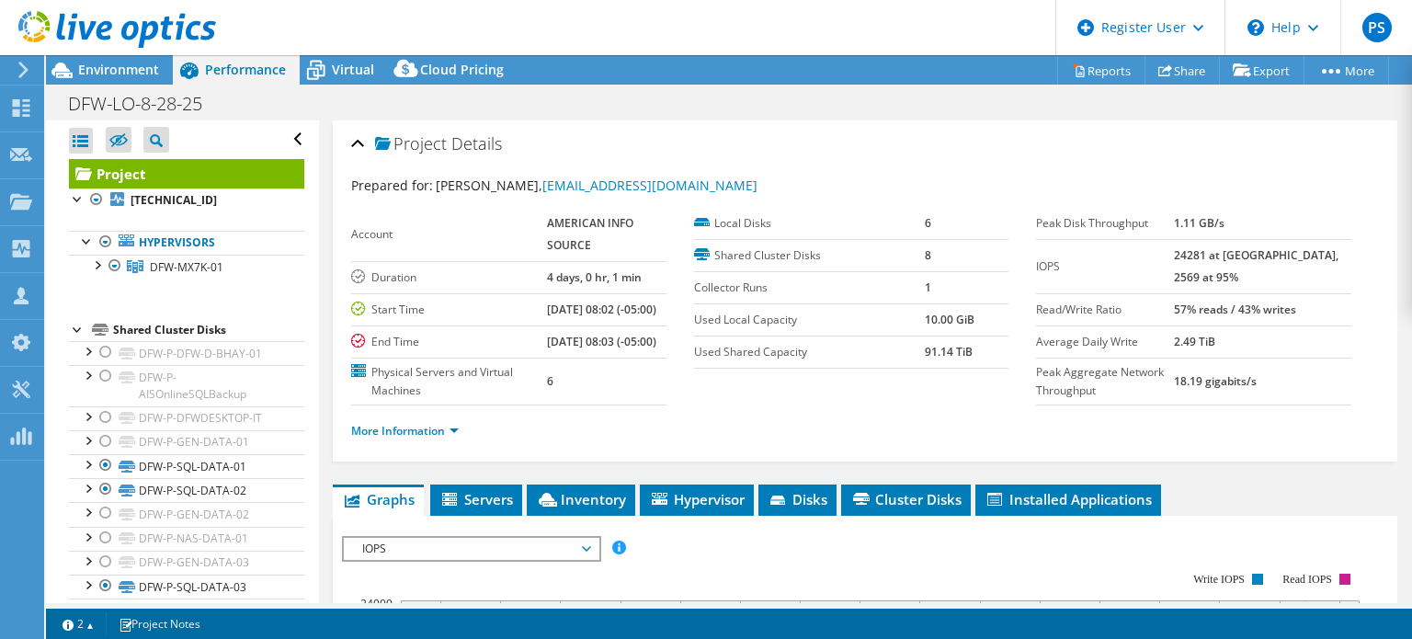
select select "USD"
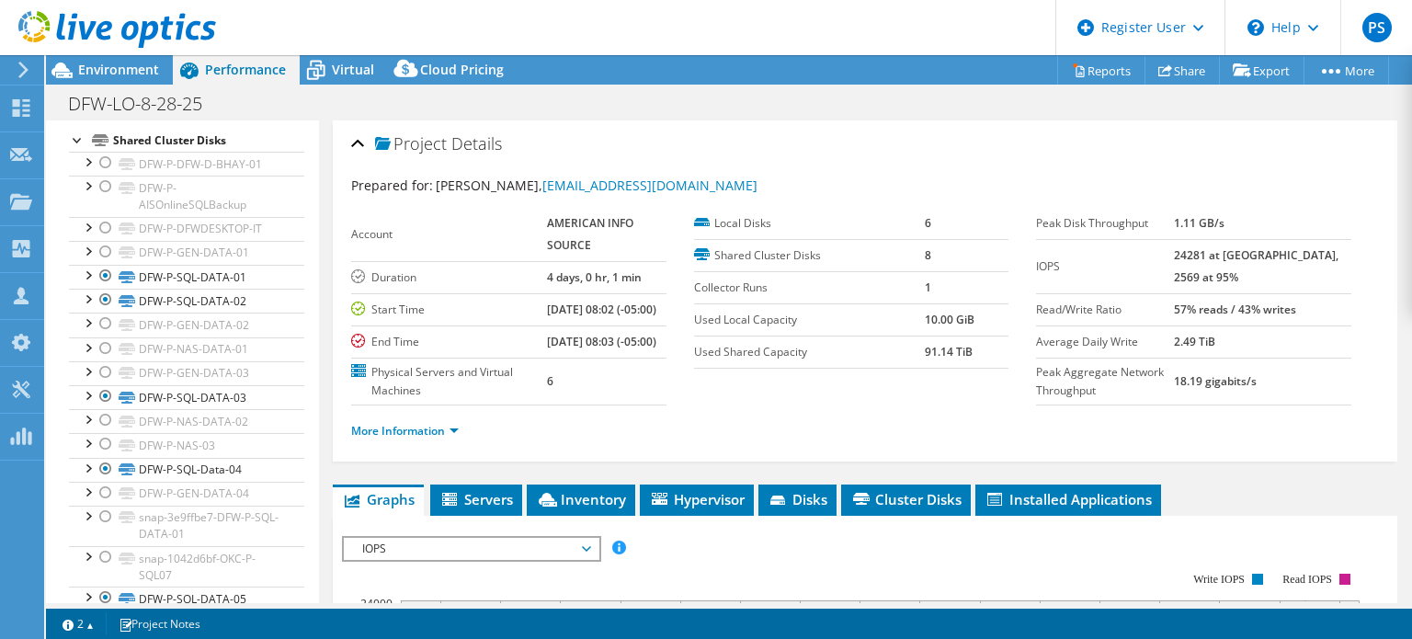
scroll to position [281, 0]
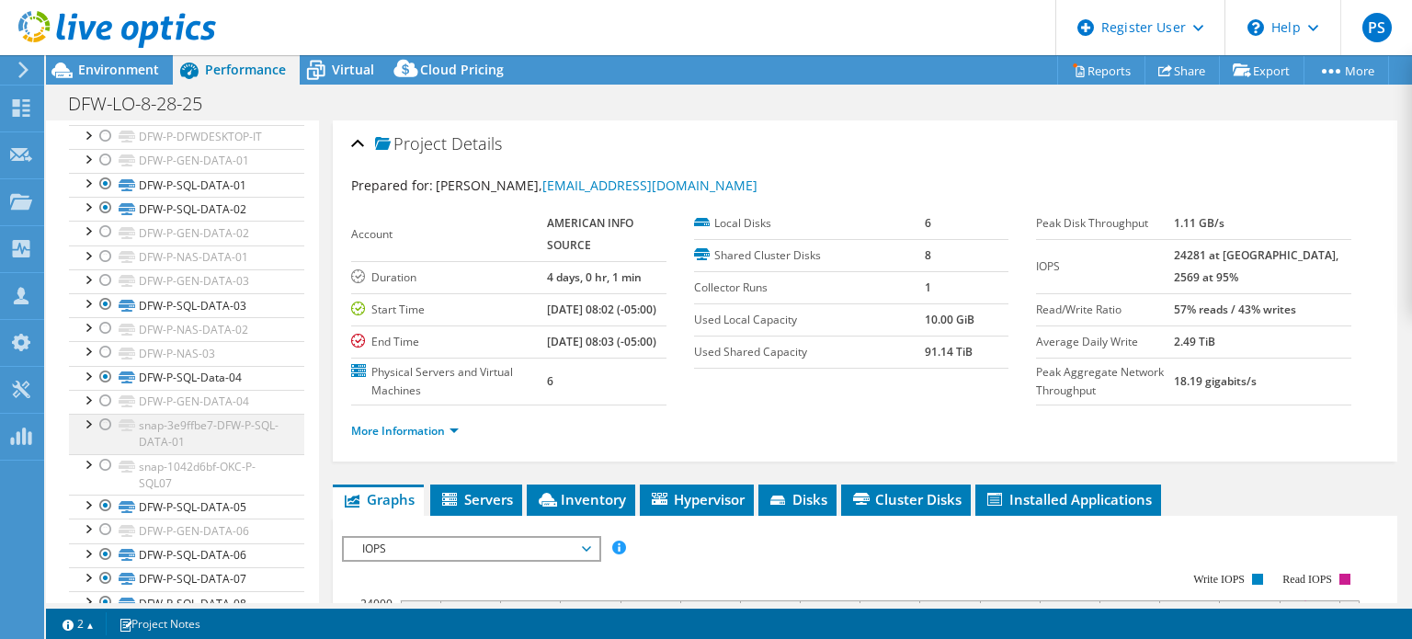
click at [103, 422] on div at bounding box center [106, 425] width 18 height 22
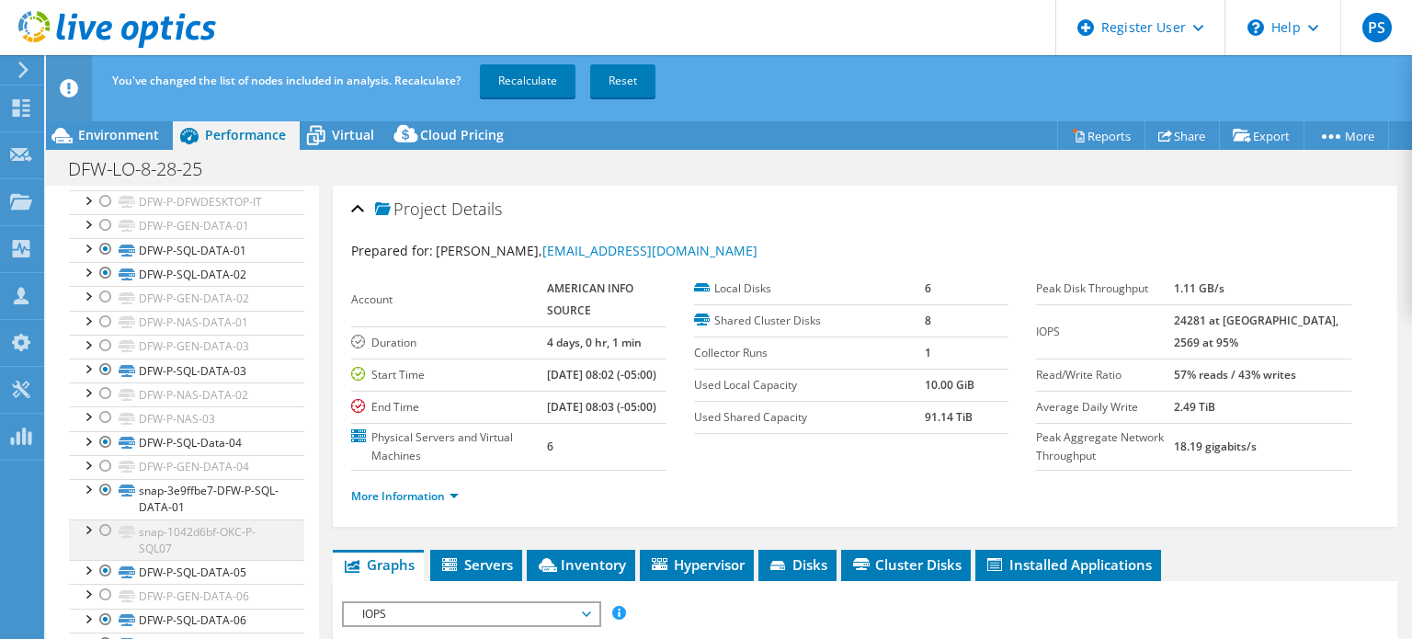
click at [99, 521] on div at bounding box center [106, 530] width 18 height 22
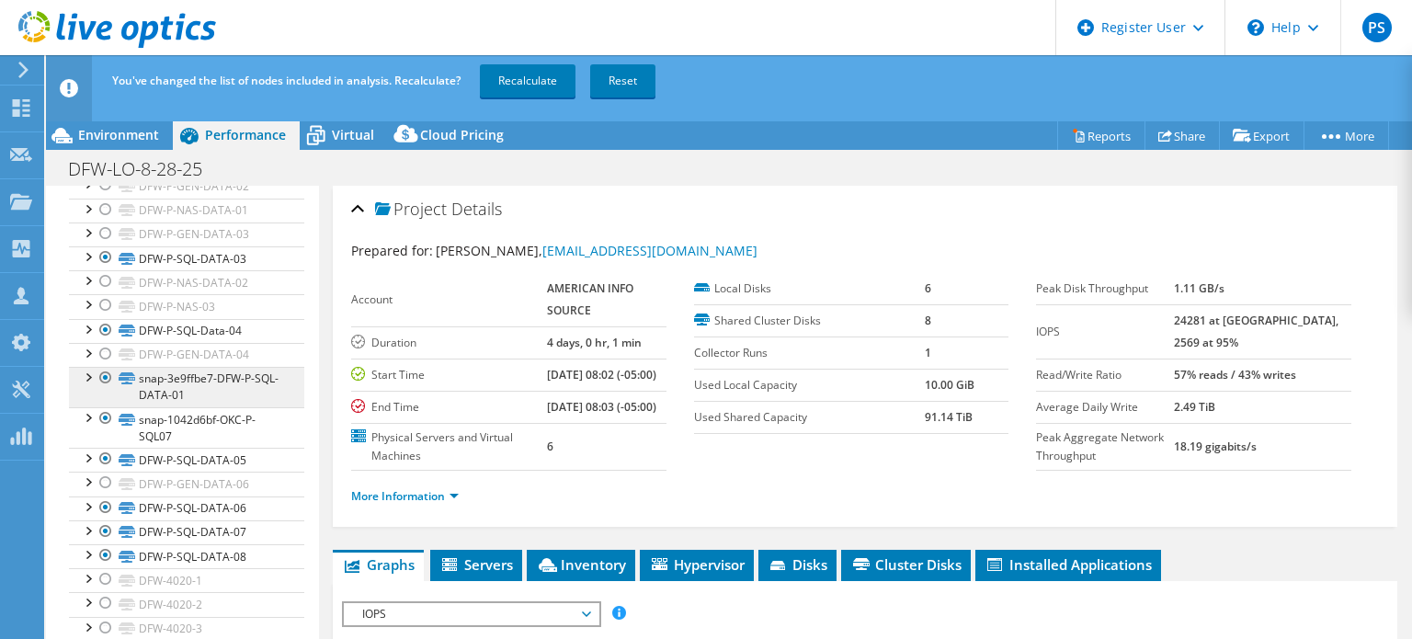
scroll to position [465, 0]
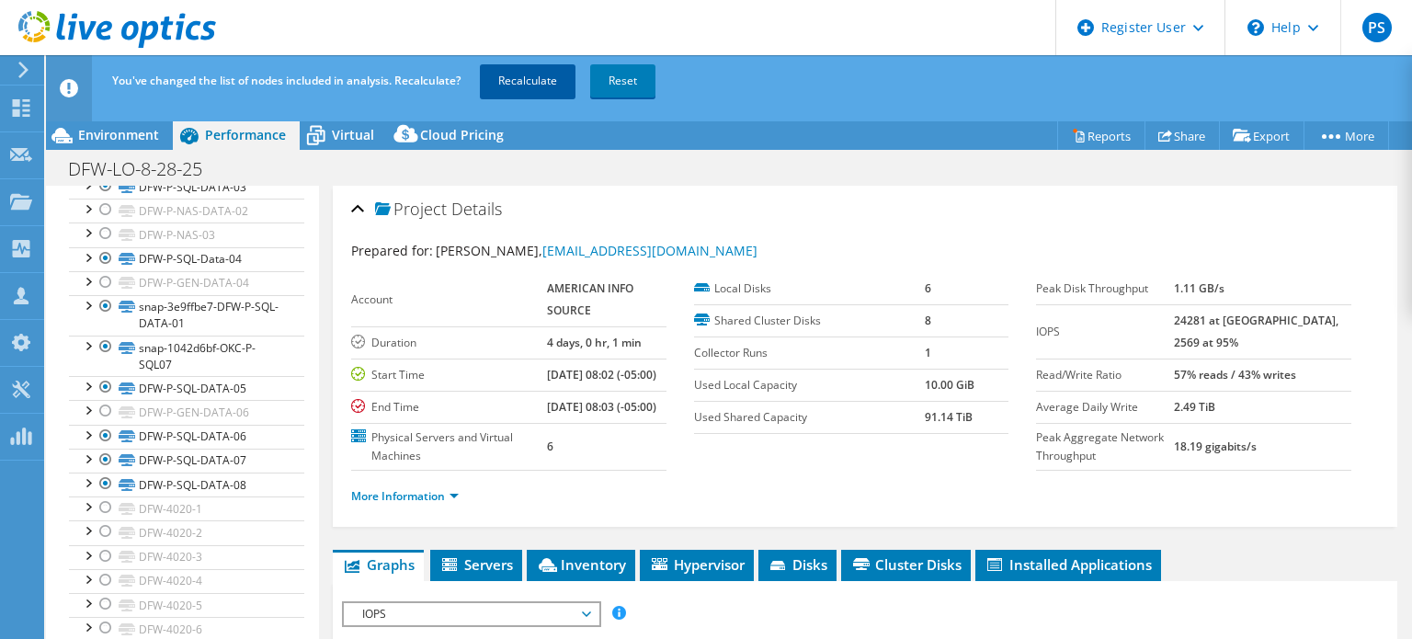
click at [523, 77] on link "Recalculate" at bounding box center [528, 80] width 96 height 33
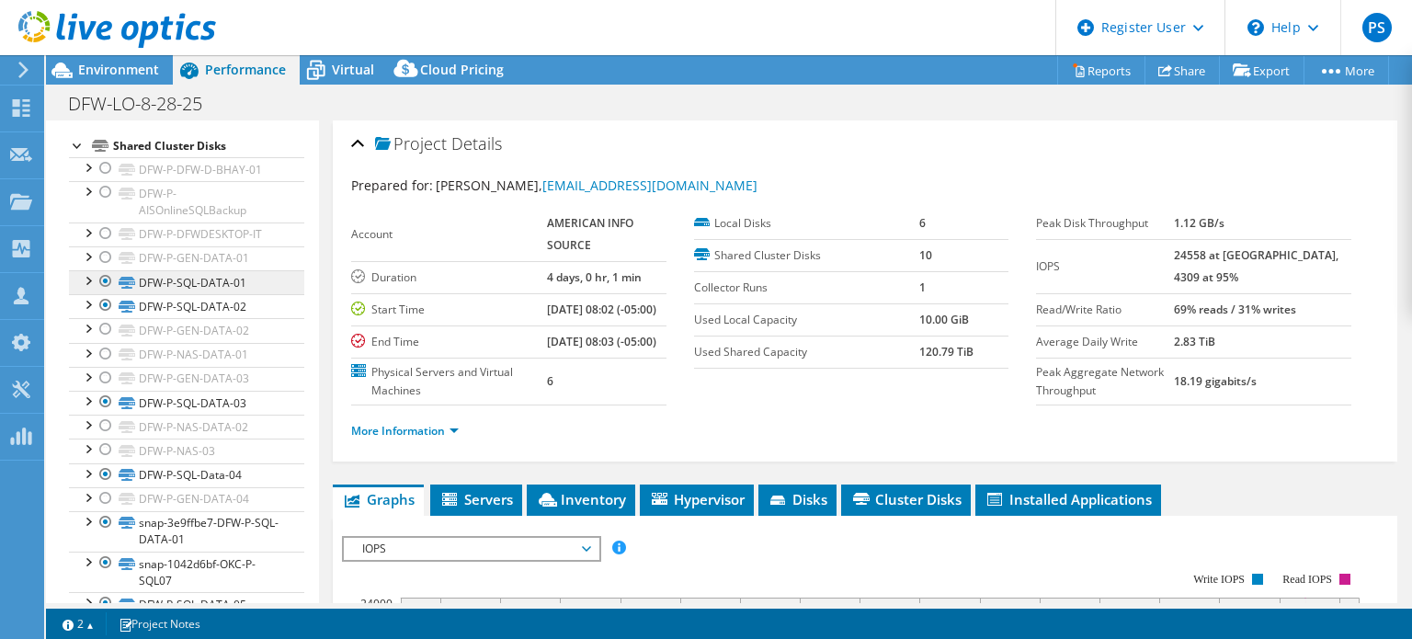
scroll to position [158, 0]
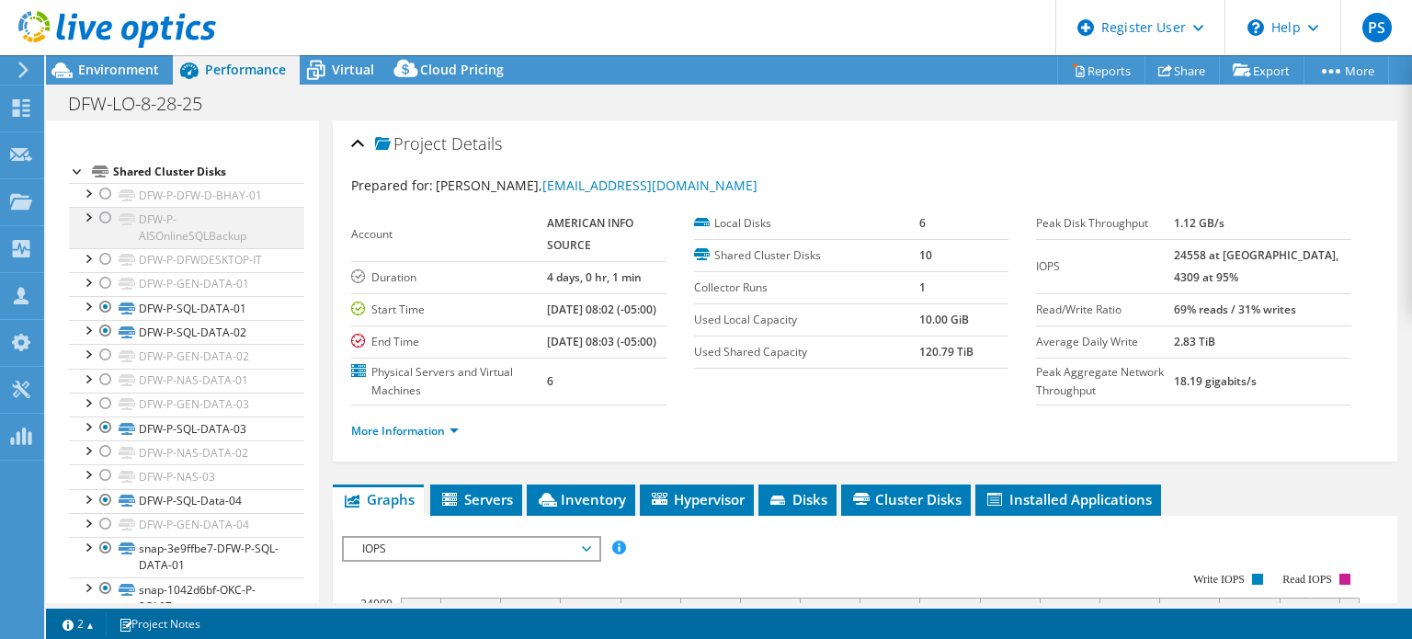
click at [110, 214] on div at bounding box center [106, 218] width 18 height 22
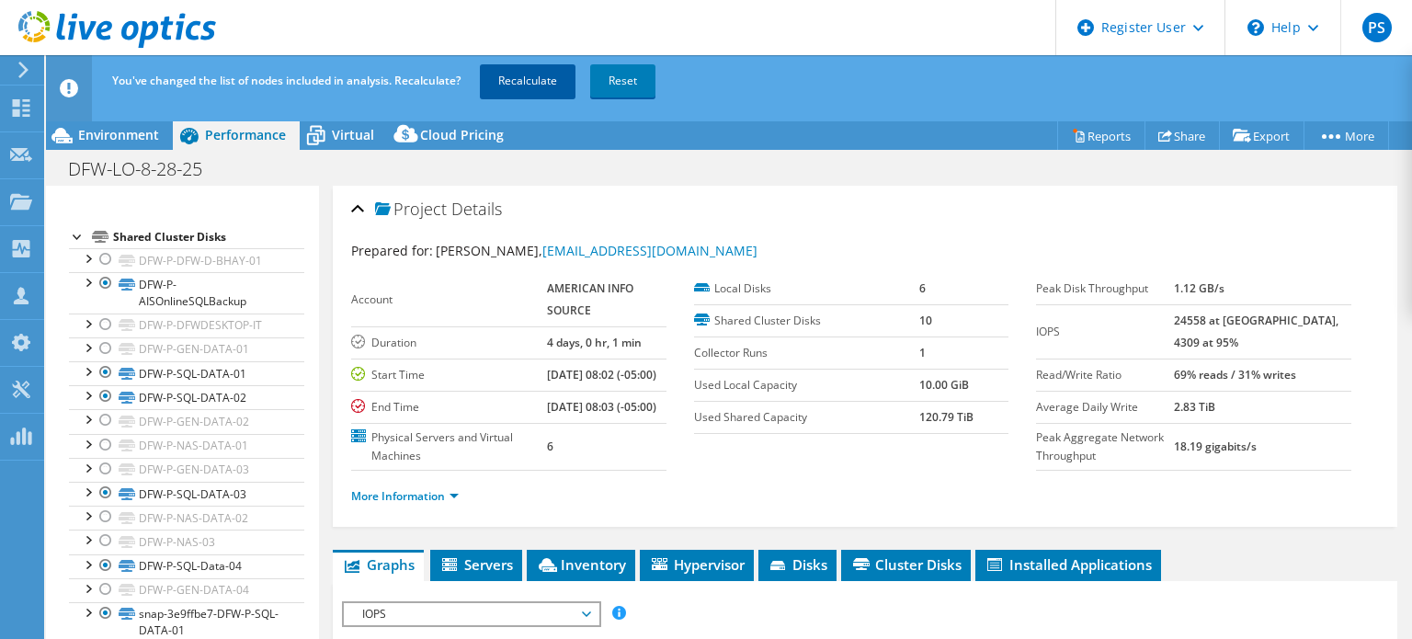
click at [519, 68] on link "Recalculate" at bounding box center [528, 80] width 96 height 33
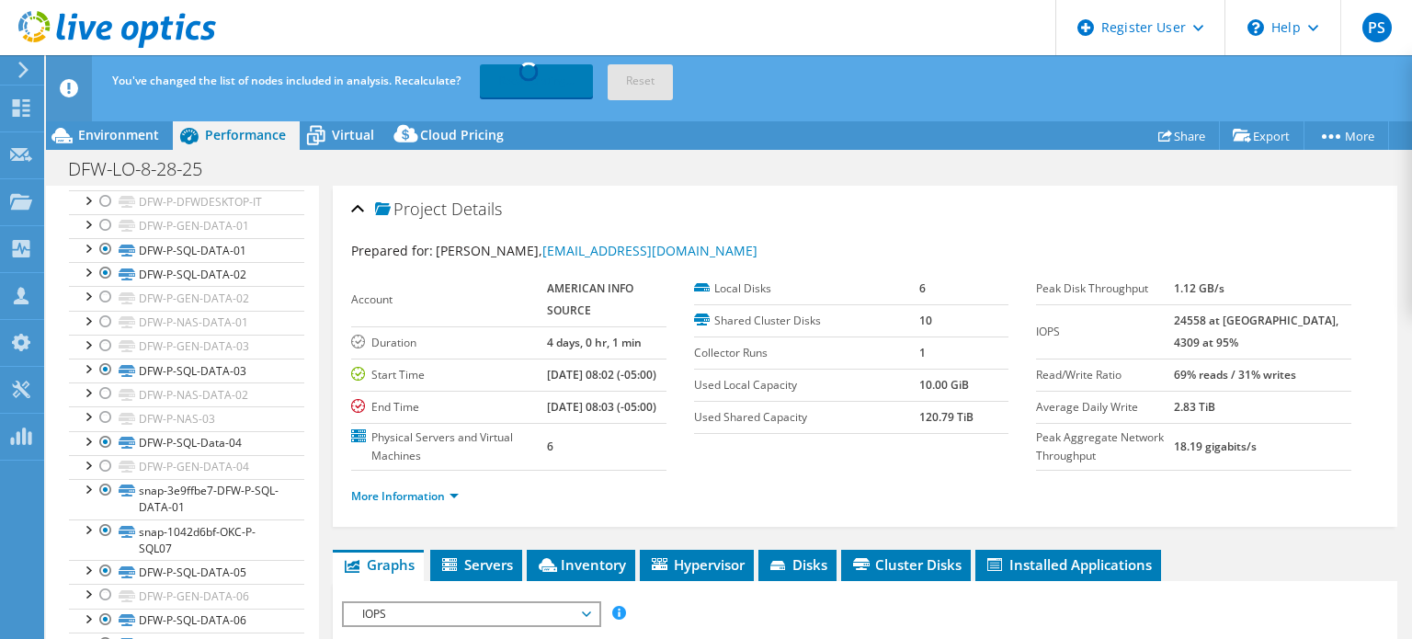
scroll to position [189, 0]
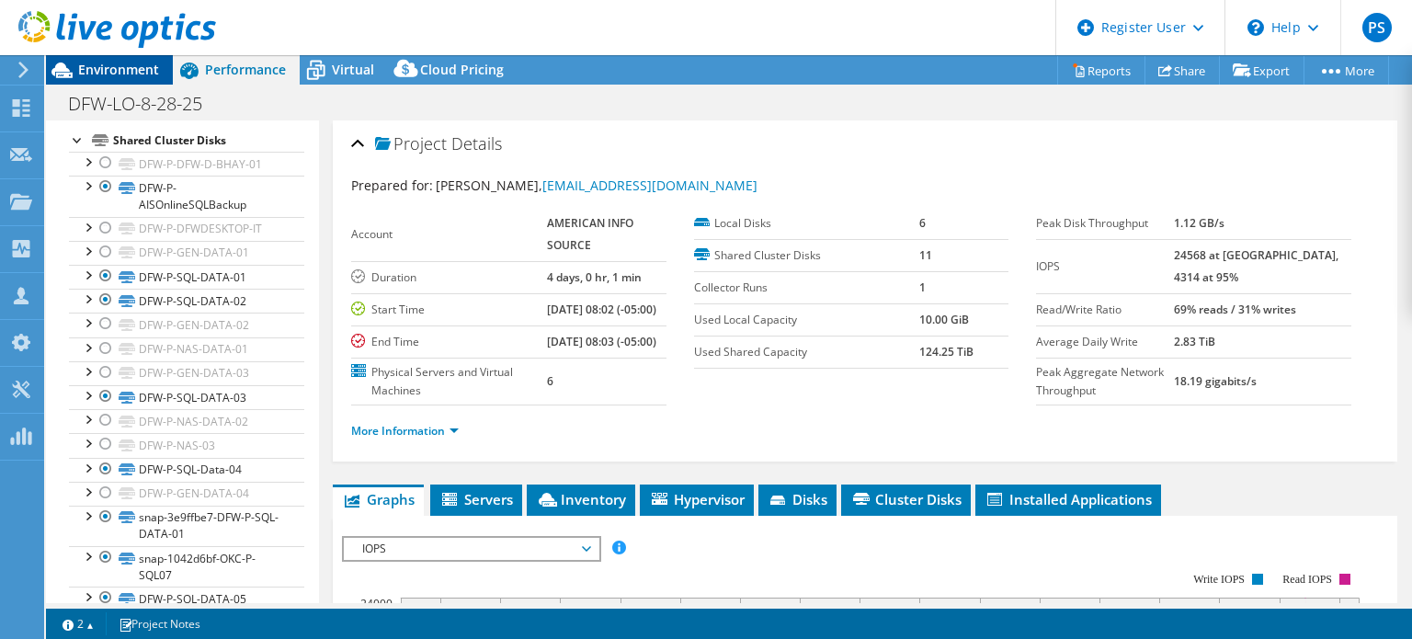
click at [111, 65] on span "Environment" at bounding box center [118, 69] width 81 height 17
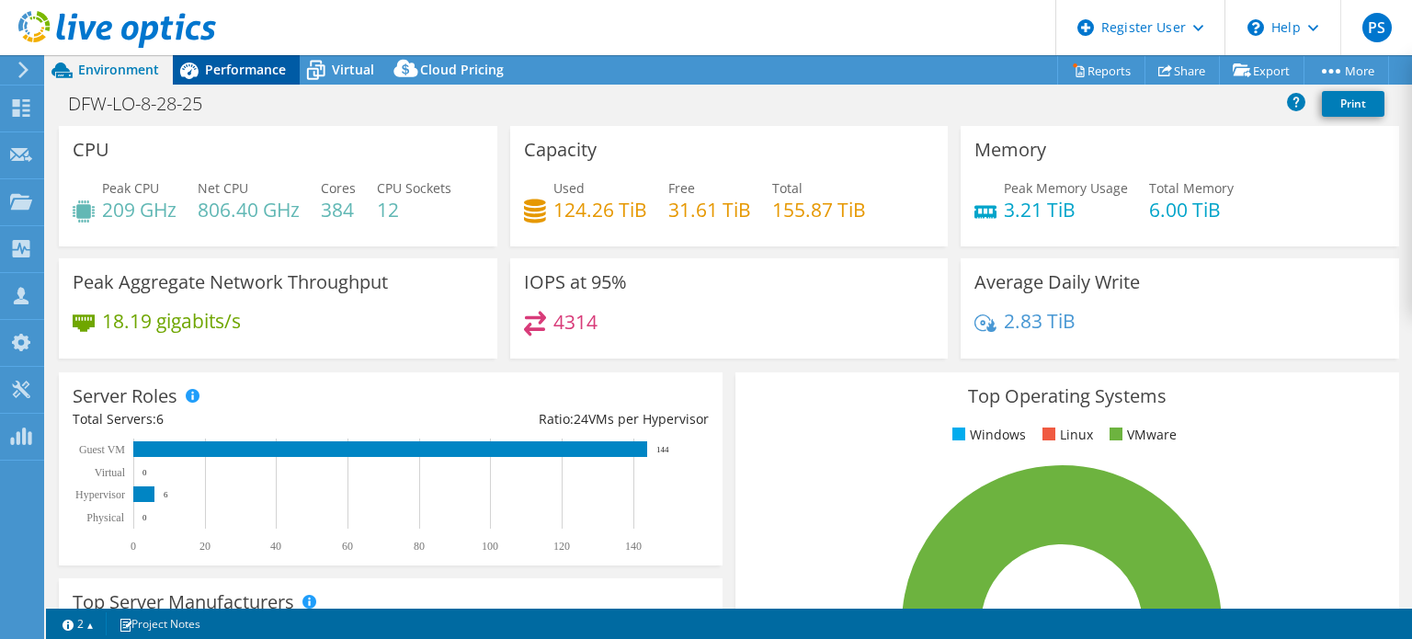
click at [268, 74] on span "Performance" at bounding box center [245, 69] width 81 height 17
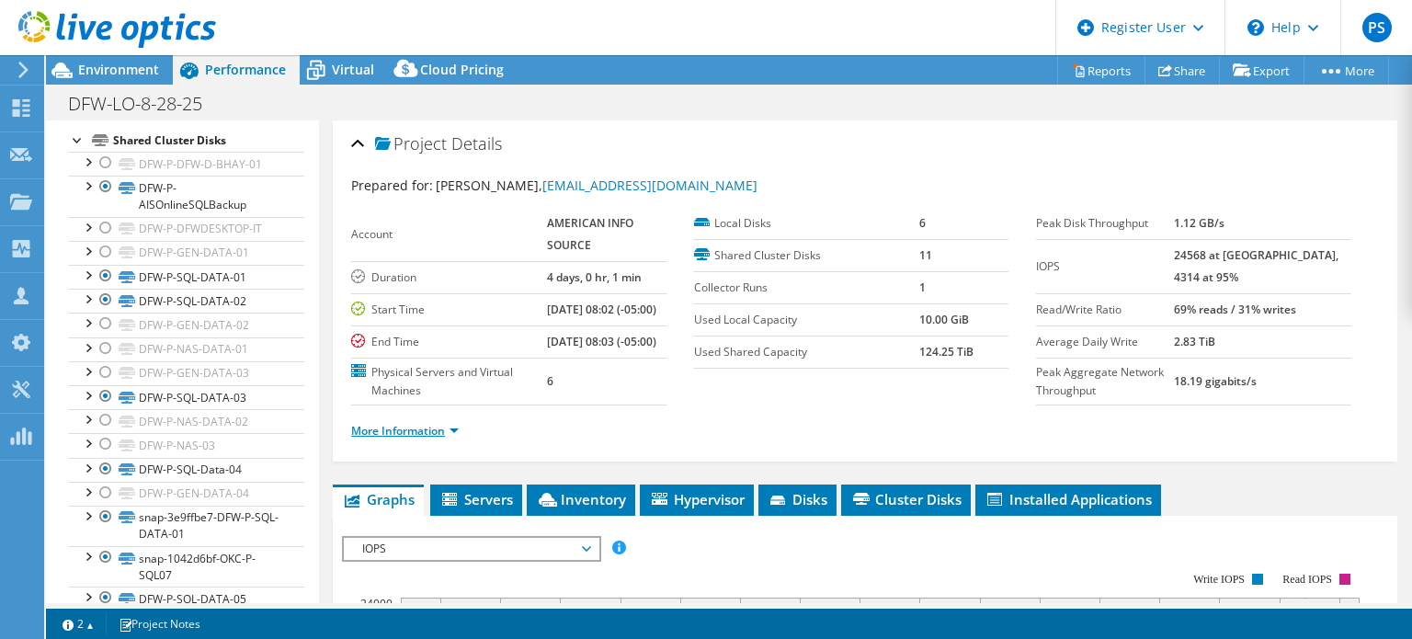
click at [441, 439] on link "More Information" at bounding box center [405, 431] width 108 height 16
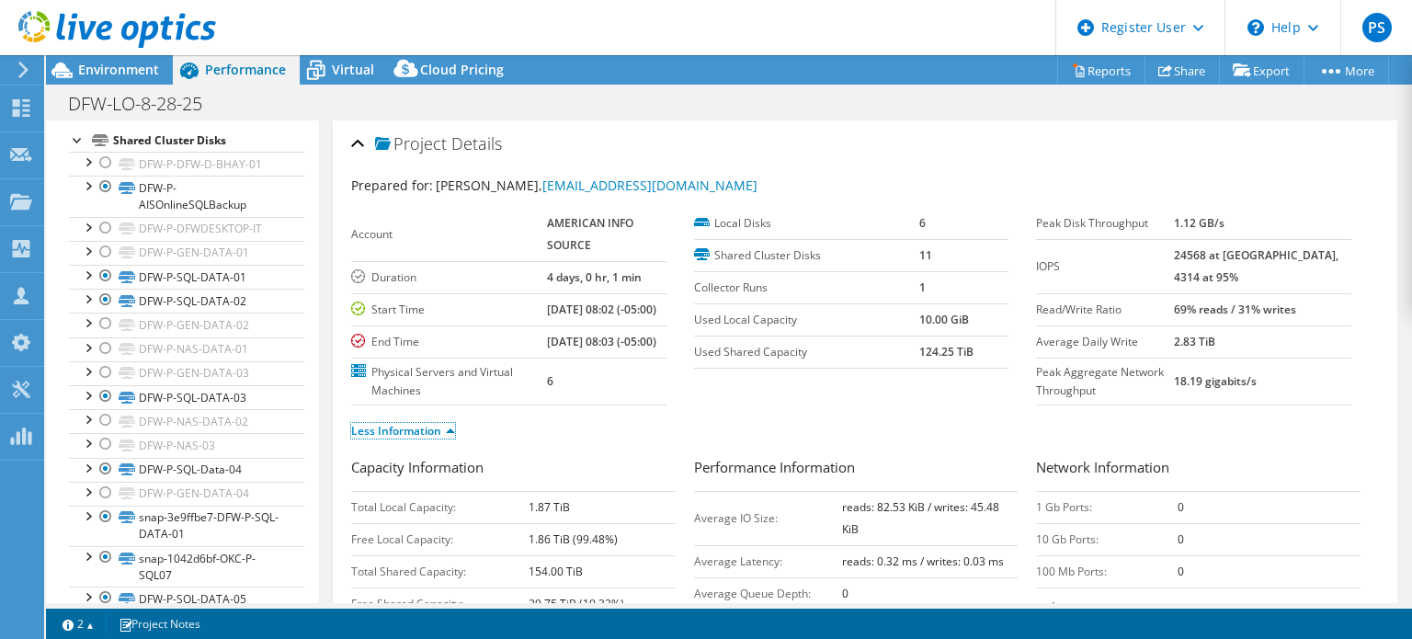
scroll to position [276, 0]
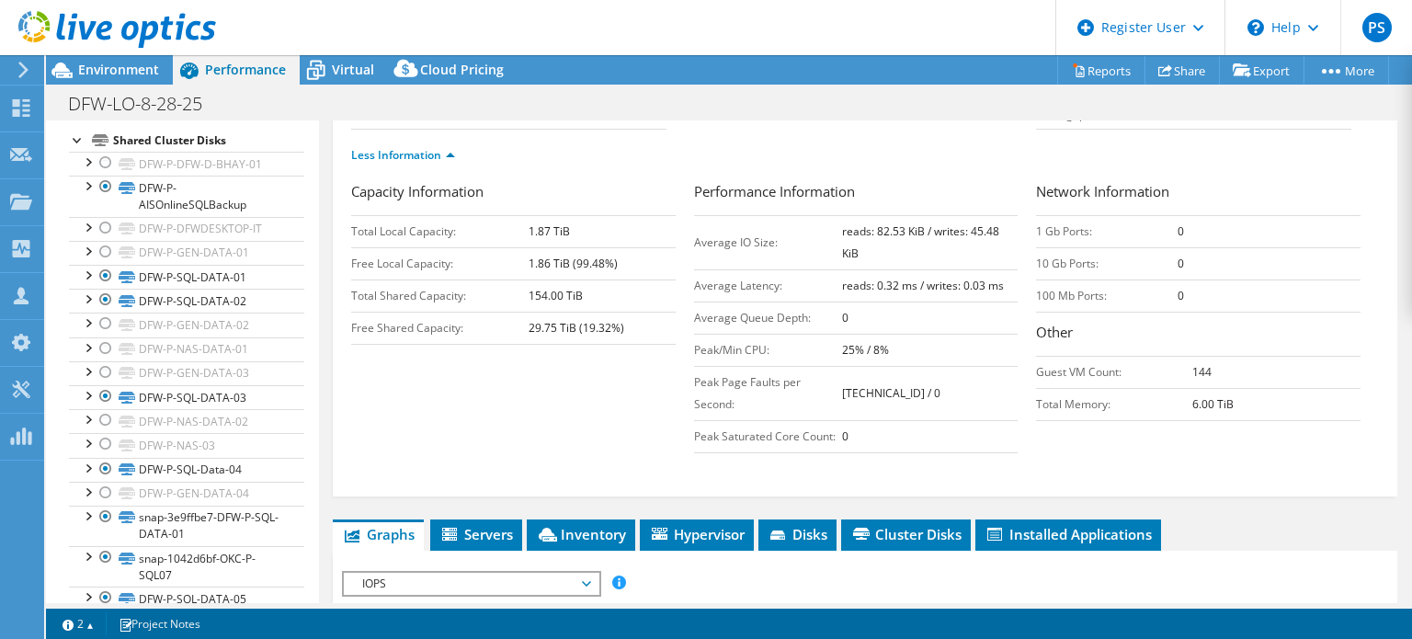
drag, startPoint x: 873, startPoint y: 301, endPoint x: 833, endPoint y: 264, distance: 54.7
click at [833, 264] on tr "Average IO Size: reads: 82.53 KiB / writes: 45.48 KiB" at bounding box center [856, 242] width 325 height 54
copy tr "reads: 82.53 KiB / writes: 45.48 KiB"
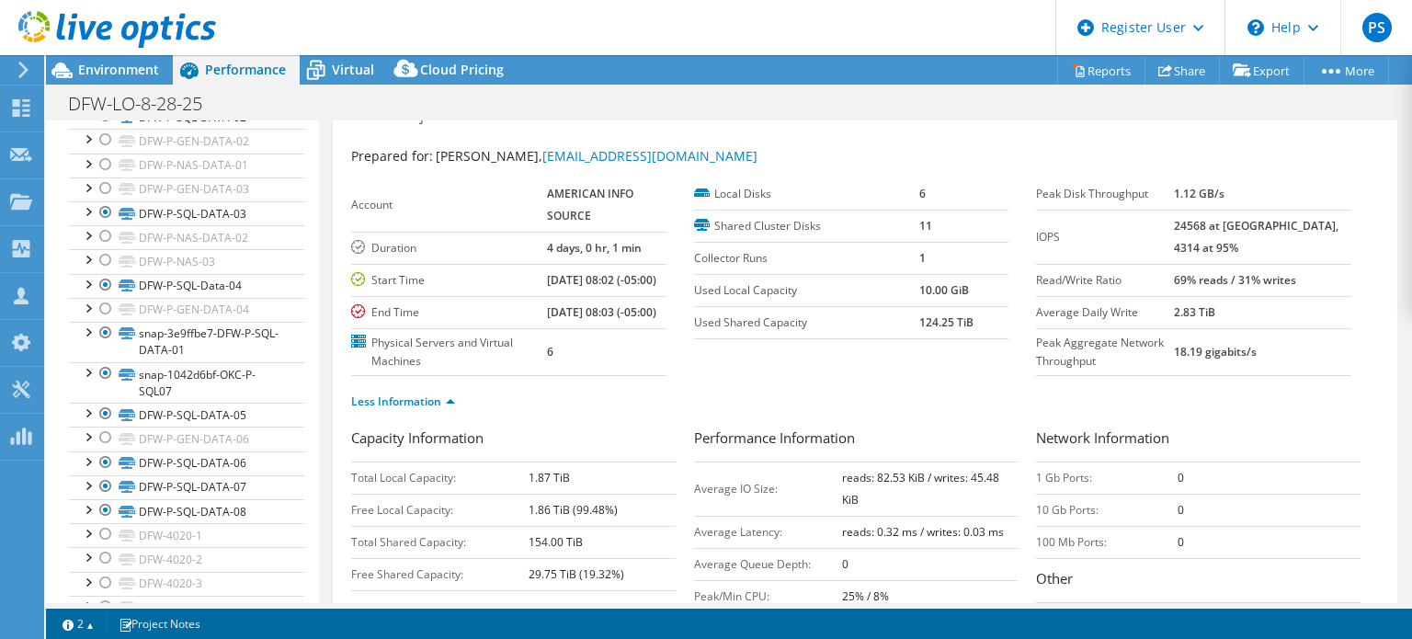
scroll to position [0, 0]
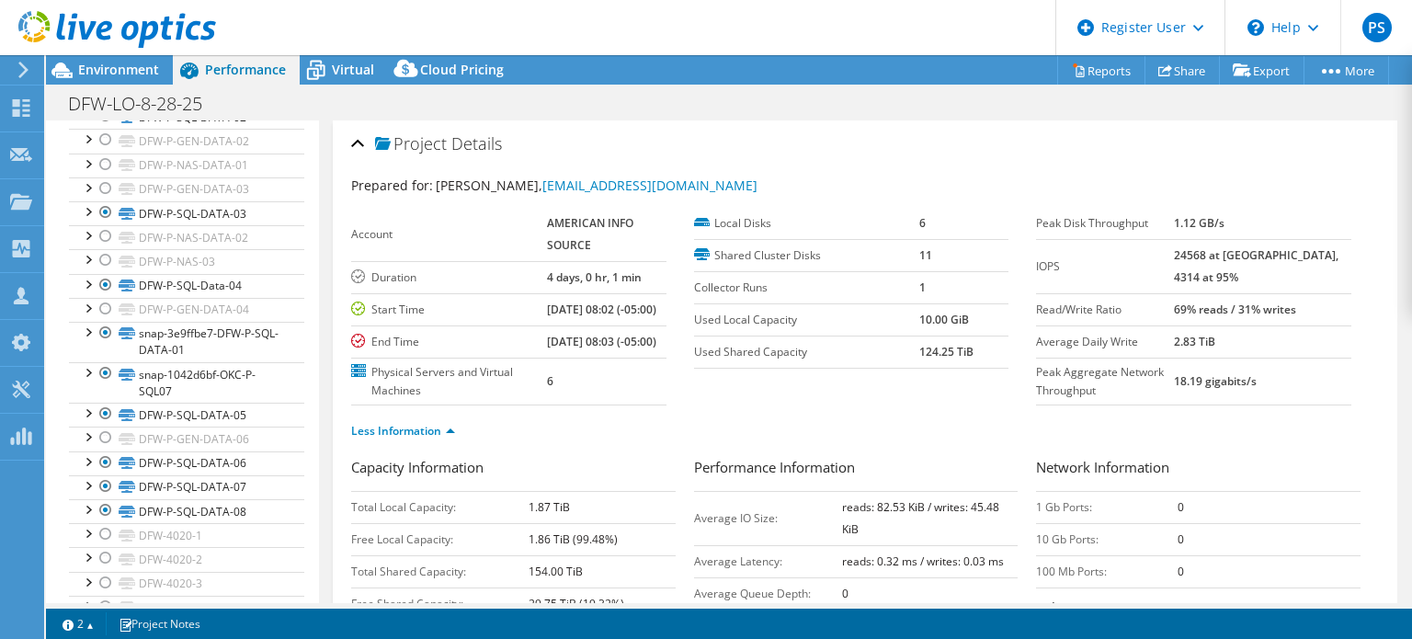
drag, startPoint x: 1337, startPoint y: 312, endPoint x: 1199, endPoint y: 312, distance: 137.9
click at [1199, 312] on tr "Read/Write Ratio 69% reads / 31% writes" at bounding box center [1193, 309] width 315 height 32
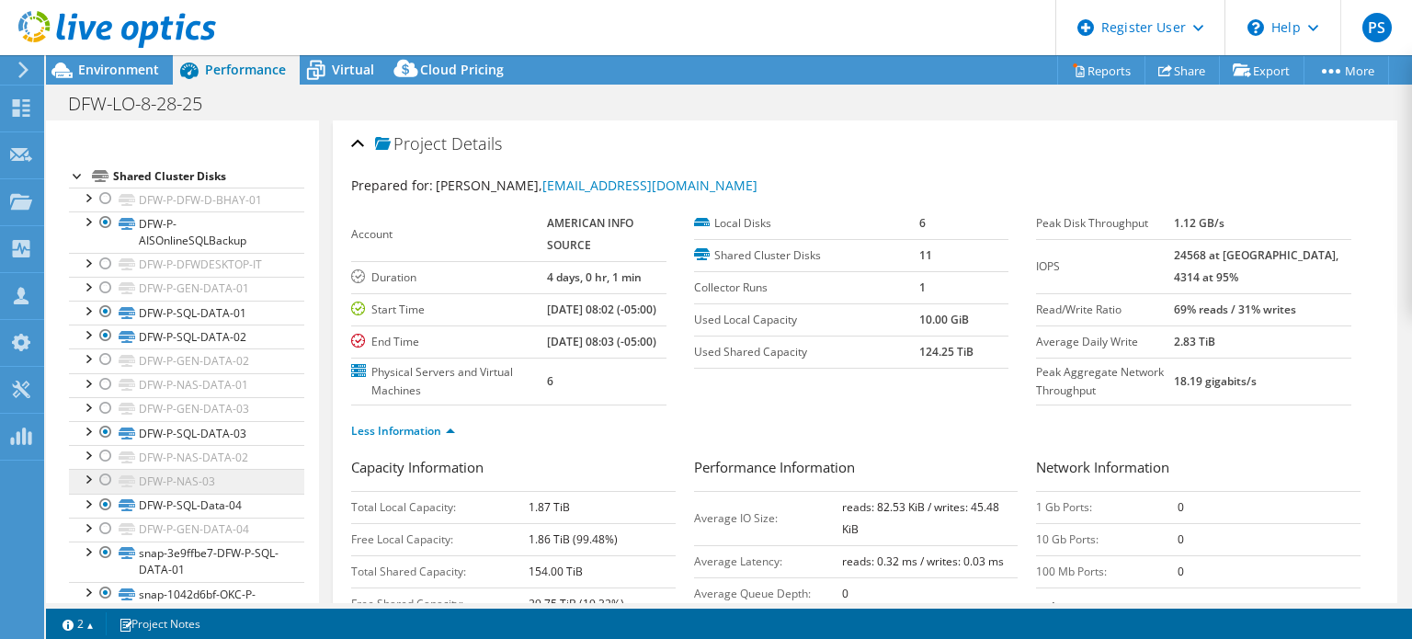
scroll to position [97, 0]
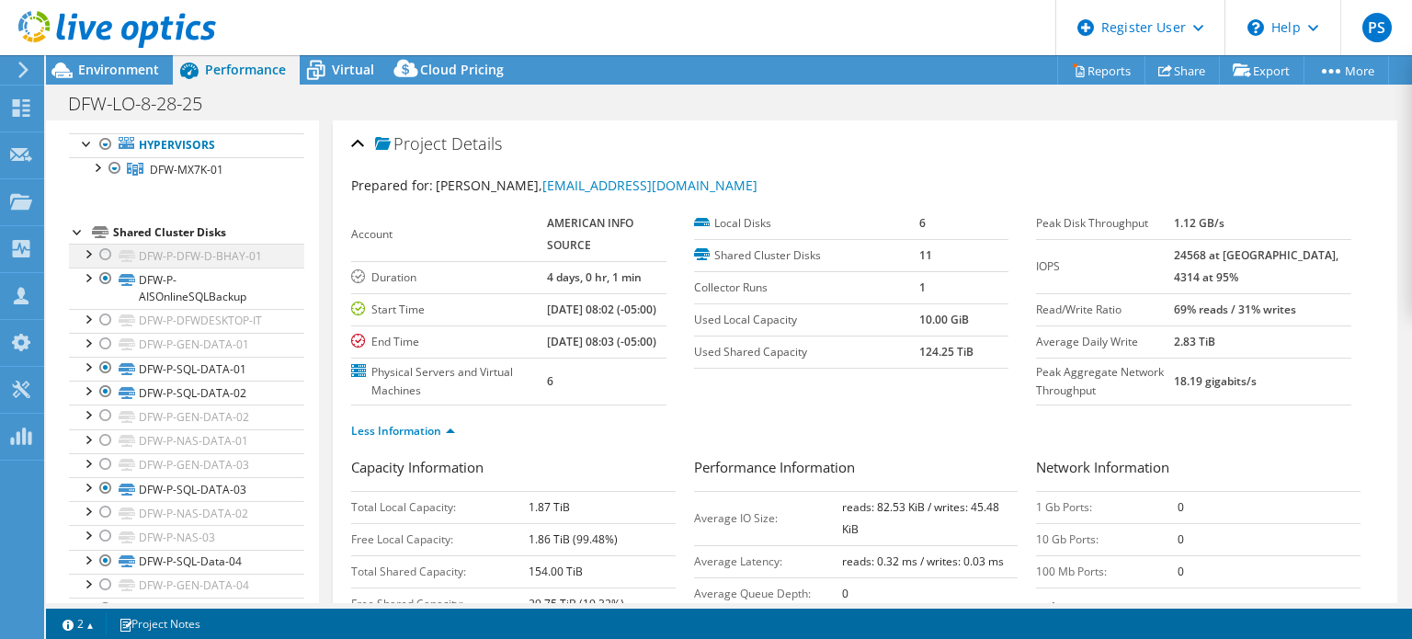
click at [99, 249] on div at bounding box center [106, 255] width 18 height 22
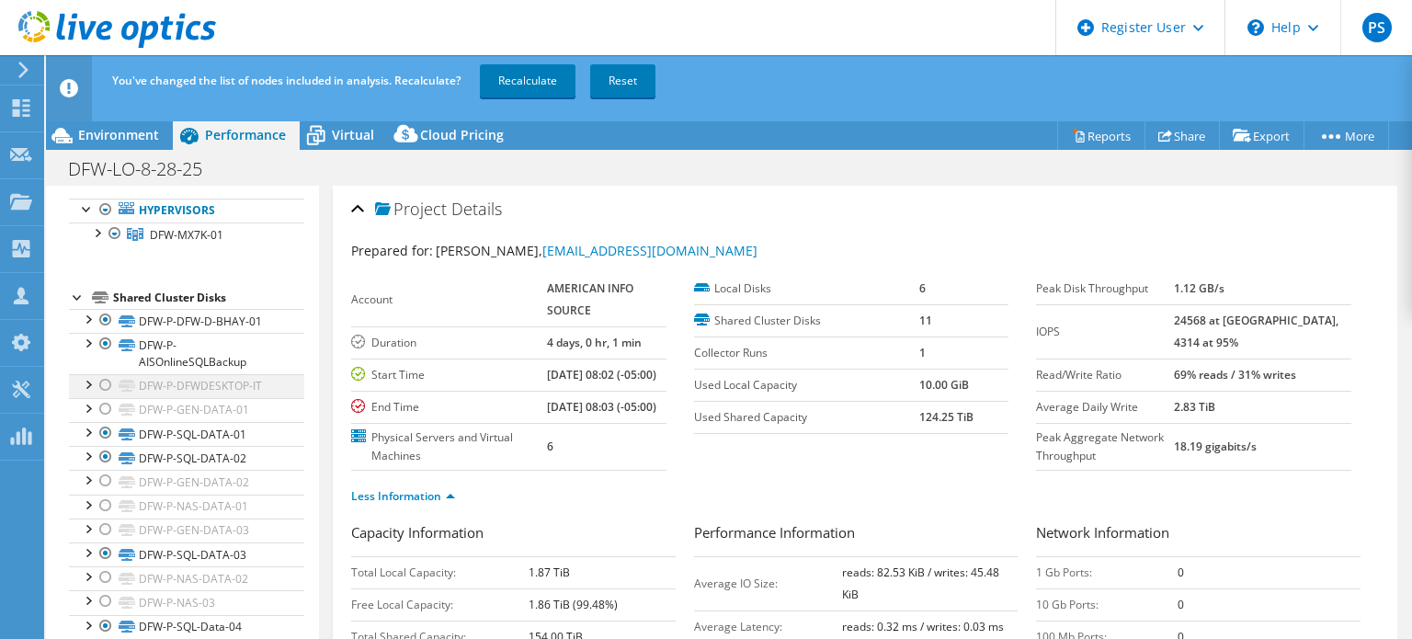
click at [107, 383] on div at bounding box center [106, 385] width 18 height 22
click at [107, 407] on div at bounding box center [106, 409] width 18 height 22
click at [100, 477] on div at bounding box center [106, 481] width 18 height 22
click at [108, 503] on div at bounding box center [106, 506] width 18 height 22
click at [106, 522] on div at bounding box center [106, 530] width 18 height 22
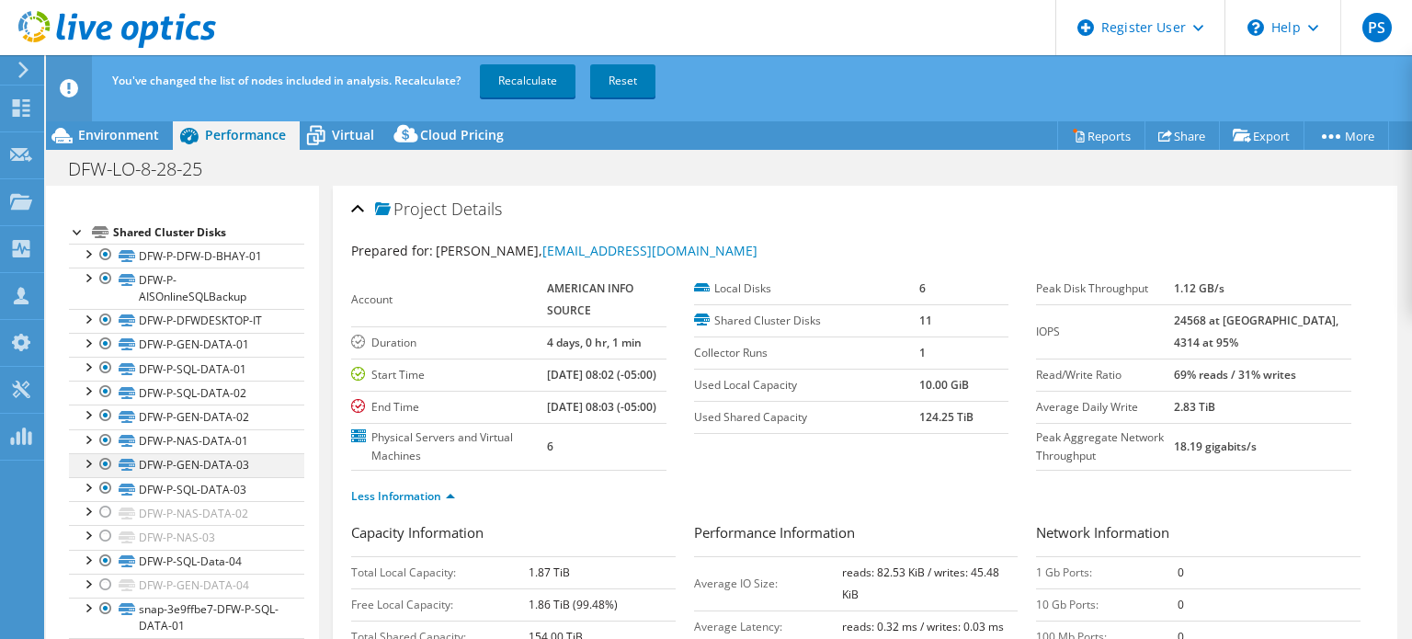
scroll to position [189, 0]
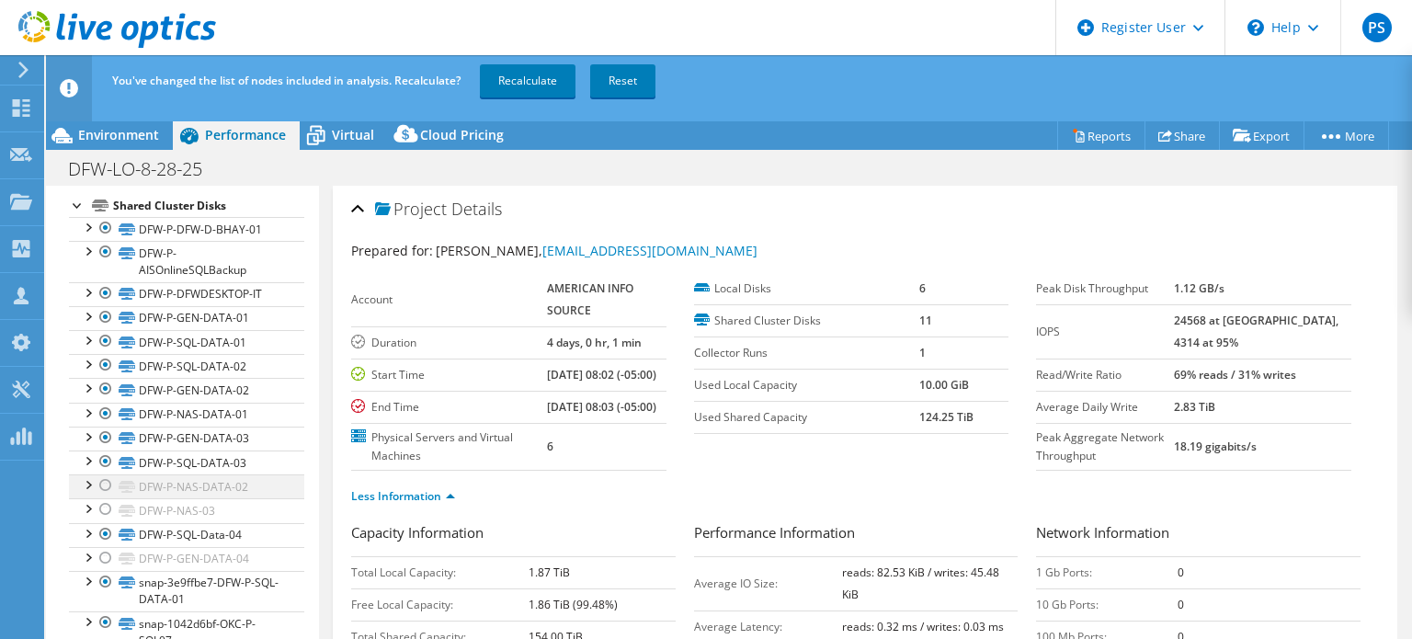
click at [102, 484] on div at bounding box center [106, 485] width 18 height 22
click at [106, 498] on div at bounding box center [106, 509] width 18 height 22
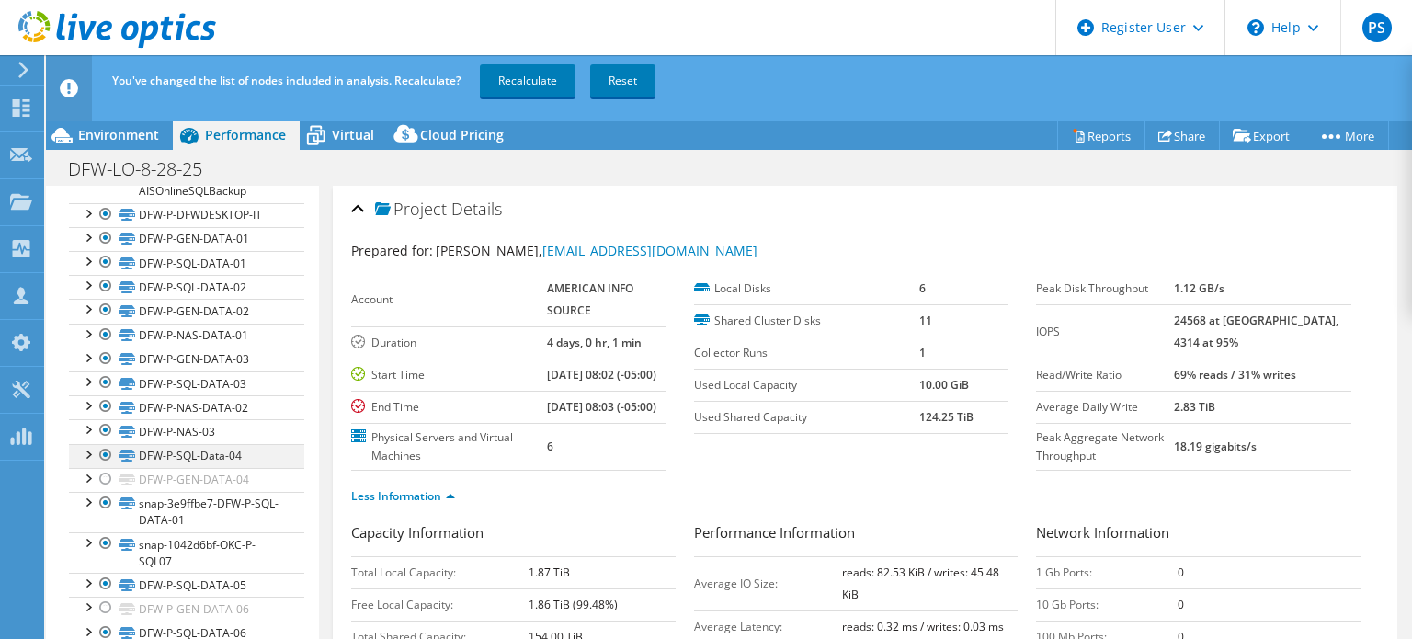
scroll to position [281, 0]
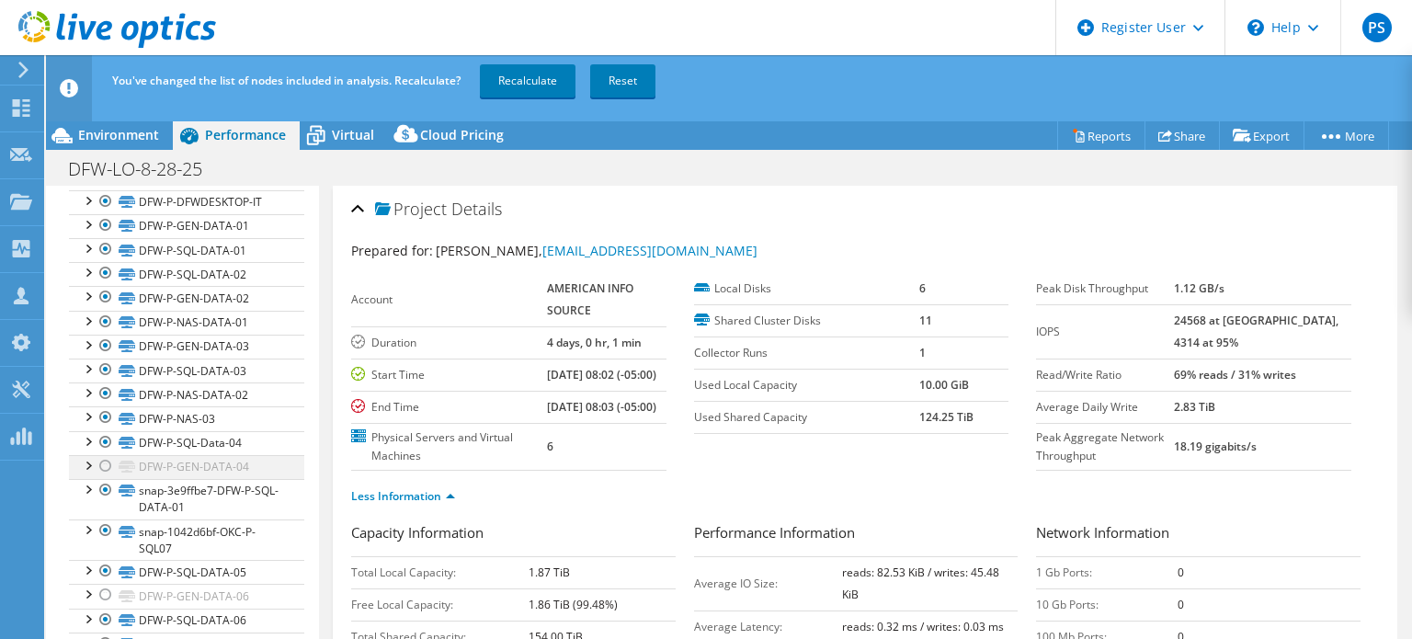
click at [110, 466] on div at bounding box center [106, 466] width 18 height 22
click at [99, 589] on div at bounding box center [106, 595] width 18 height 22
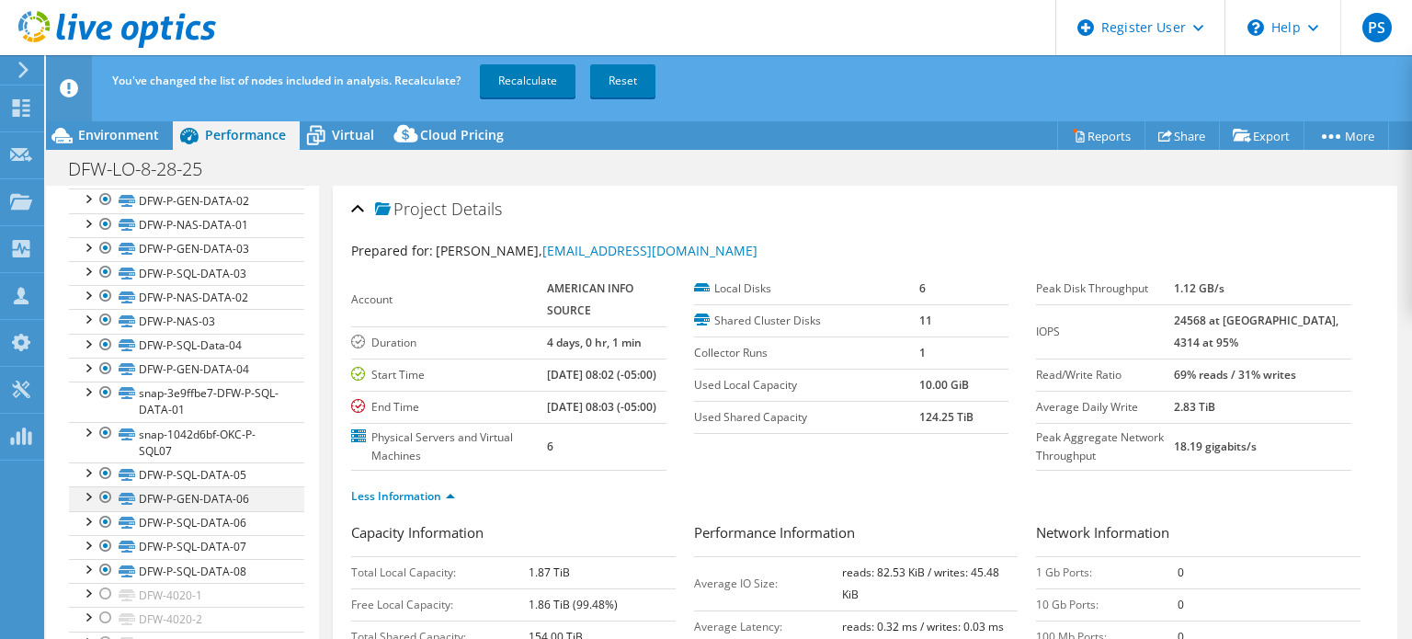
scroll to position [465, 0]
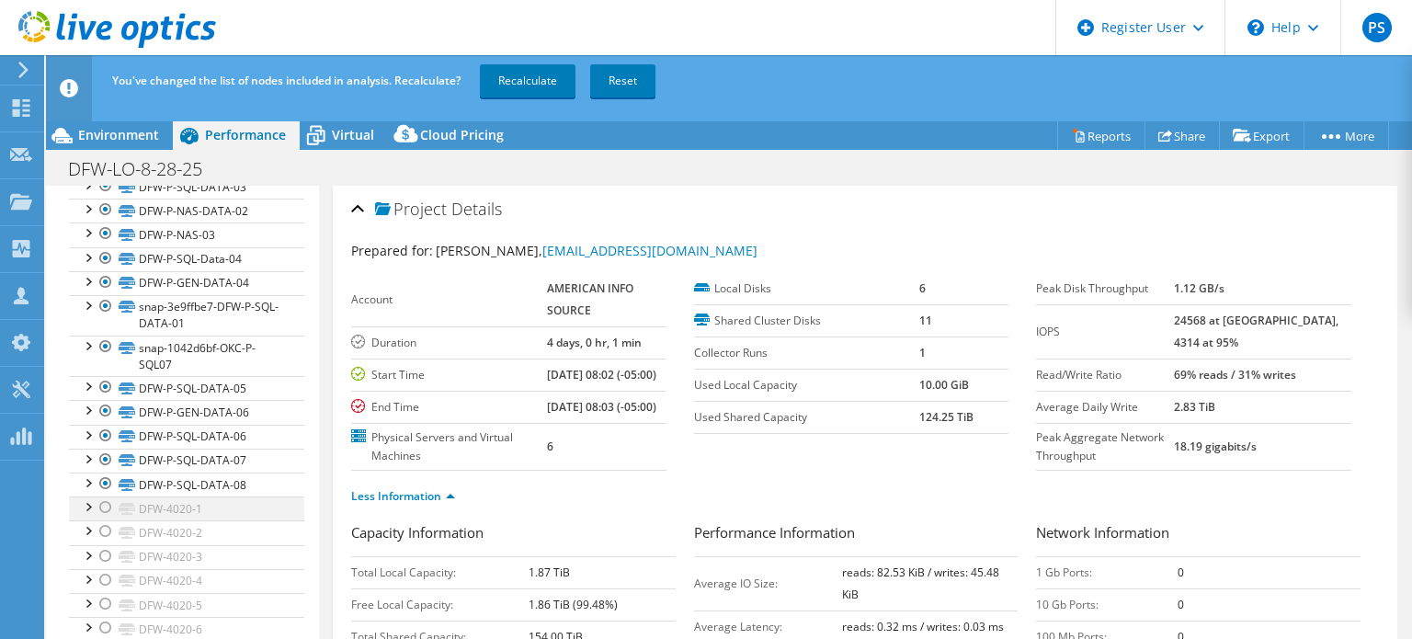
click at [102, 510] on div at bounding box center [106, 507] width 18 height 22
click at [103, 532] on div at bounding box center [106, 531] width 18 height 22
click at [108, 552] on div at bounding box center [106, 556] width 18 height 22
click at [103, 576] on div at bounding box center [106, 580] width 18 height 22
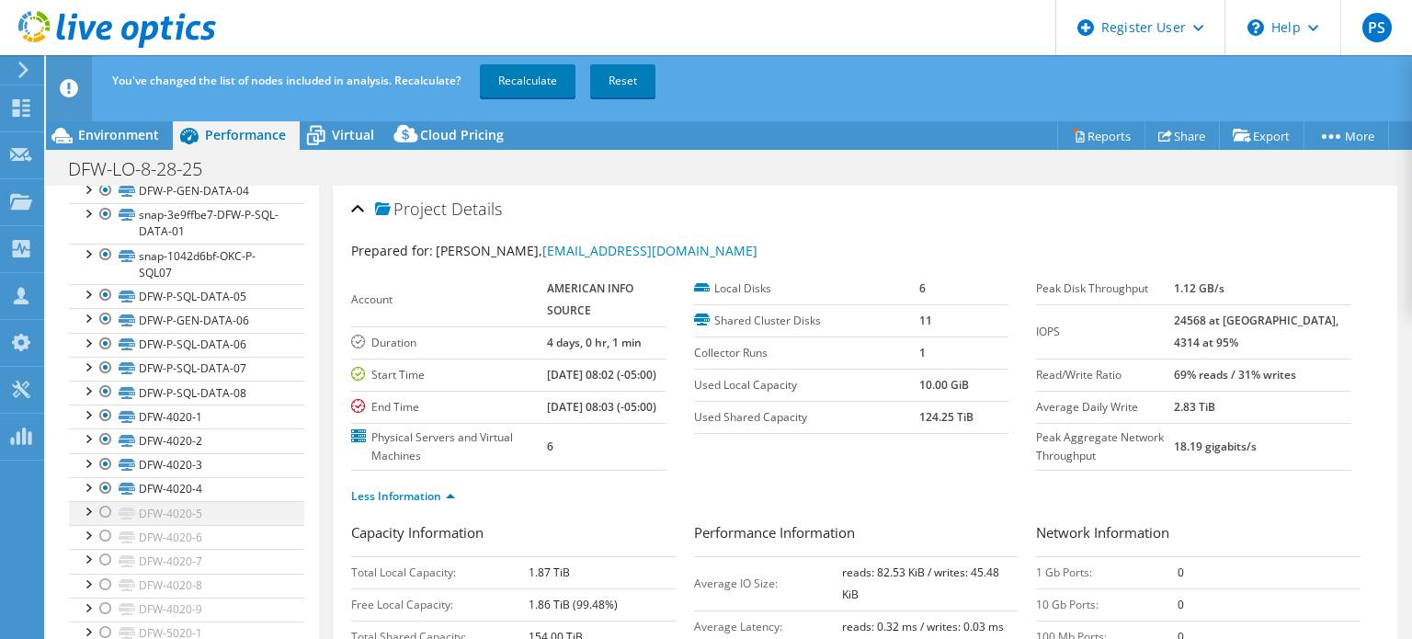
click at [106, 505] on div at bounding box center [106, 512] width 18 height 22
click at [105, 532] on div at bounding box center [106, 536] width 18 height 22
click at [110, 553] on div at bounding box center [106, 560] width 18 height 22
click at [106, 576] on div at bounding box center [106, 585] width 18 height 22
click at [106, 598] on div at bounding box center [106, 609] width 18 height 22
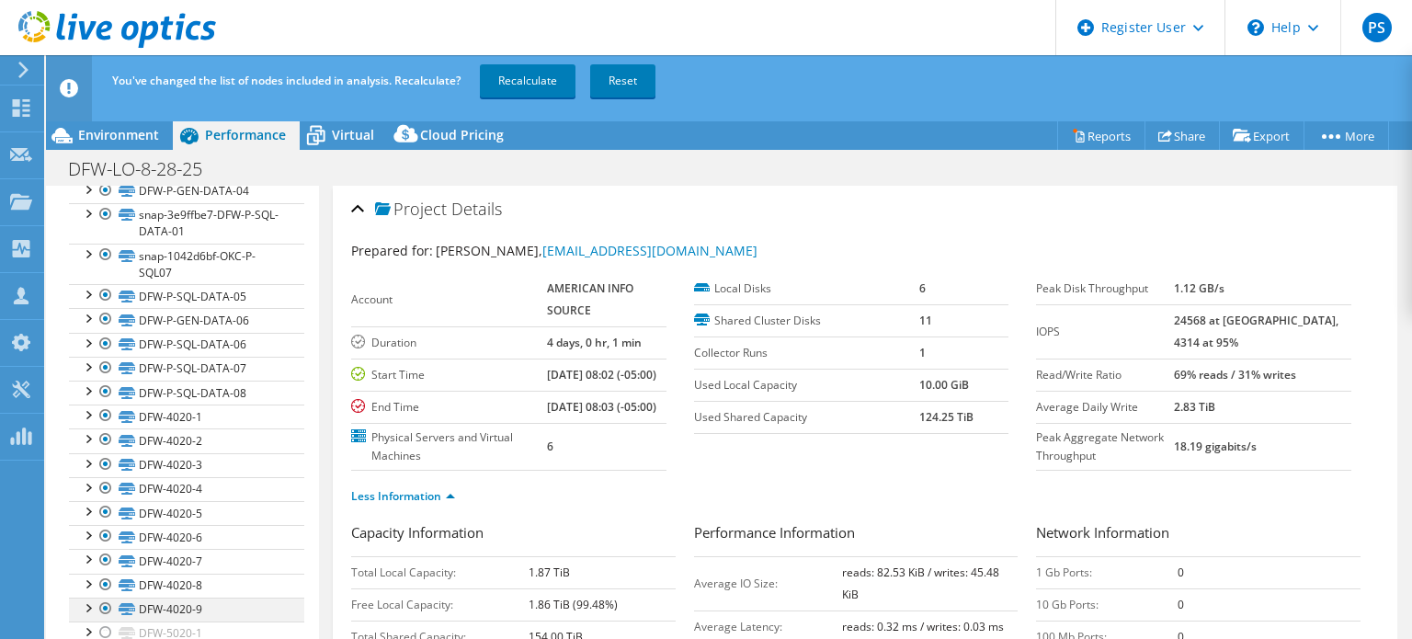
scroll to position [741, 0]
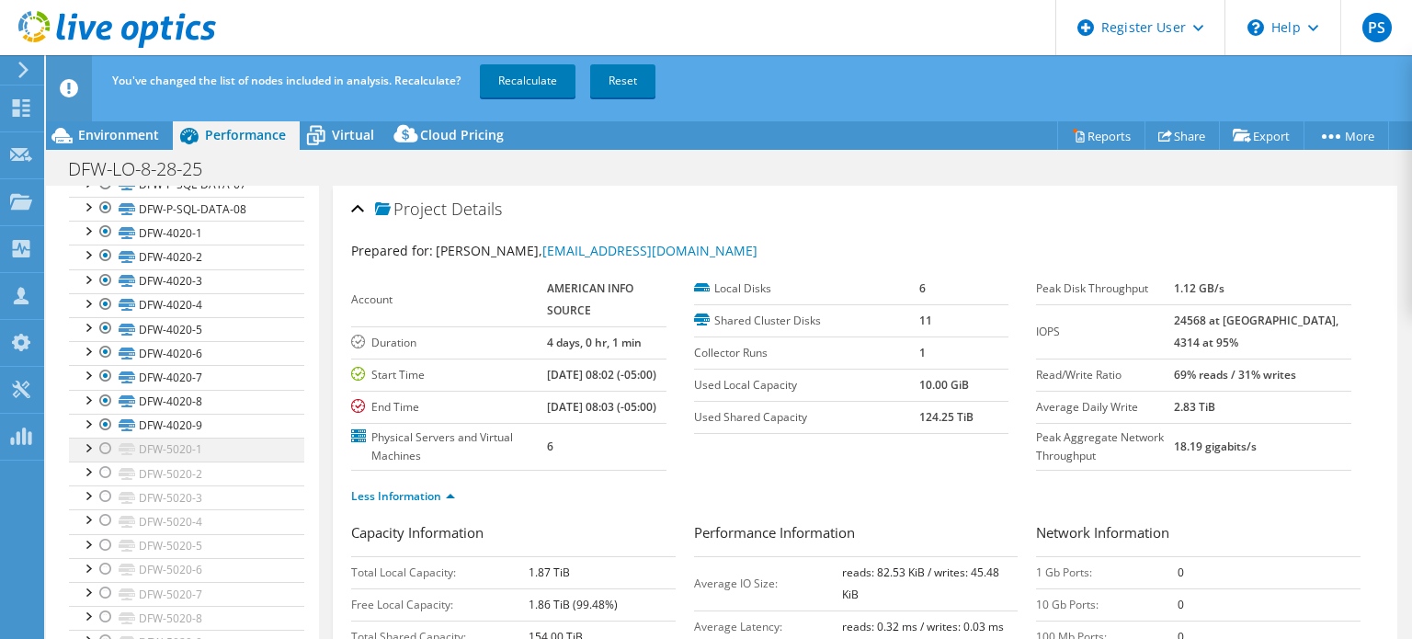
click at [105, 447] on div at bounding box center [106, 449] width 18 height 22
click at [99, 469] on div at bounding box center [106, 473] width 18 height 22
click at [104, 485] on div at bounding box center [106, 496] width 18 height 22
click at [108, 517] on div at bounding box center [106, 520] width 18 height 22
click at [105, 539] on div at bounding box center [106, 545] width 18 height 22
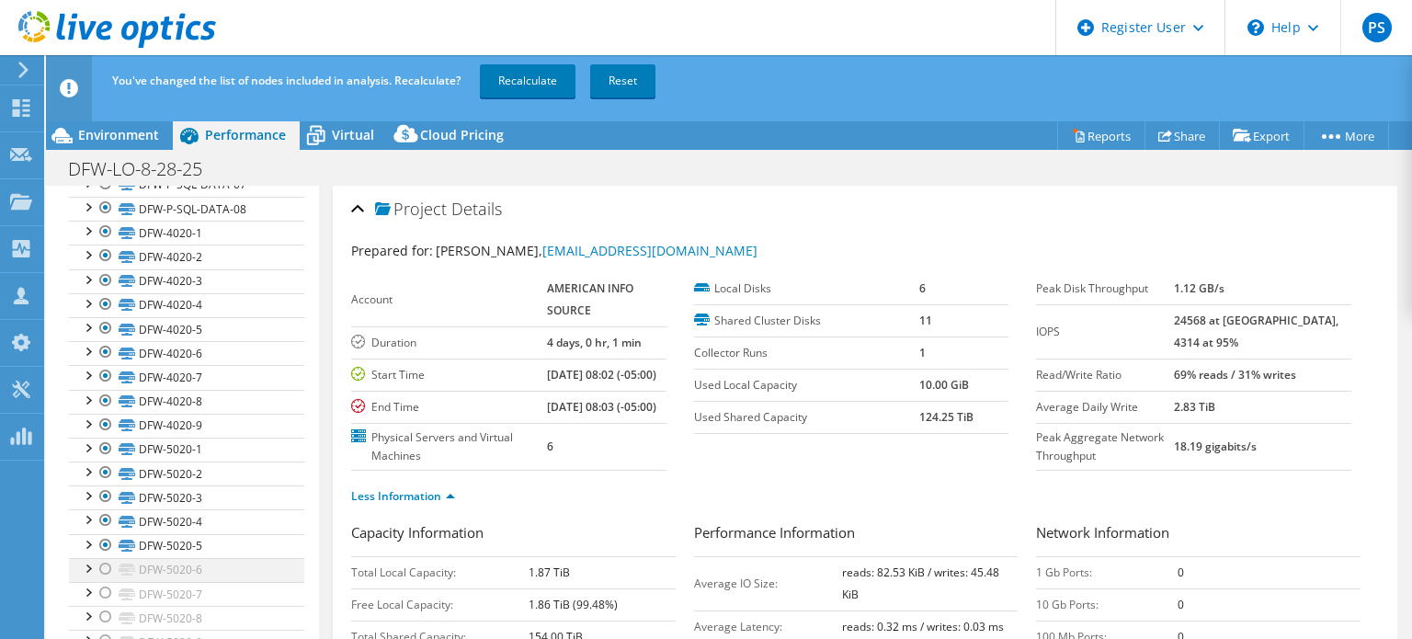
click at [110, 558] on div at bounding box center [106, 569] width 18 height 22
click at [106, 582] on div at bounding box center [106, 593] width 18 height 22
click at [105, 610] on div at bounding box center [106, 617] width 18 height 22
click at [105, 632] on div at bounding box center [106, 641] width 18 height 22
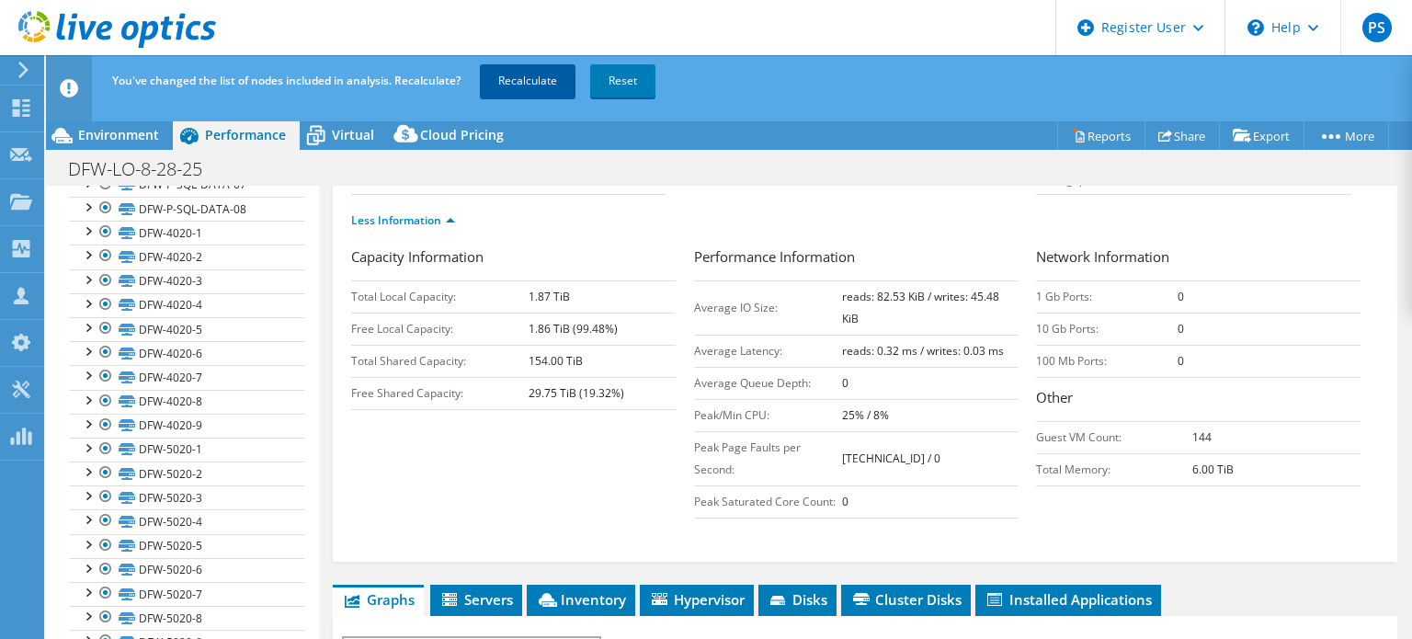
click at [532, 92] on link "Recalculate" at bounding box center [528, 80] width 96 height 33
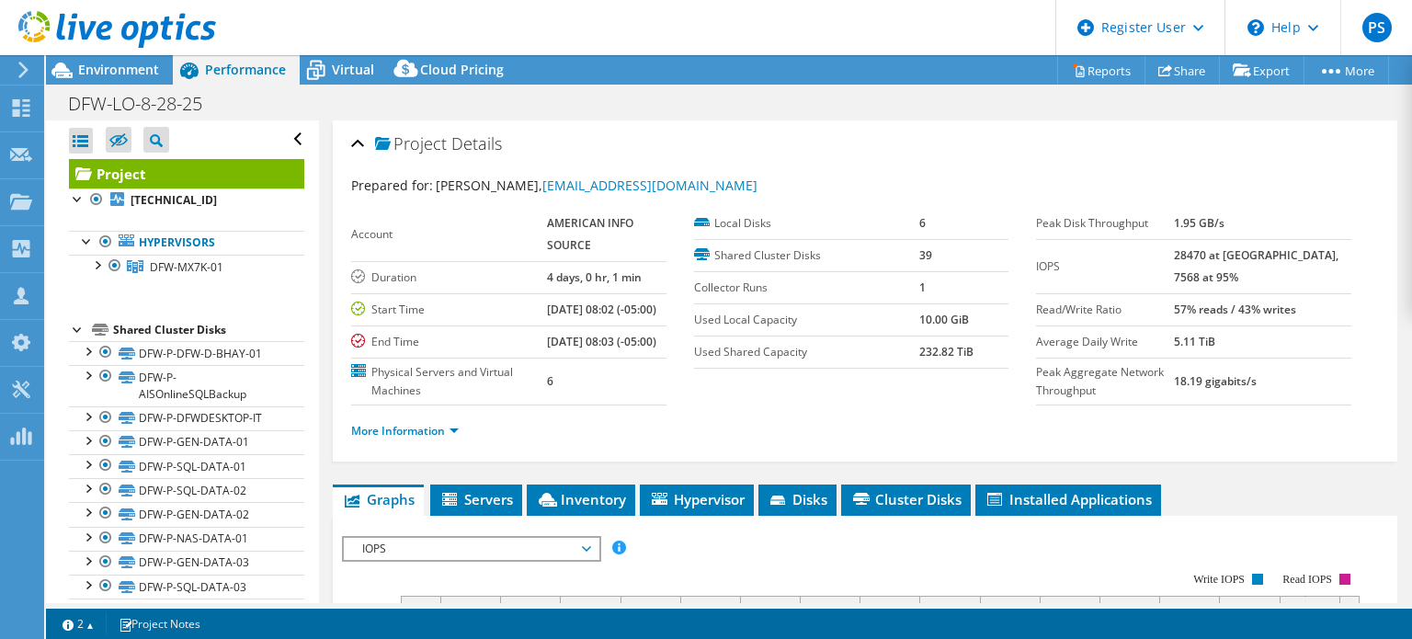
select select "USD"
